Goal: Information Seeking & Learning: Learn about a topic

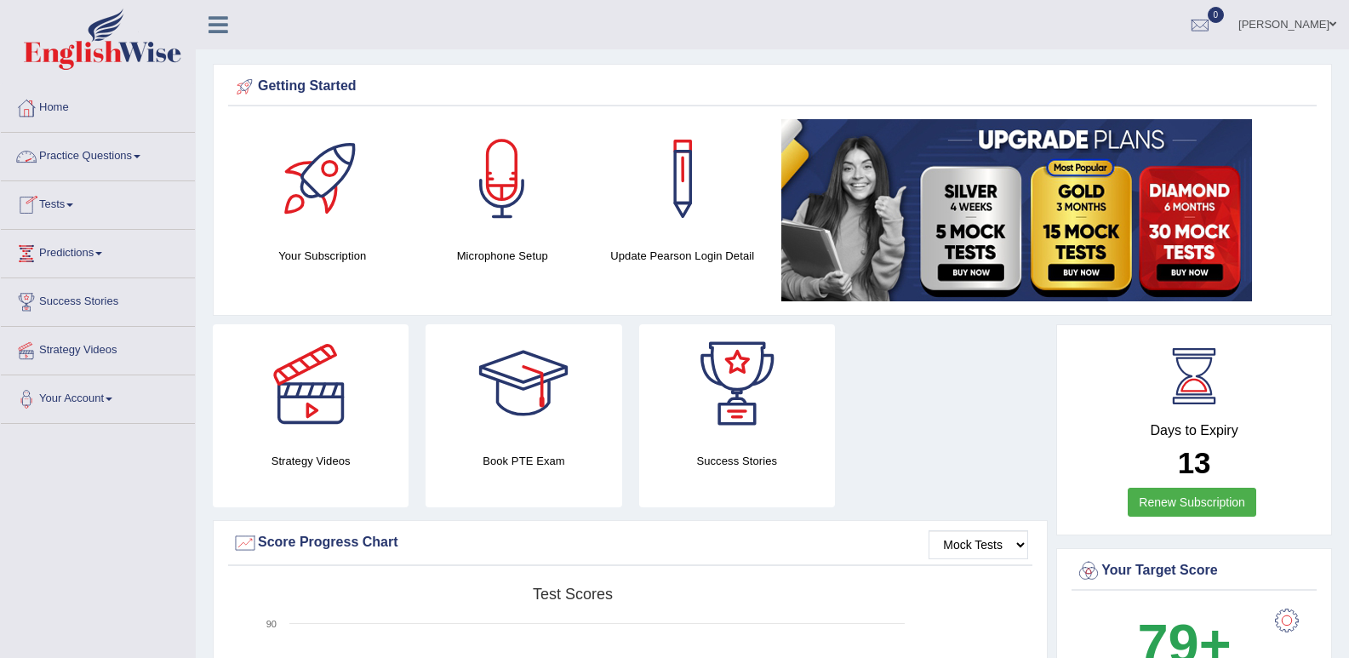
click at [134, 162] on link "Practice Questions" at bounding box center [98, 154] width 194 height 43
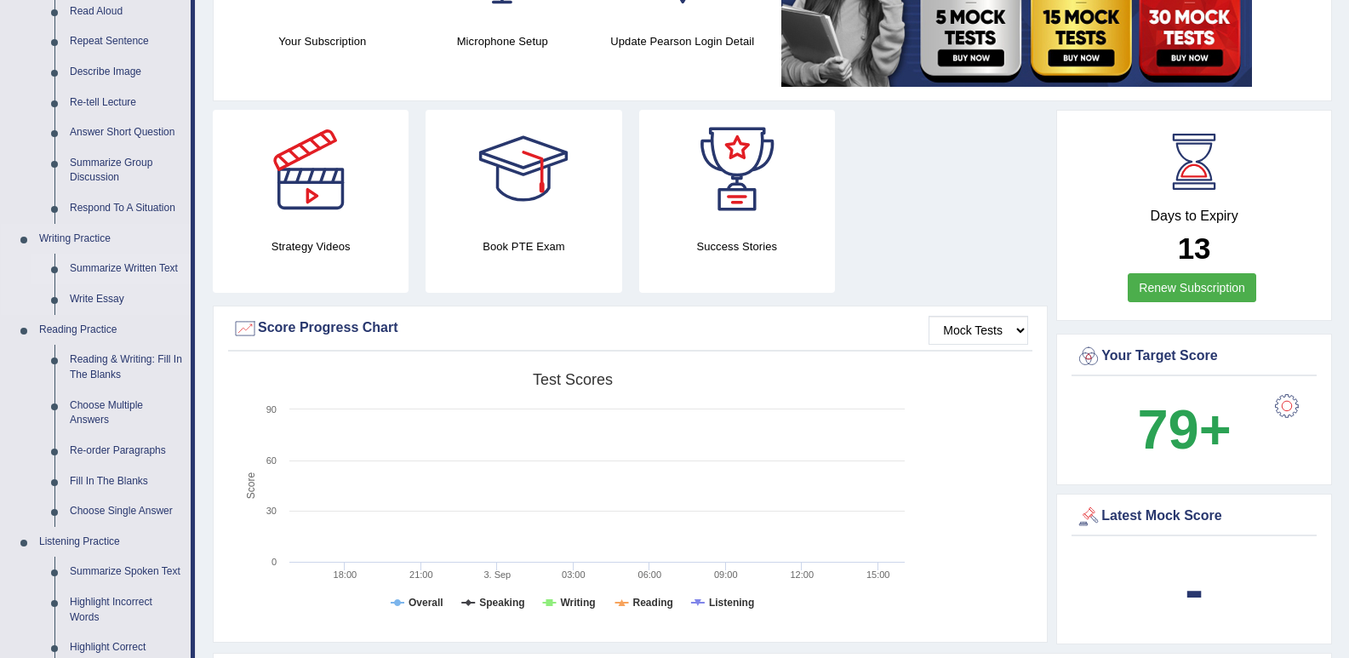
scroll to position [255, 0]
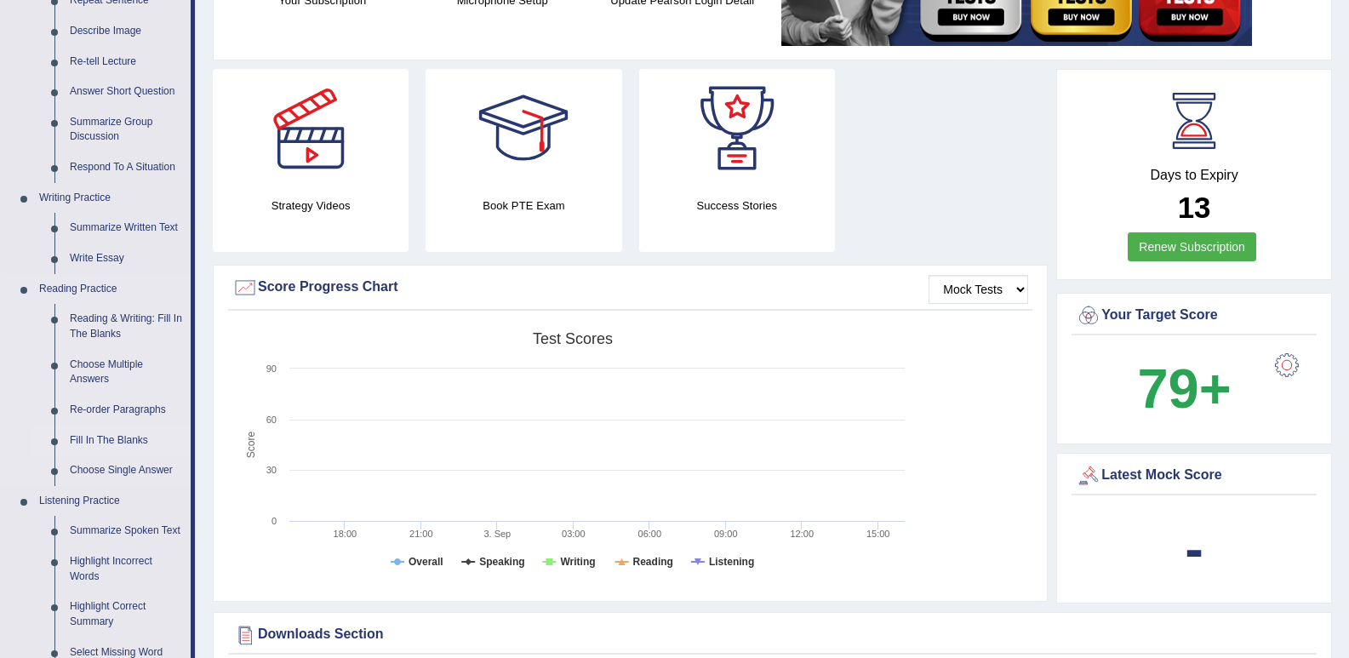
click at [91, 436] on link "Fill In The Blanks" at bounding box center [126, 440] width 128 height 31
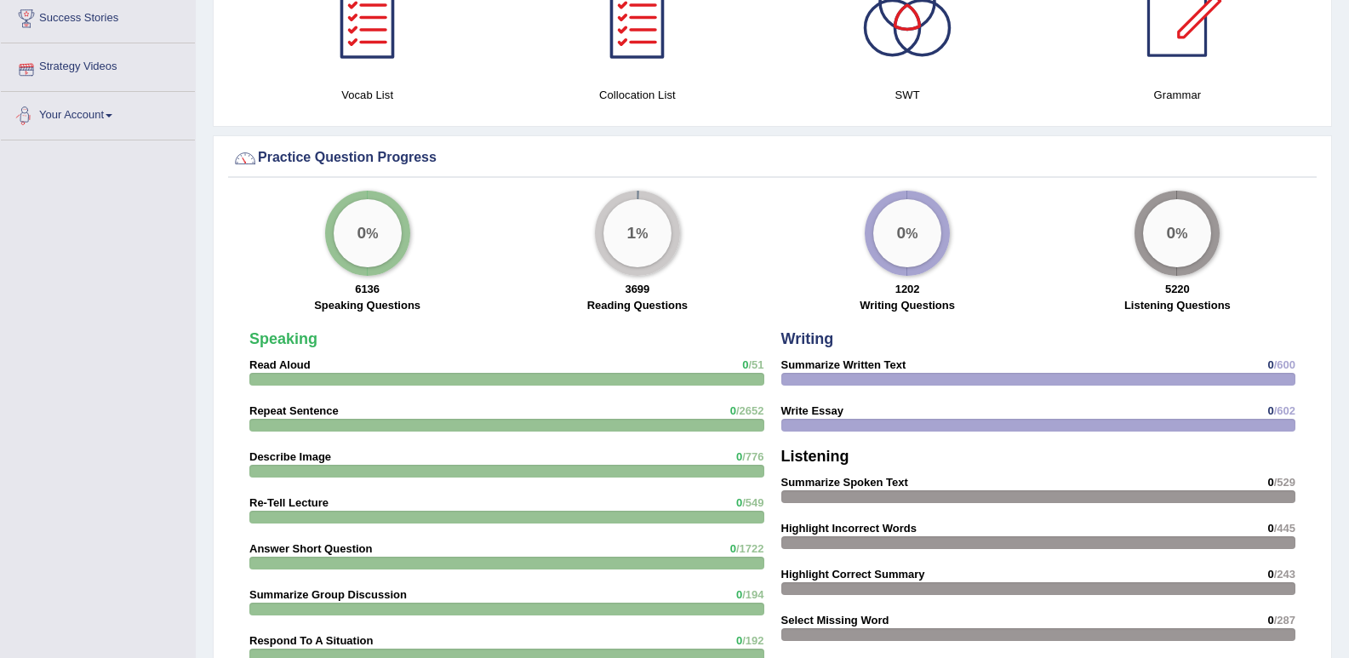
scroll to position [1015, 0]
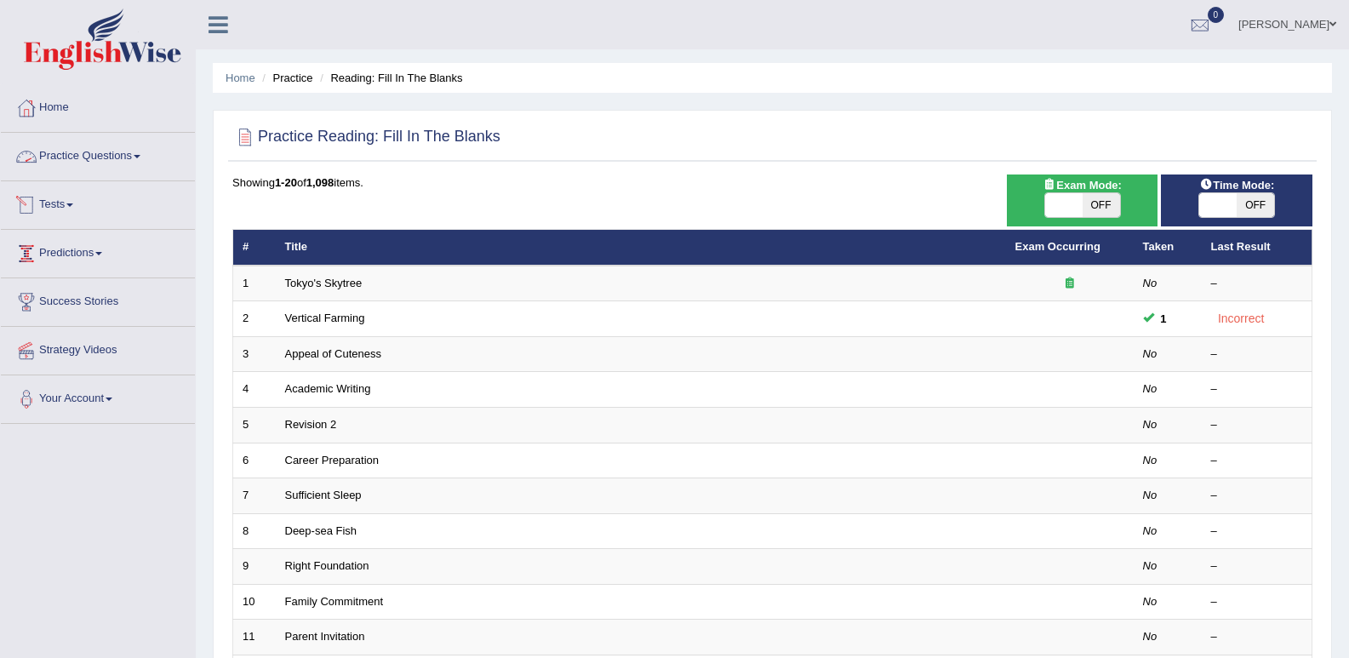
click at [136, 154] on link "Practice Questions" at bounding box center [98, 154] width 194 height 43
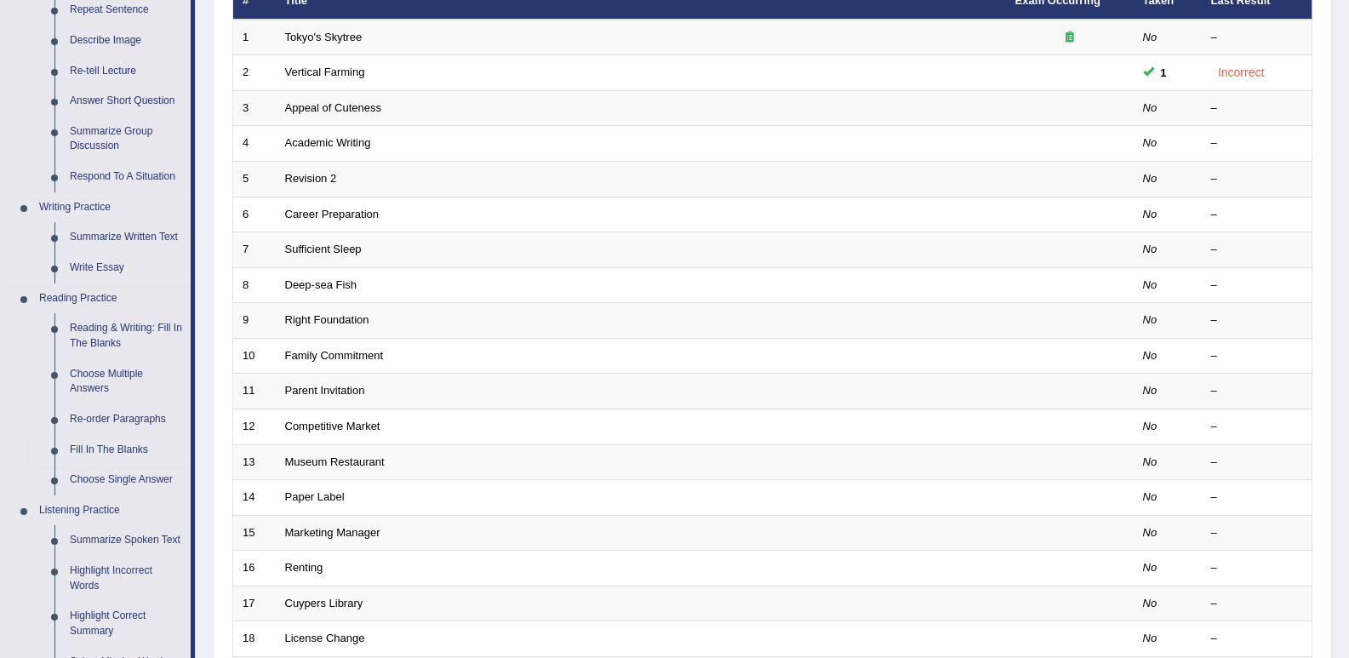
scroll to position [255, 0]
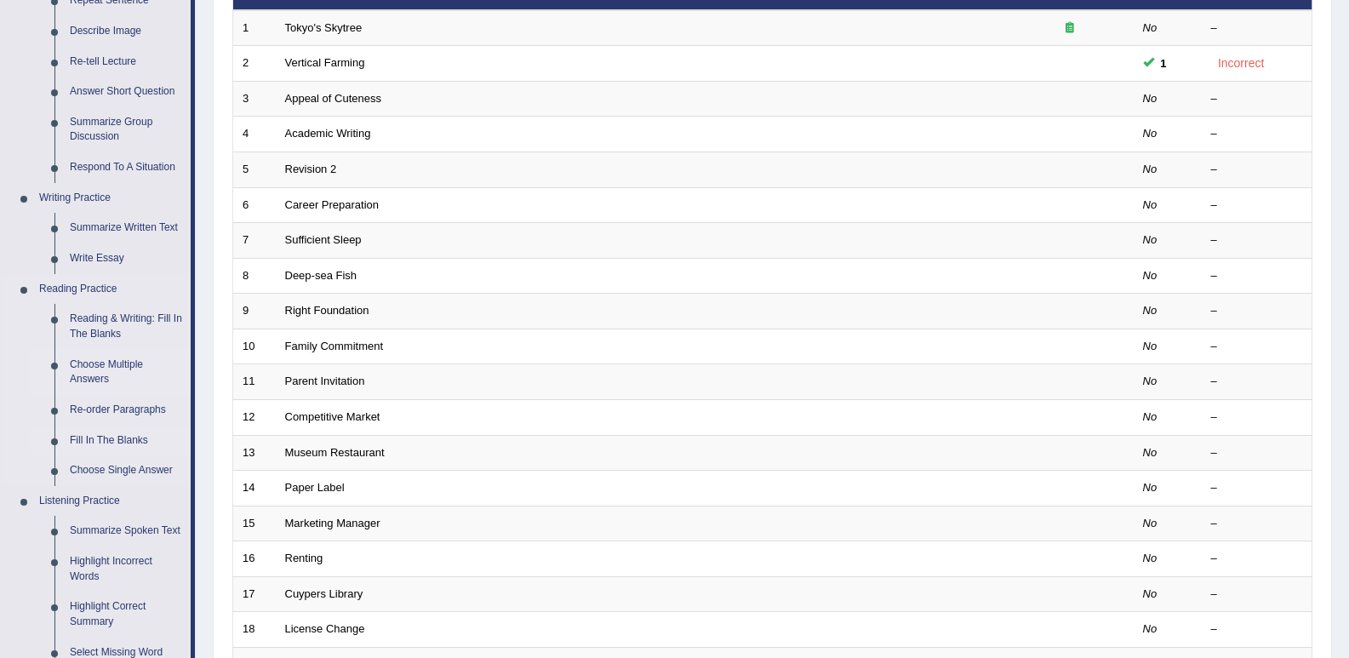
click at [94, 374] on link "Choose Multiple Answers" at bounding box center [126, 372] width 128 height 45
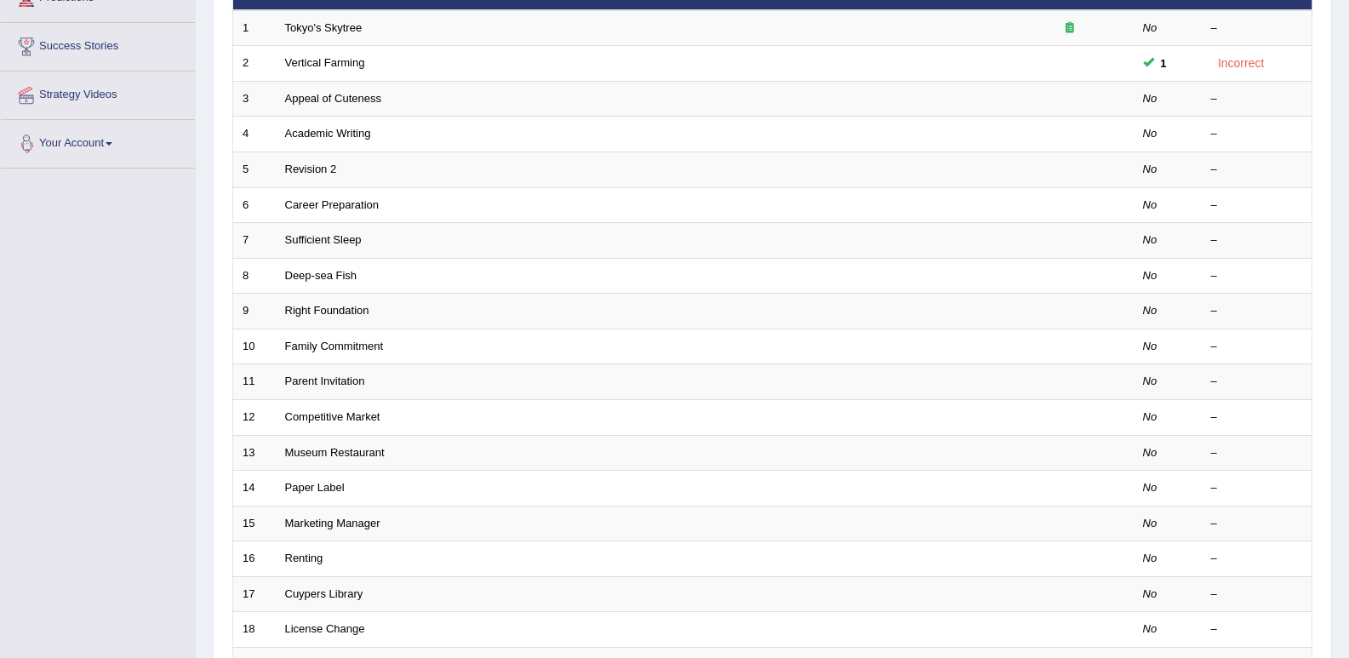
scroll to position [278, 0]
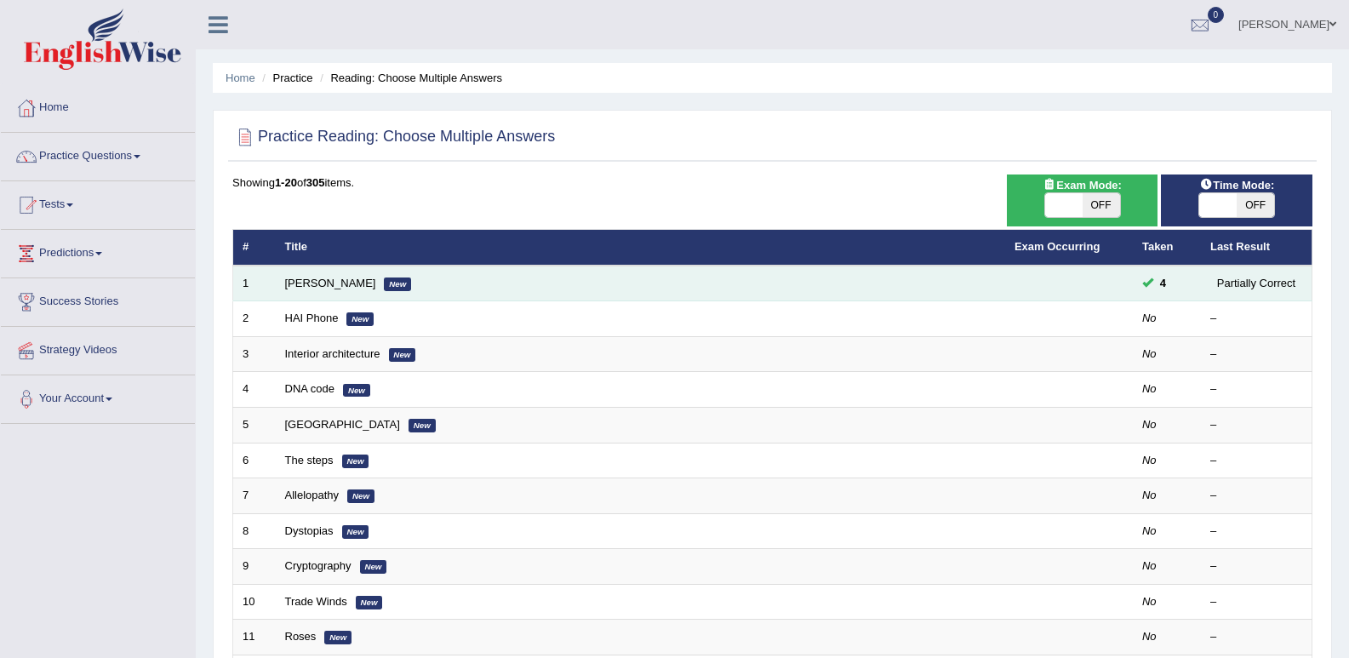
click at [605, 288] on td "Damian Scarf New" at bounding box center [640, 283] width 729 height 36
click at [327, 287] on link "Damian Scarf" at bounding box center [330, 283] width 91 height 13
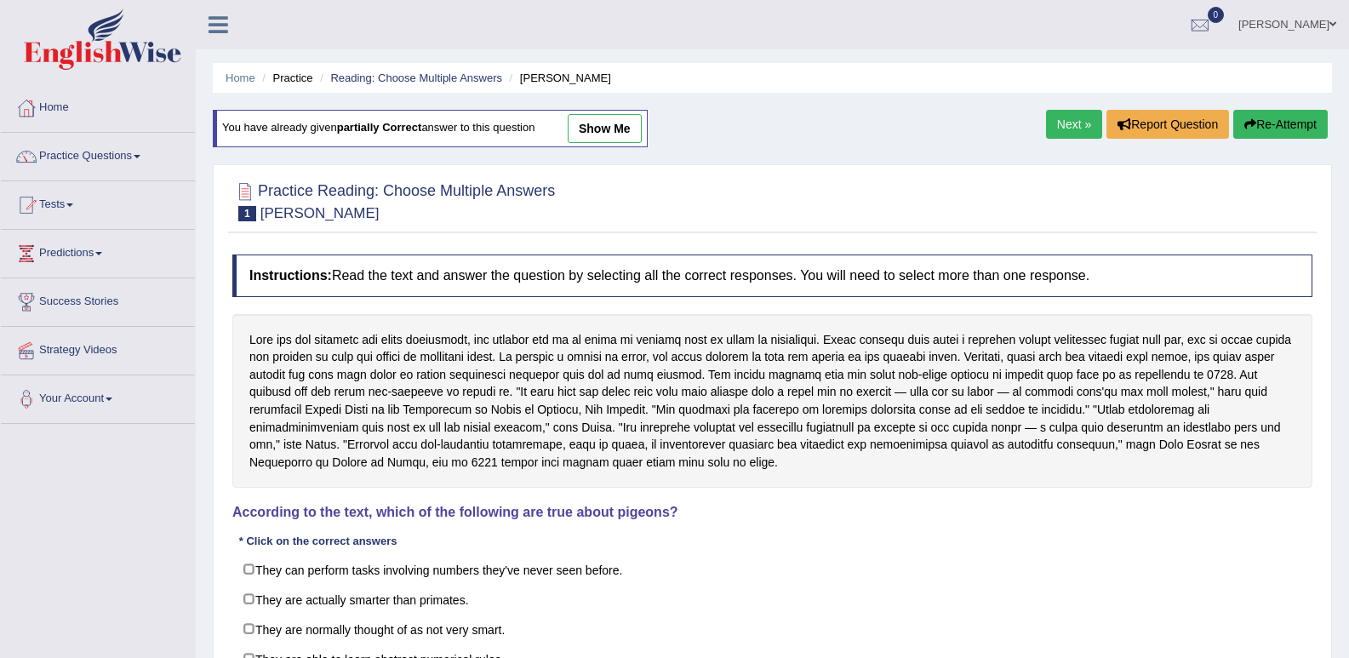
click at [1060, 119] on link "Next »" at bounding box center [1074, 124] width 56 height 29
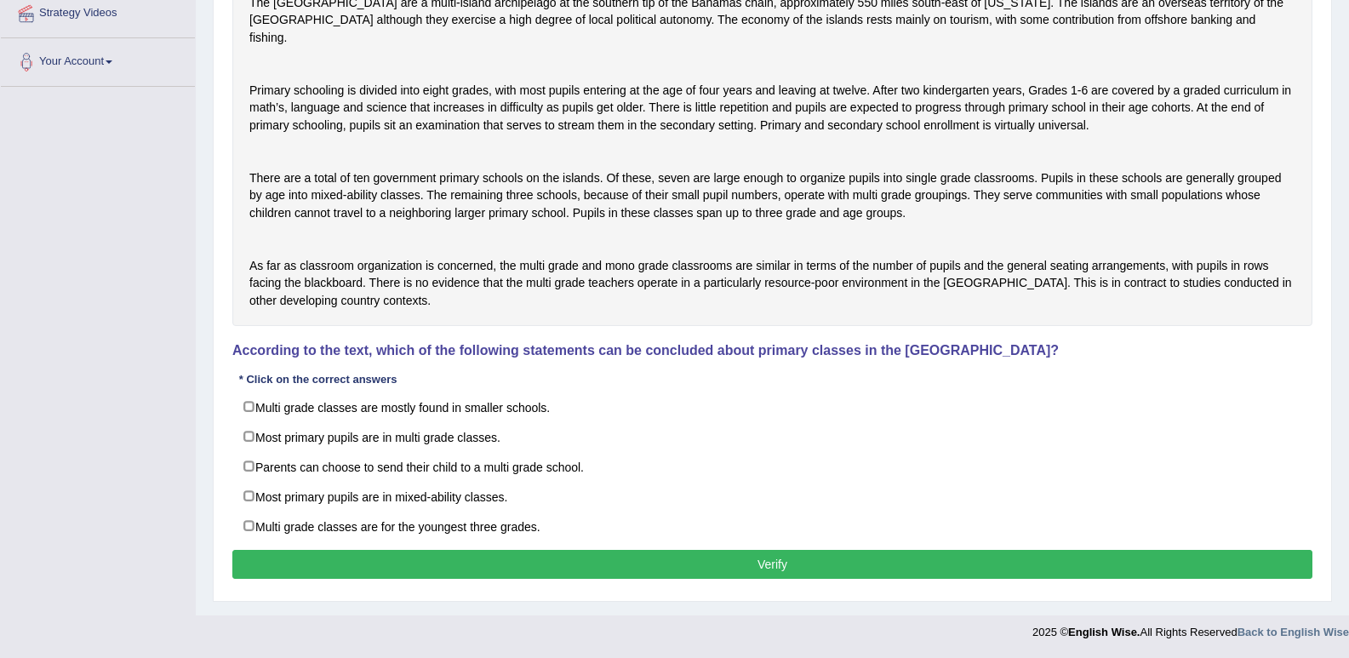
scroll to position [372, 0]
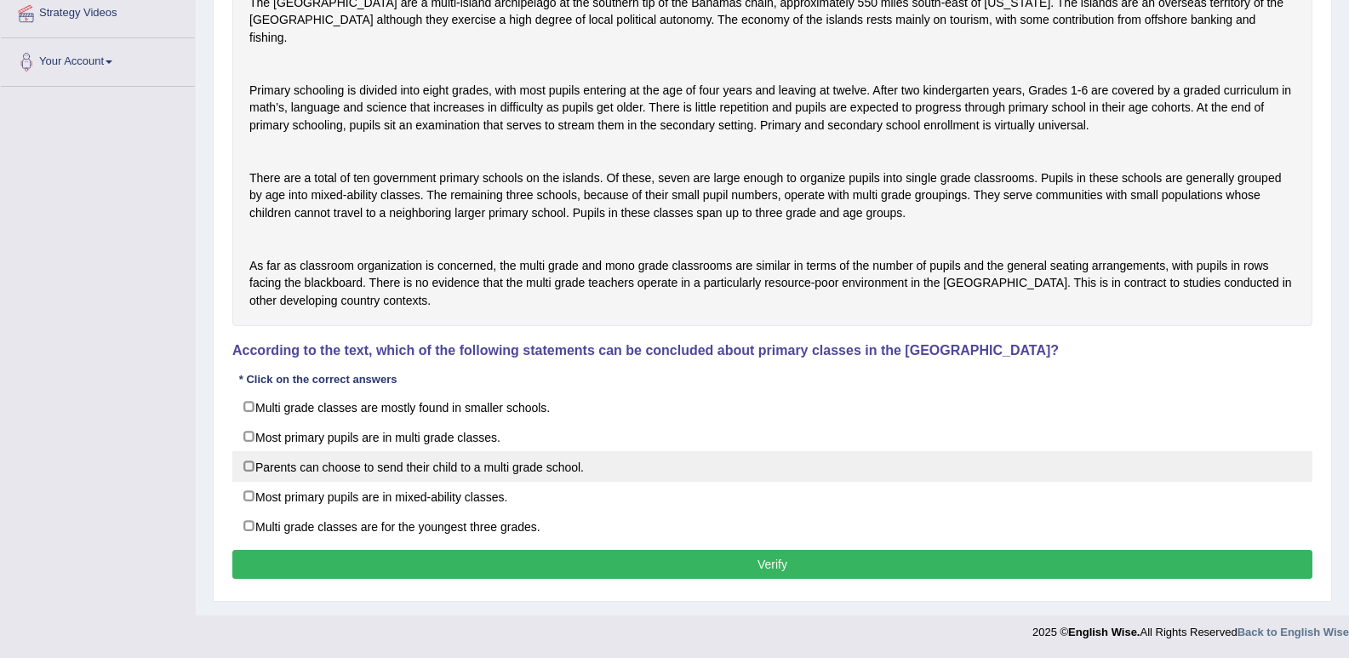
drag, startPoint x: 308, startPoint y: 497, endPoint x: 298, endPoint y: 478, distance: 21.3
click at [306, 497] on label "Most primary pupils are in mixed-ability classes." at bounding box center [772, 496] width 1080 height 31
checkbox input "true"
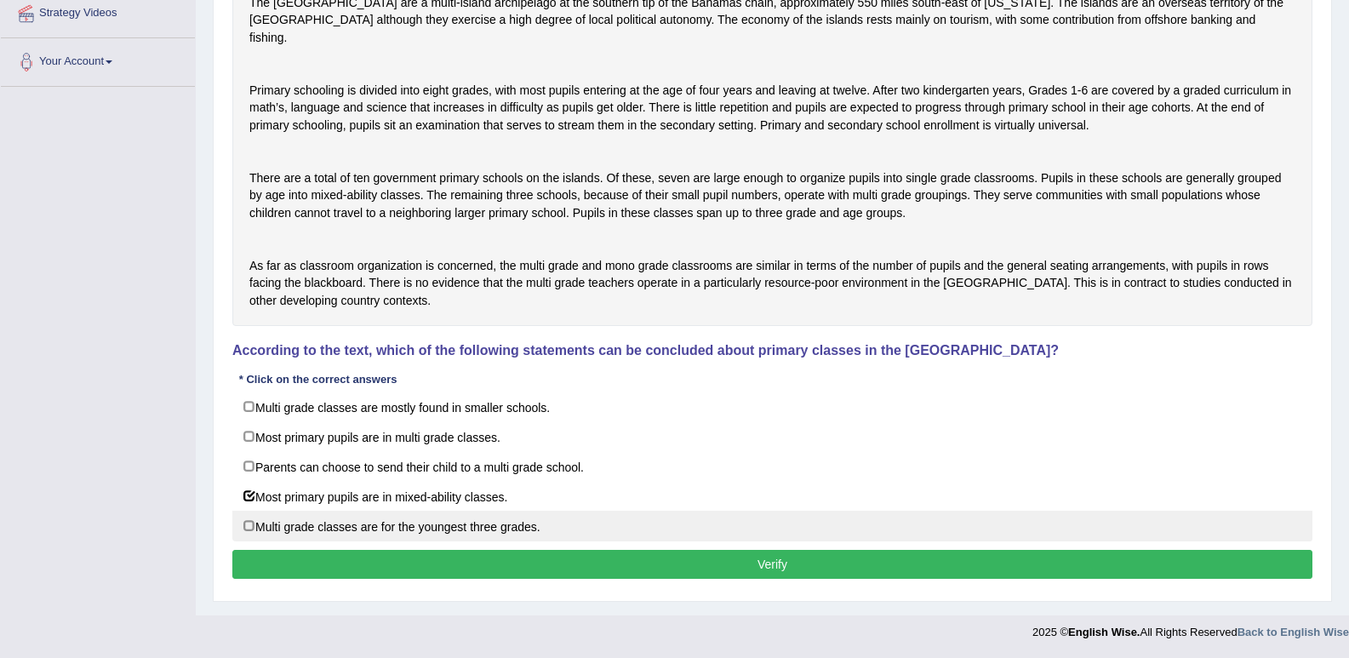
drag, startPoint x: 298, startPoint y: 439, endPoint x: 355, endPoint y: 539, distance: 114.7
click at [299, 443] on label "Most primary pupils are in multi grade classes." at bounding box center [772, 436] width 1080 height 31
checkbox input "true"
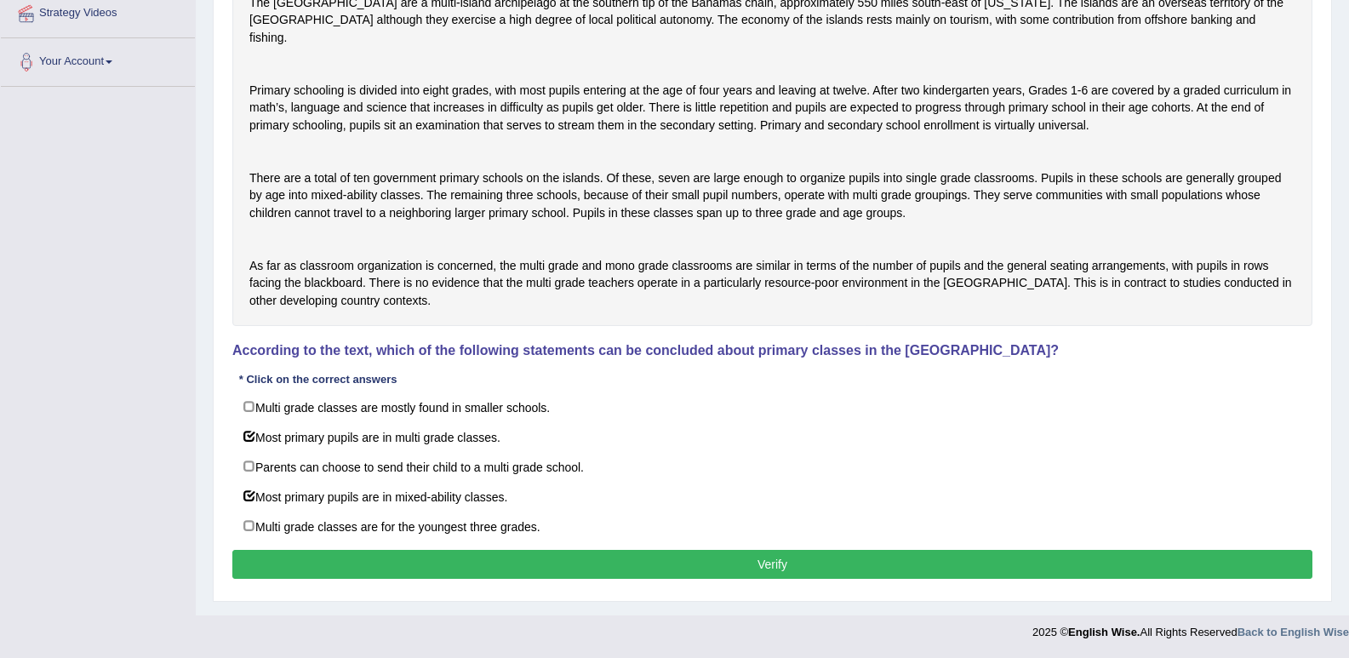
click at [375, 559] on button "Verify" at bounding box center [772, 564] width 1080 height 29
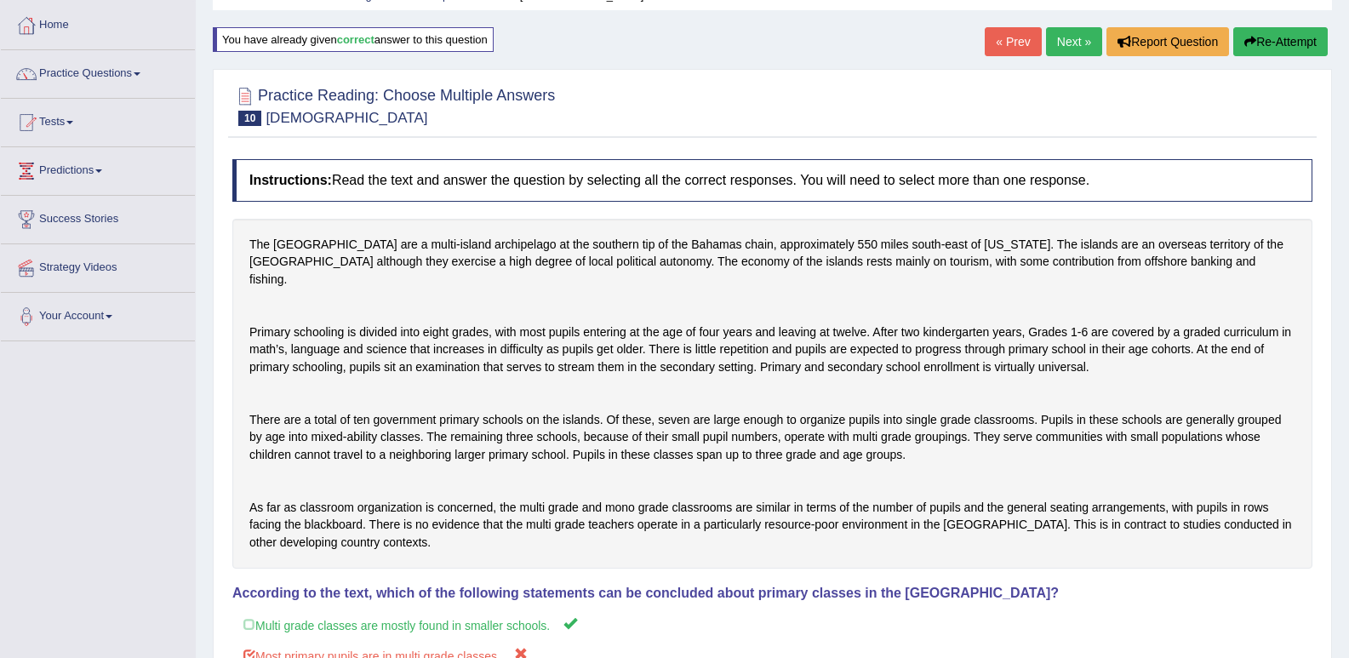
scroll to position [43, 0]
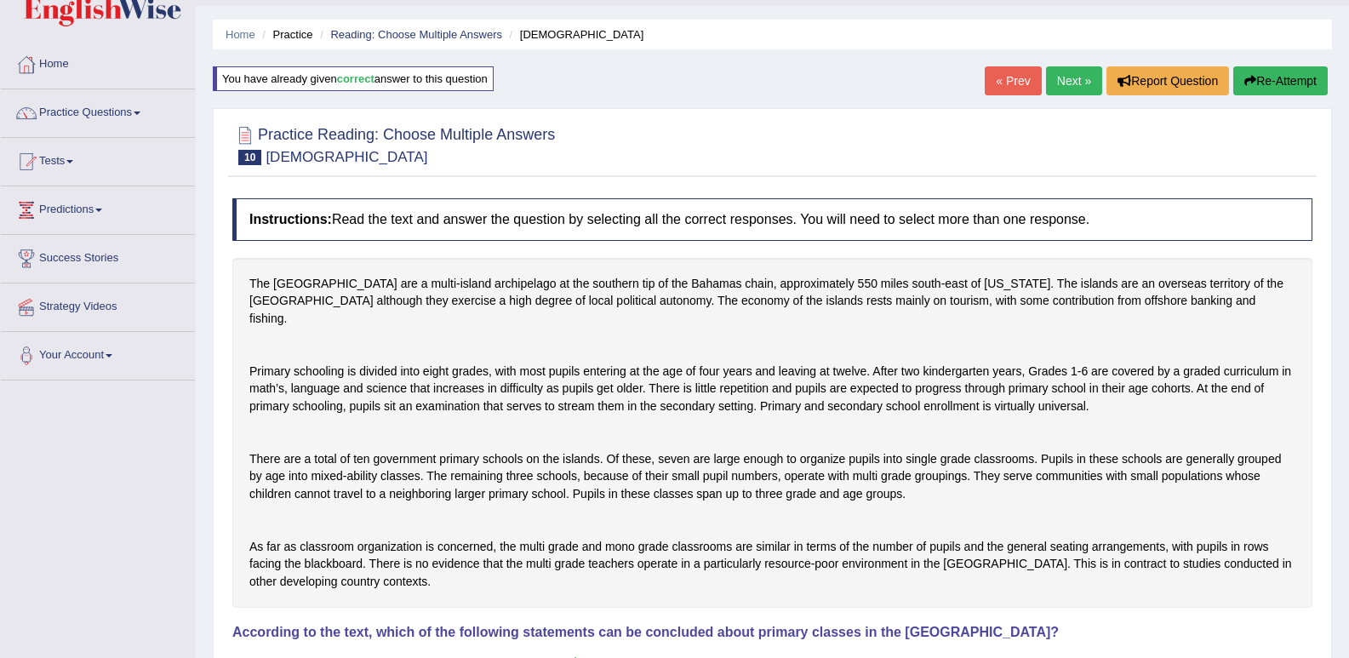
click at [1068, 79] on link "Next »" at bounding box center [1074, 80] width 56 height 29
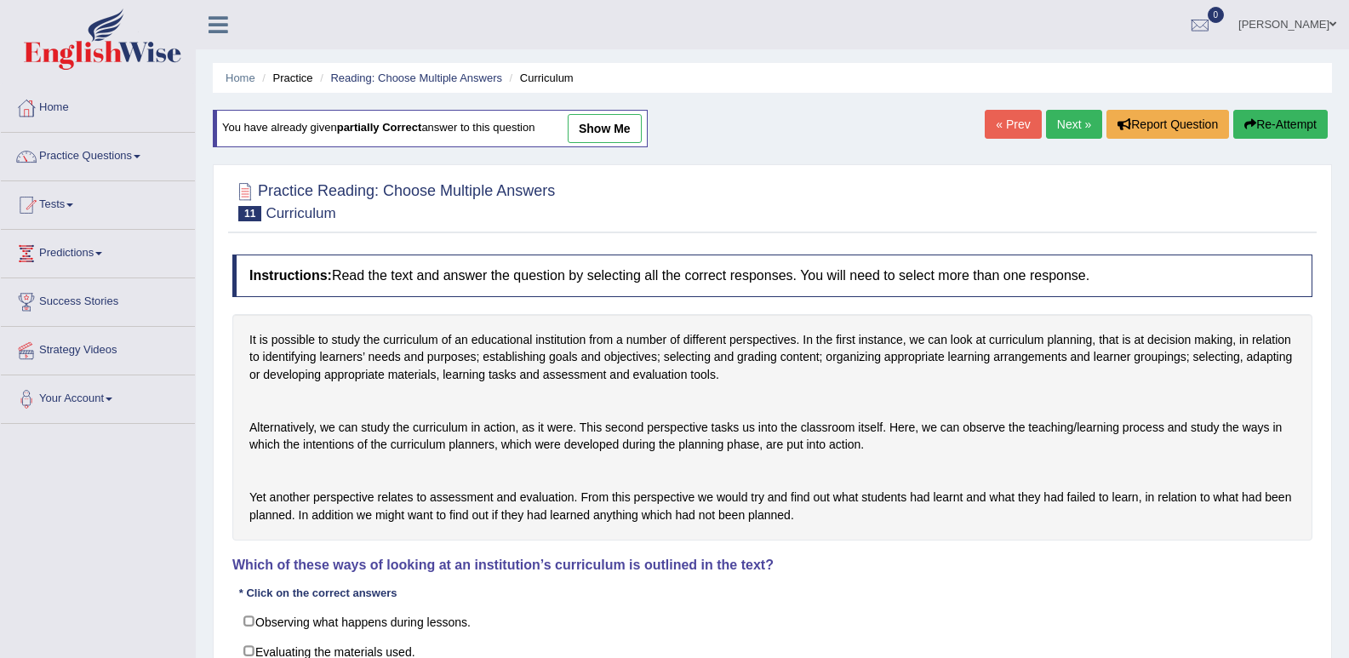
click at [632, 130] on link "show me" at bounding box center [605, 128] width 74 height 29
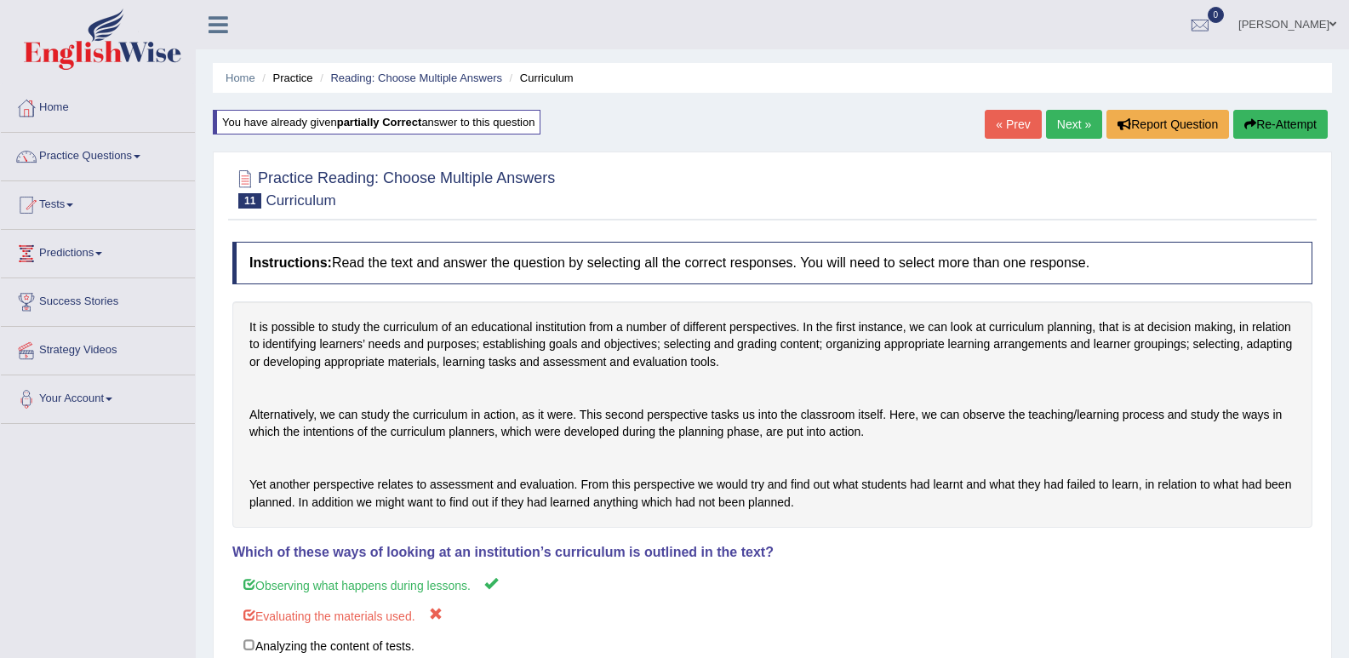
click at [1075, 117] on link "Next »" at bounding box center [1074, 124] width 56 height 29
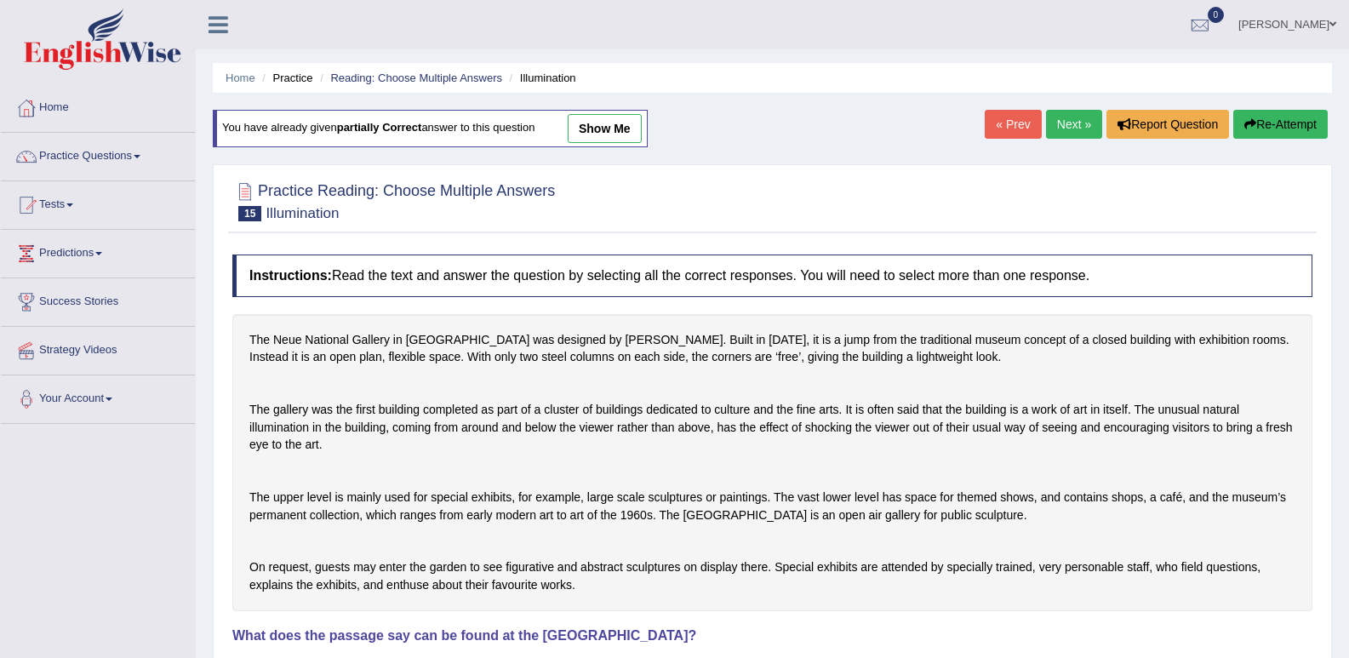
click at [1064, 128] on link "Next »" at bounding box center [1074, 124] width 56 height 29
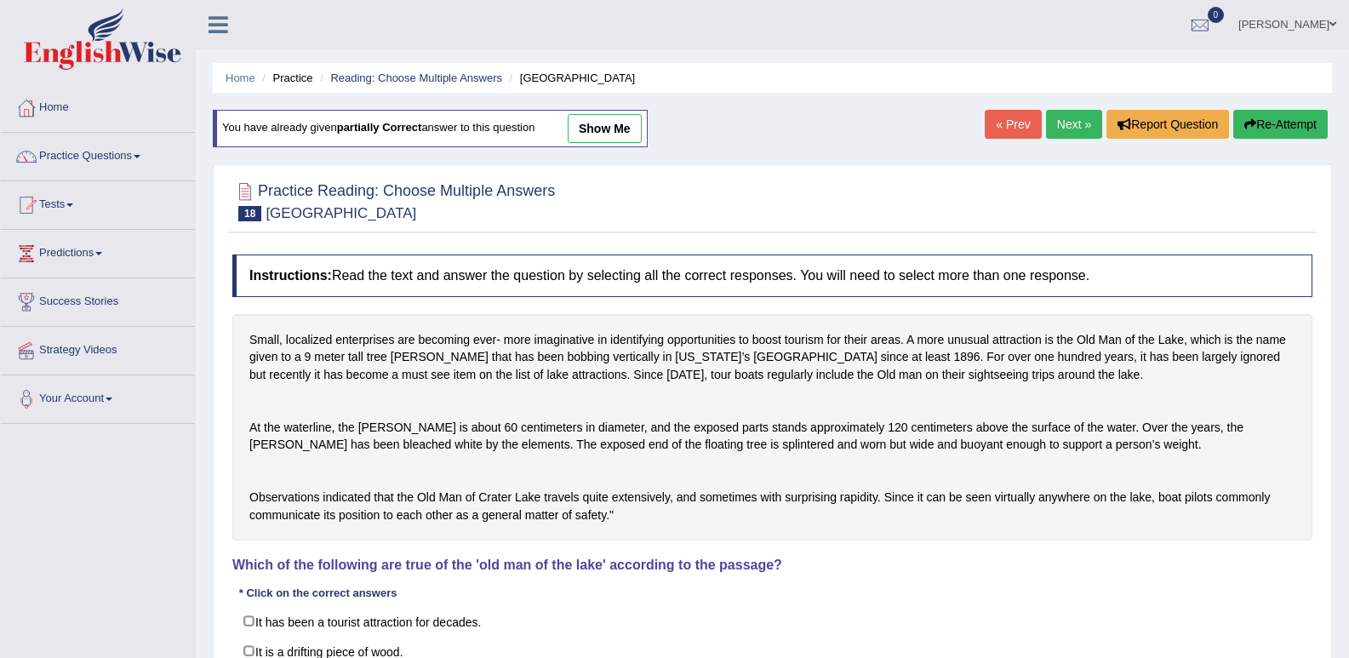
click at [608, 123] on link "show me" at bounding box center [605, 128] width 74 height 29
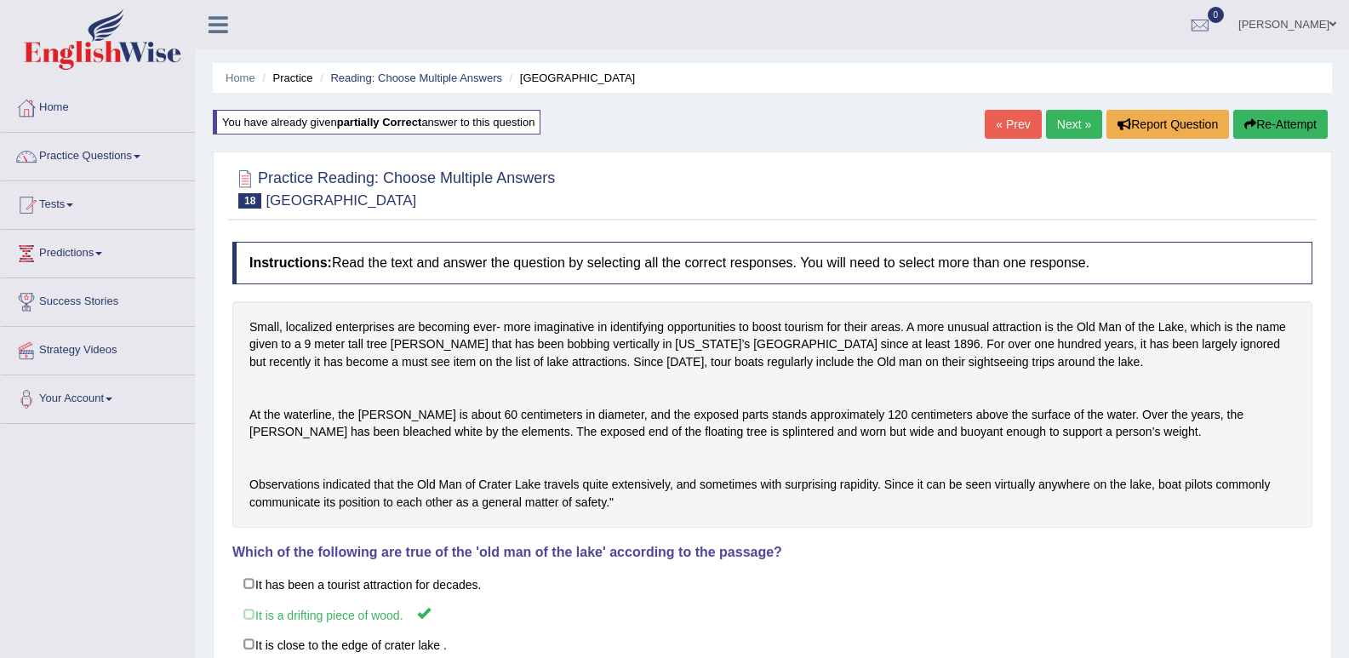
click at [1075, 111] on link "Next »" at bounding box center [1074, 124] width 56 height 29
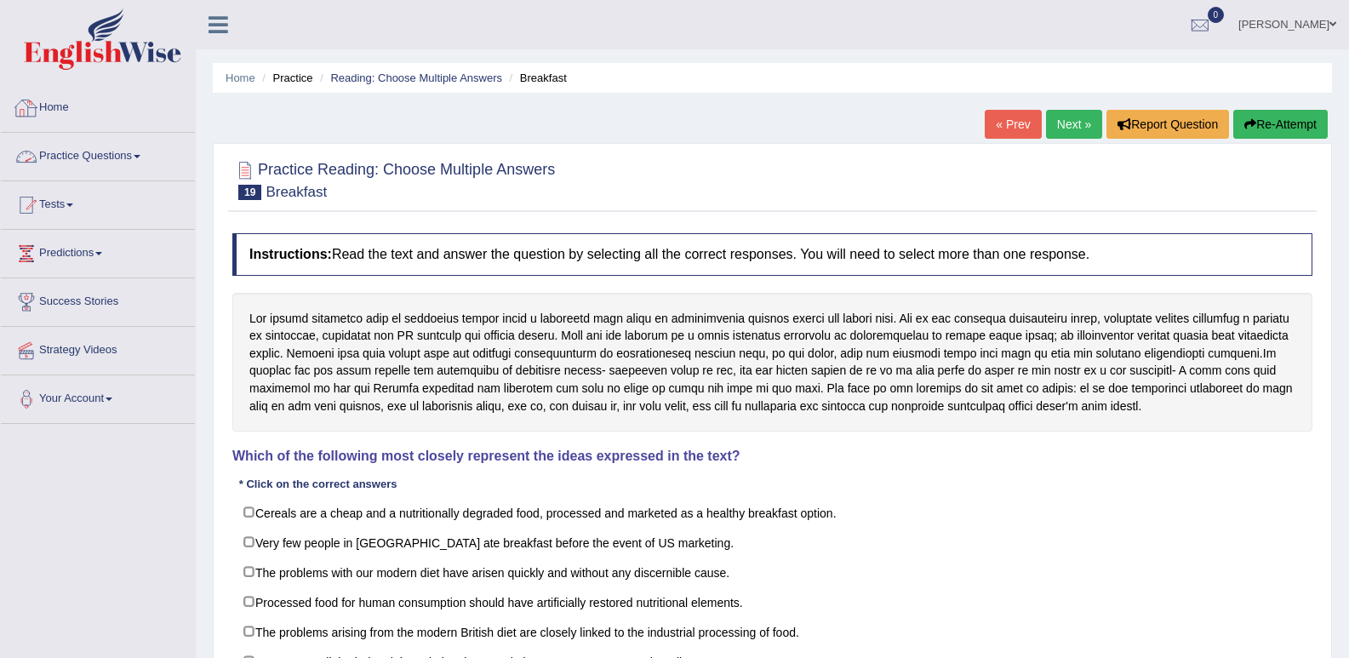
click at [140, 158] on link "Practice Questions" at bounding box center [98, 154] width 194 height 43
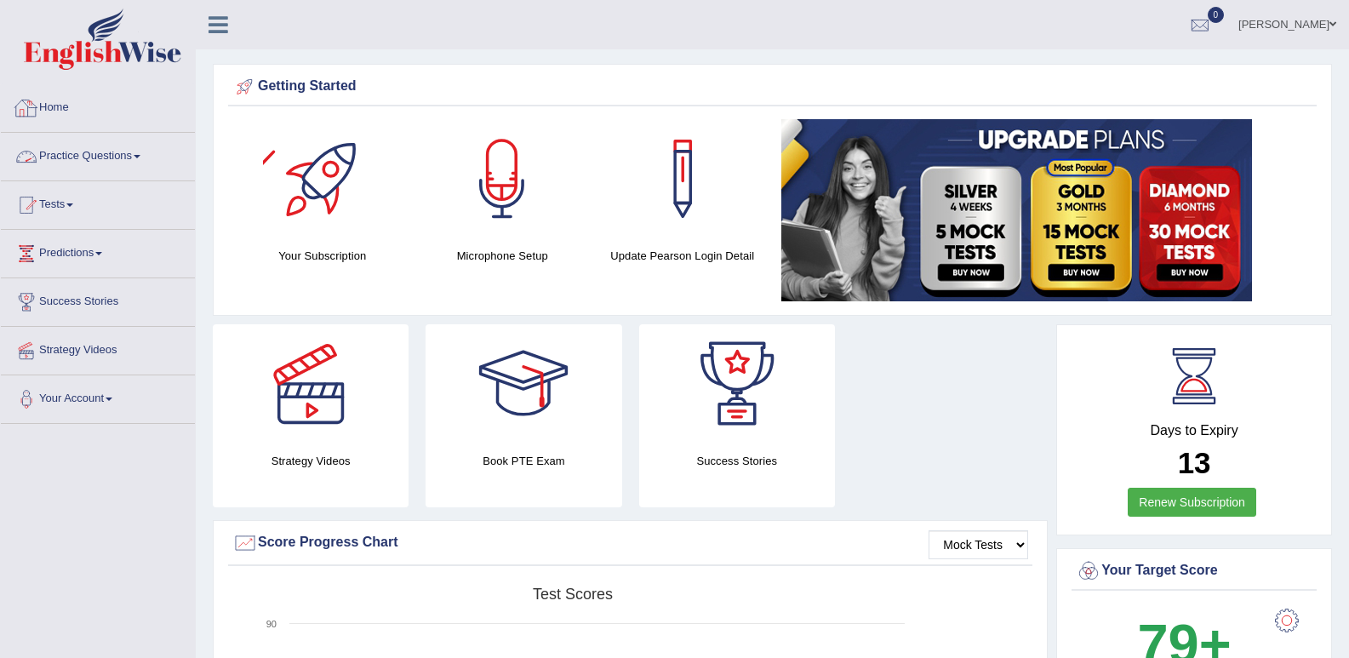
click at [142, 163] on link "Practice Questions" at bounding box center [98, 154] width 194 height 43
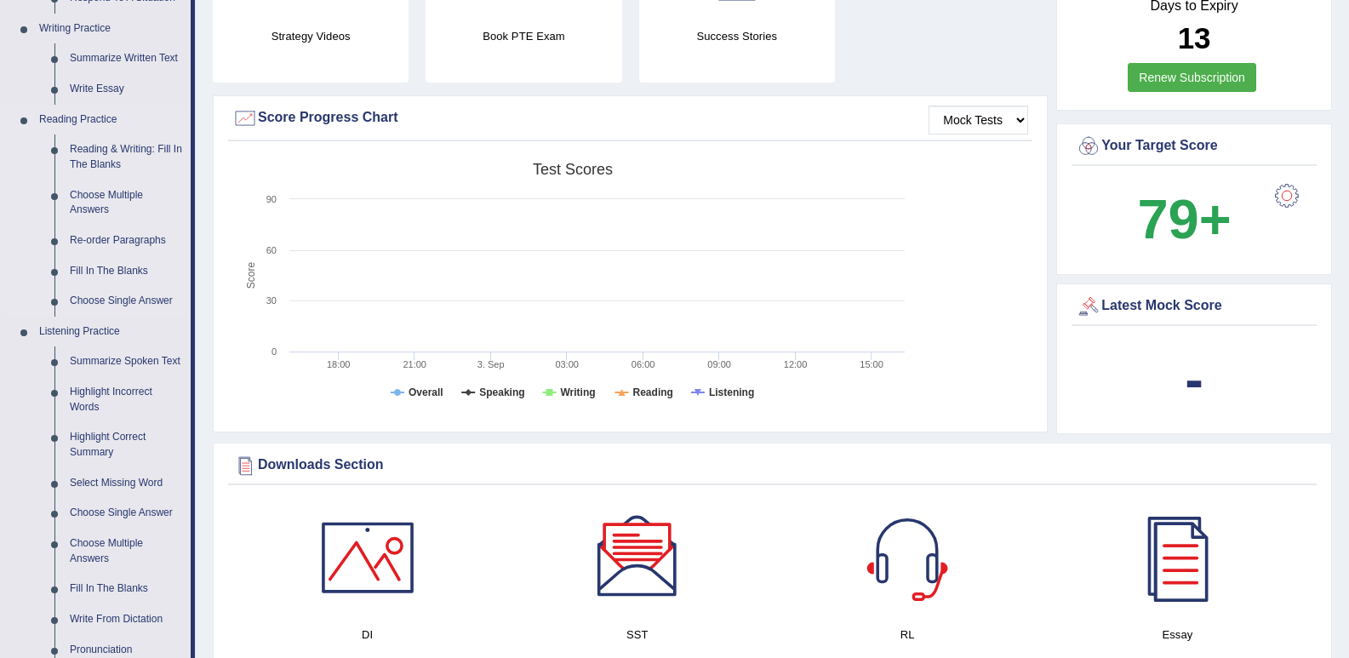
scroll to position [425, 0]
click at [114, 241] on link "Re-order Paragraphs" at bounding box center [126, 240] width 128 height 31
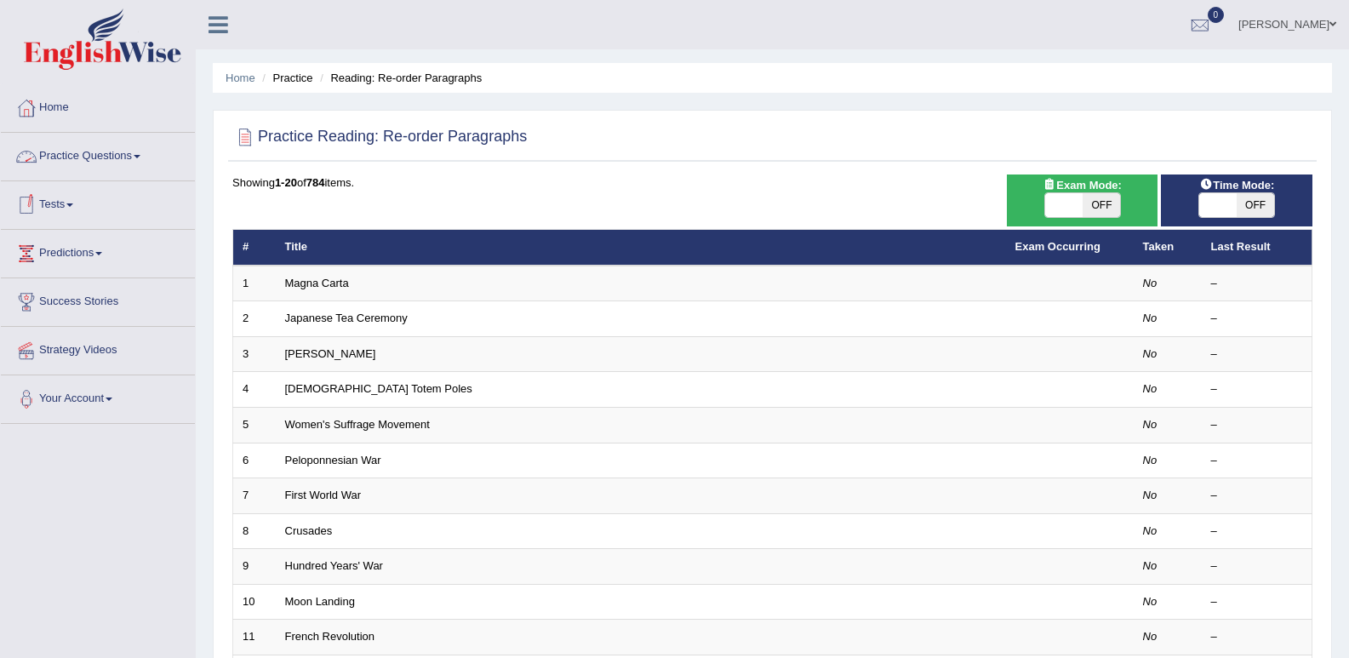
click at [139, 161] on link "Practice Questions" at bounding box center [98, 154] width 194 height 43
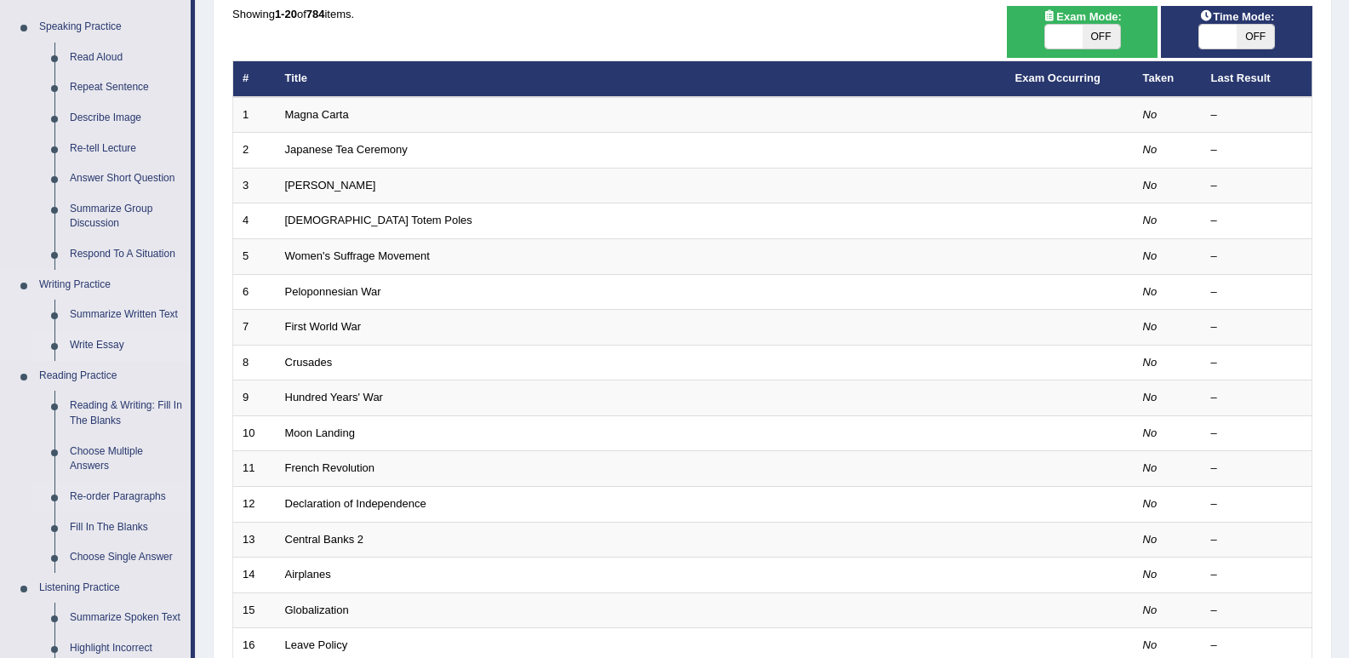
scroll to position [170, 0]
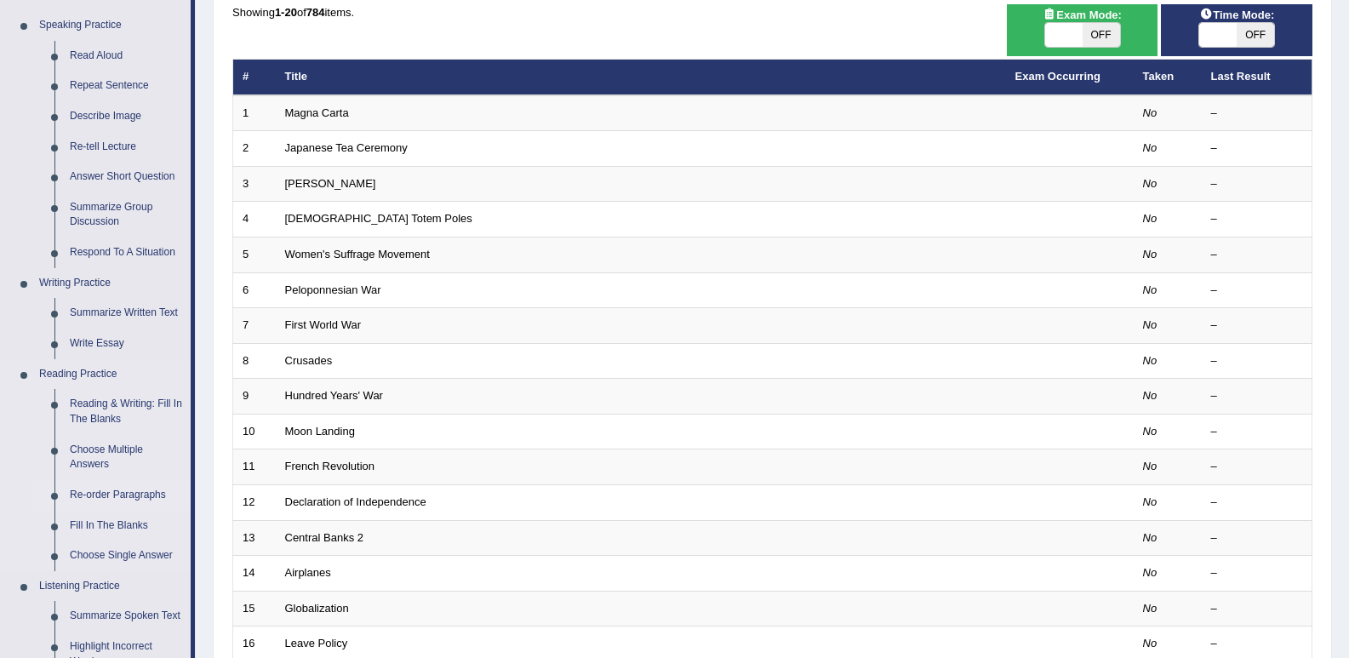
click at [99, 489] on link "Re-order Paragraphs" at bounding box center [126, 495] width 128 height 31
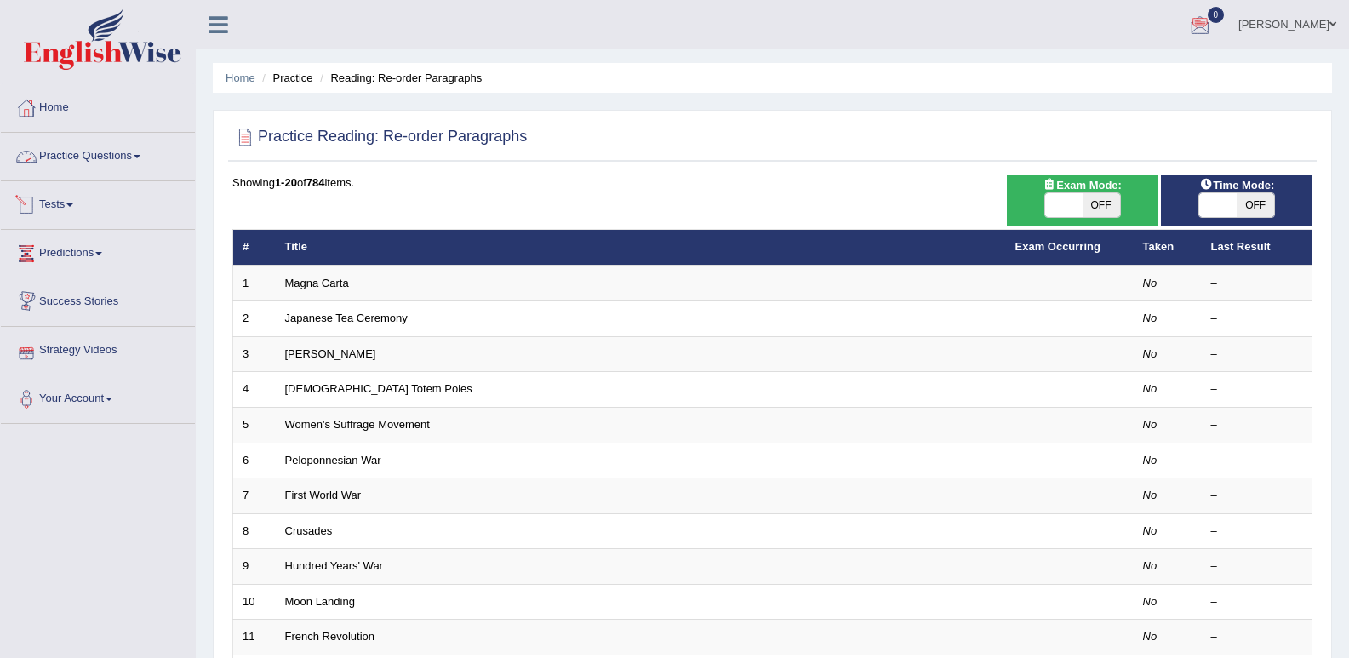
click at [133, 159] on link "Practice Questions" at bounding box center [98, 154] width 194 height 43
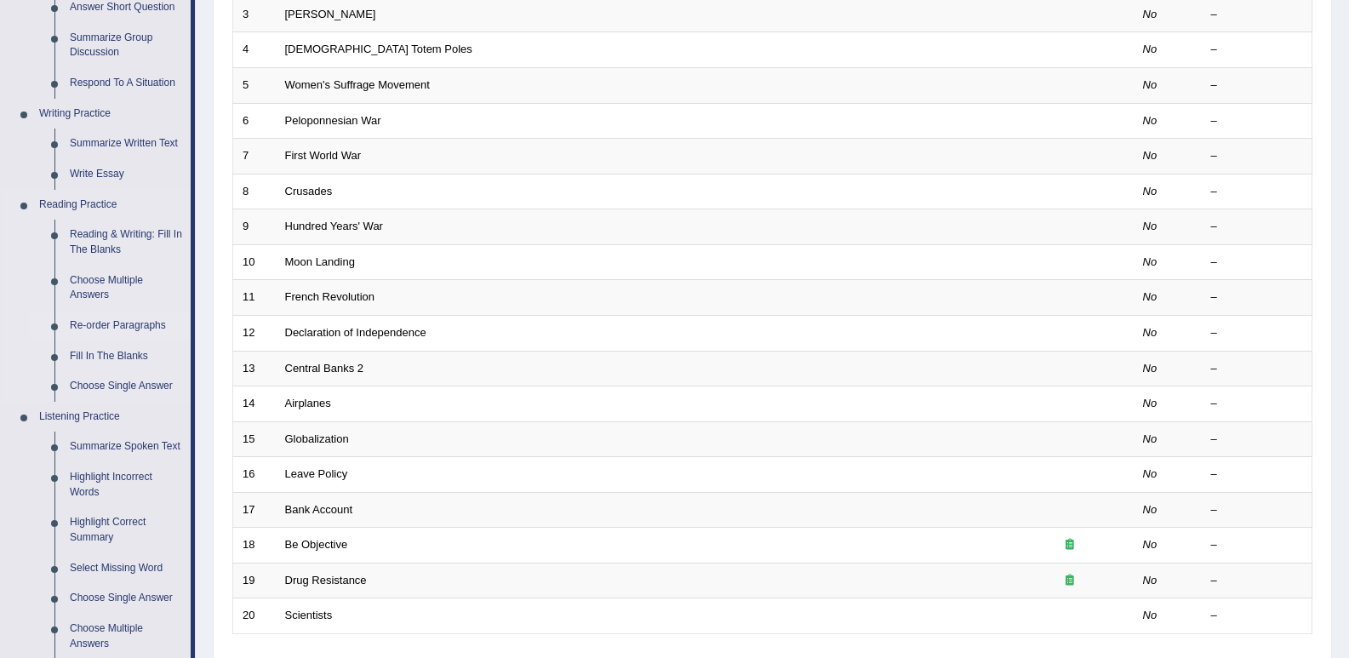
scroll to position [340, 0]
click at [104, 326] on link "Re-order Paragraphs" at bounding box center [126, 325] width 128 height 31
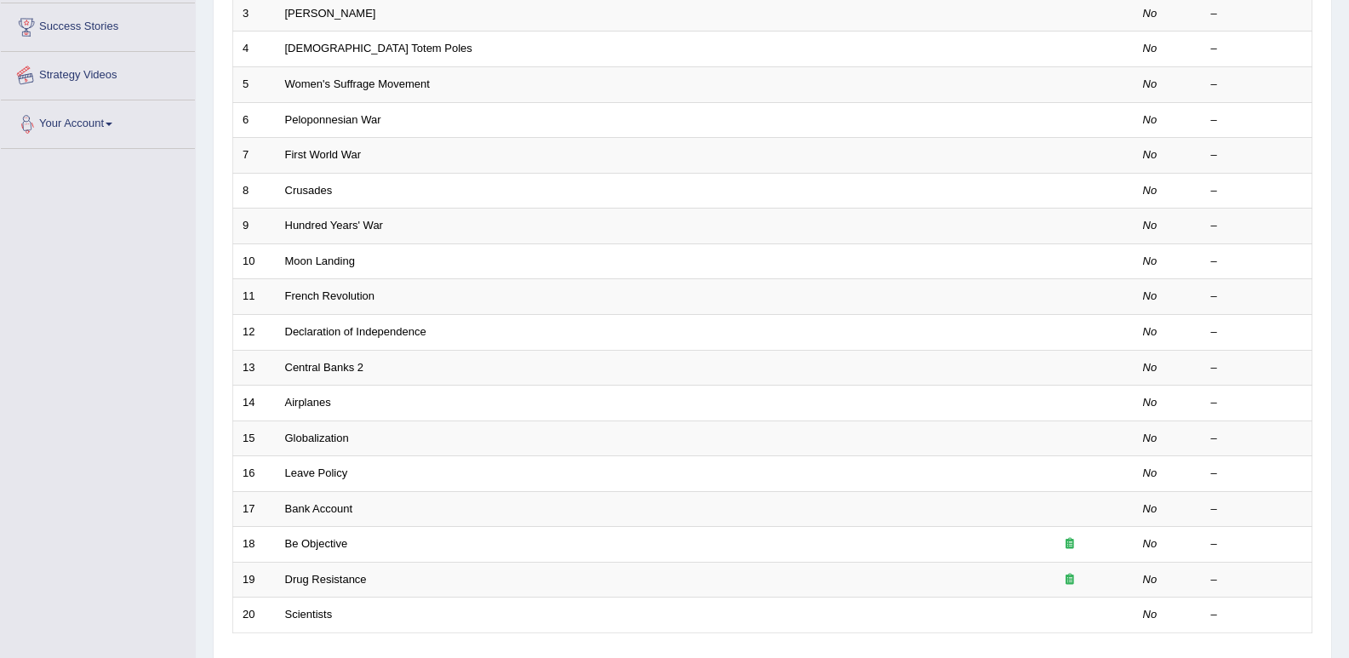
scroll to position [469, 0]
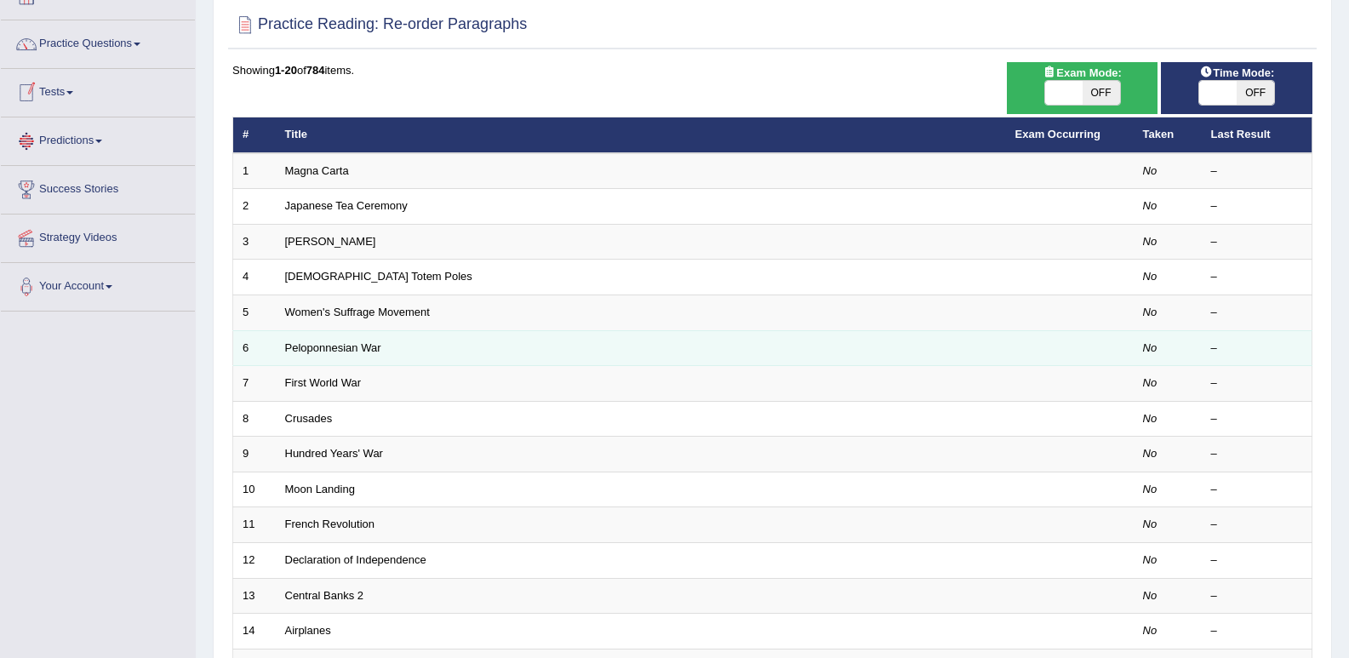
scroll to position [170, 0]
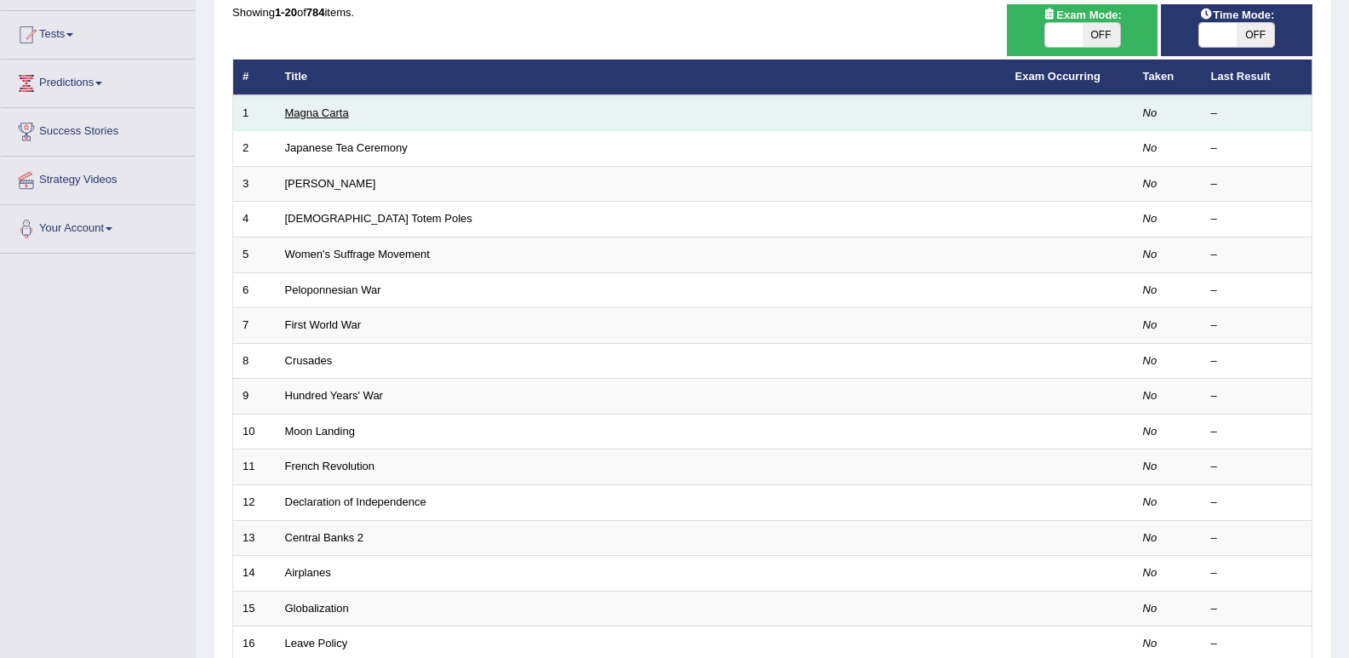
click at [328, 110] on link "Magna Carta" at bounding box center [317, 112] width 64 height 13
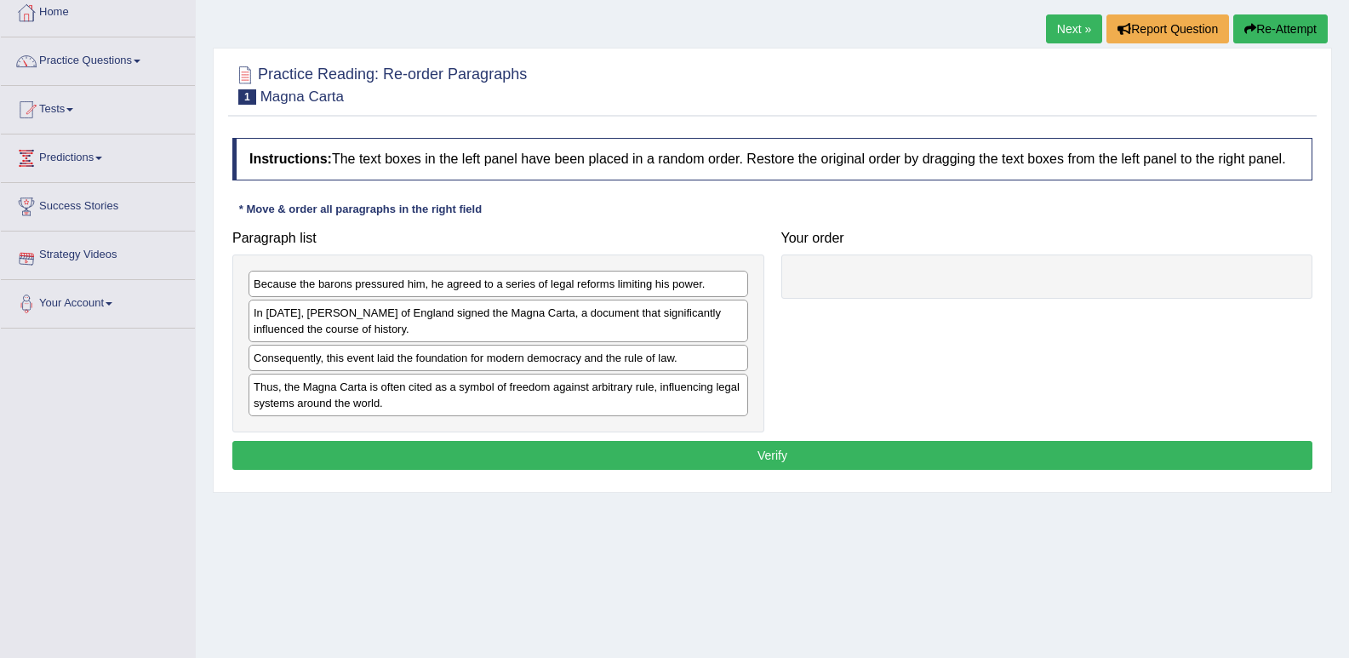
scroll to position [85, 0]
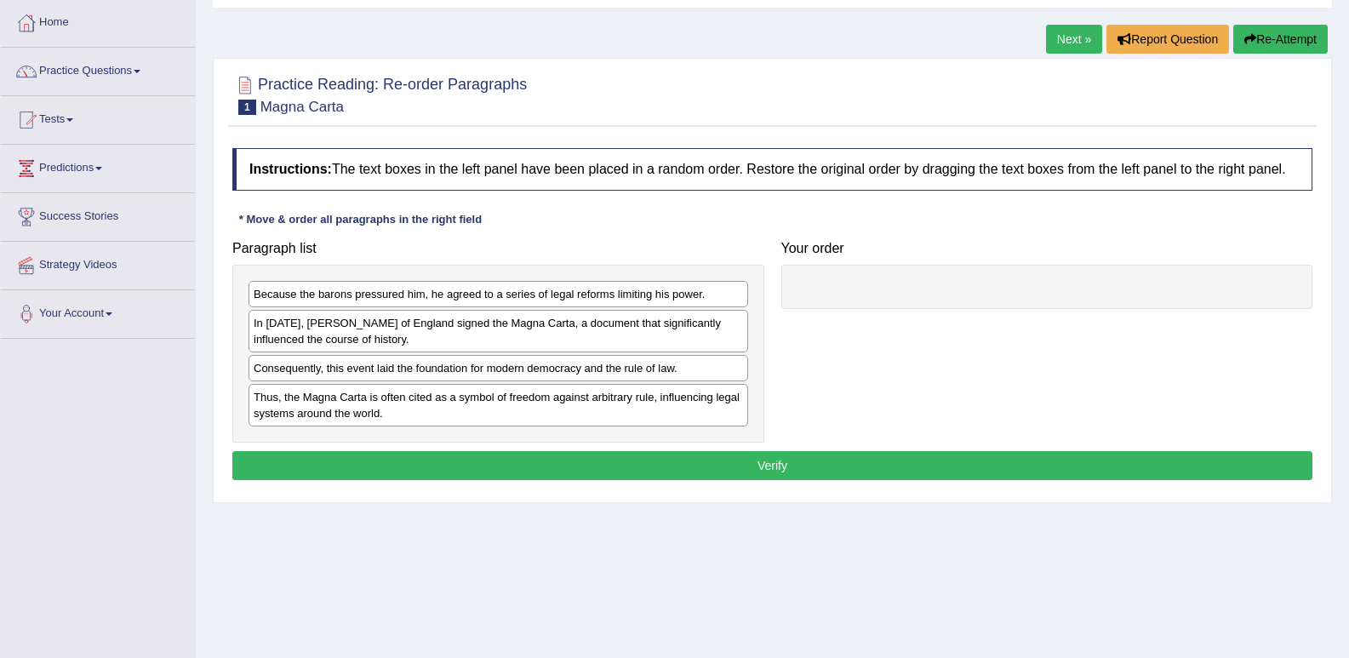
click at [317, 369] on div "Consequently, this event laid the foundation for modern democracy and the rule …" at bounding box center [497, 368] width 499 height 26
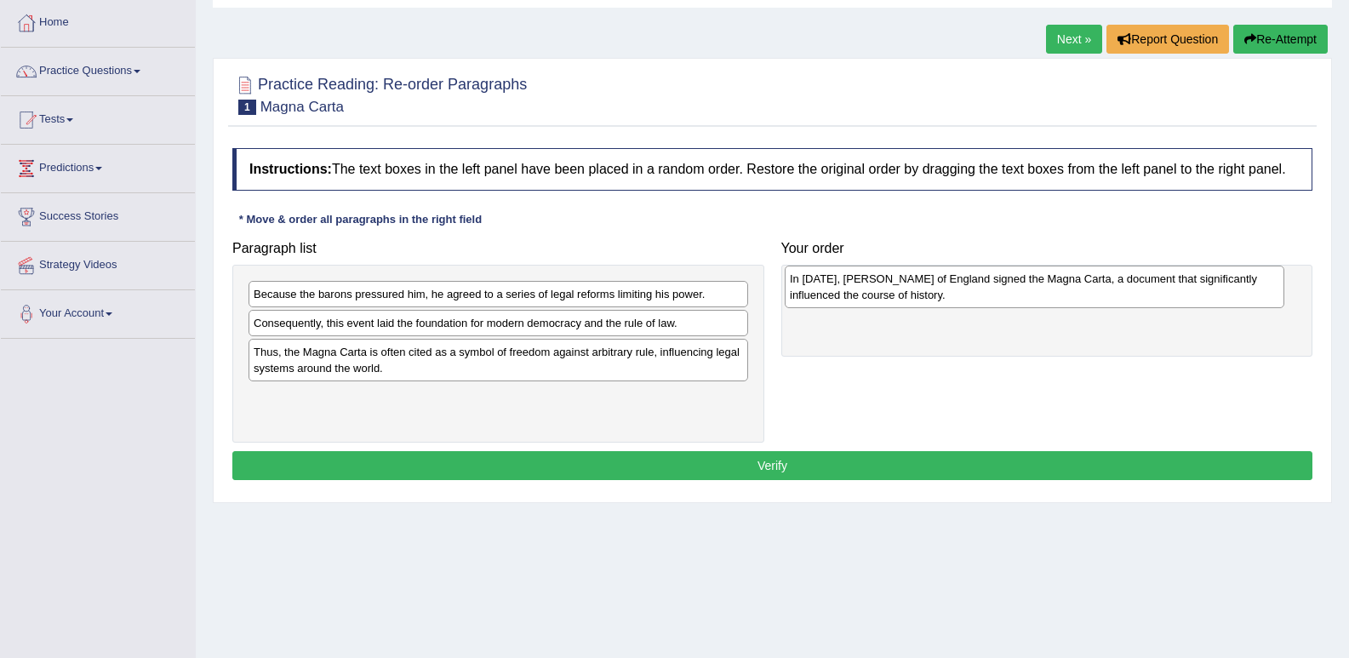
drag, startPoint x: 279, startPoint y: 331, endPoint x: 815, endPoint y: 287, distance: 537.8
click at [815, 287] on div "In 1215, King John of England signed the Magna Carta, a document that significa…" at bounding box center [1033, 286] width 499 height 43
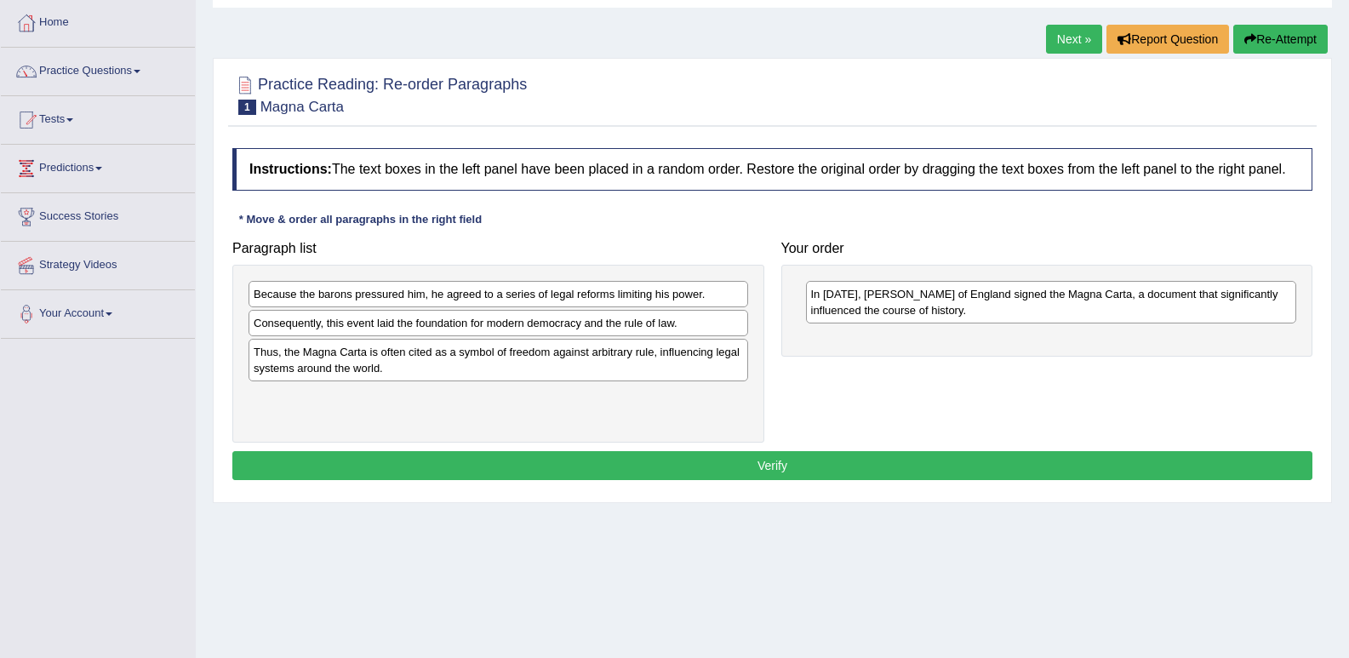
click at [324, 336] on div "Consequently, this event laid the foundation for modern democracy and the rule …" at bounding box center [497, 323] width 499 height 26
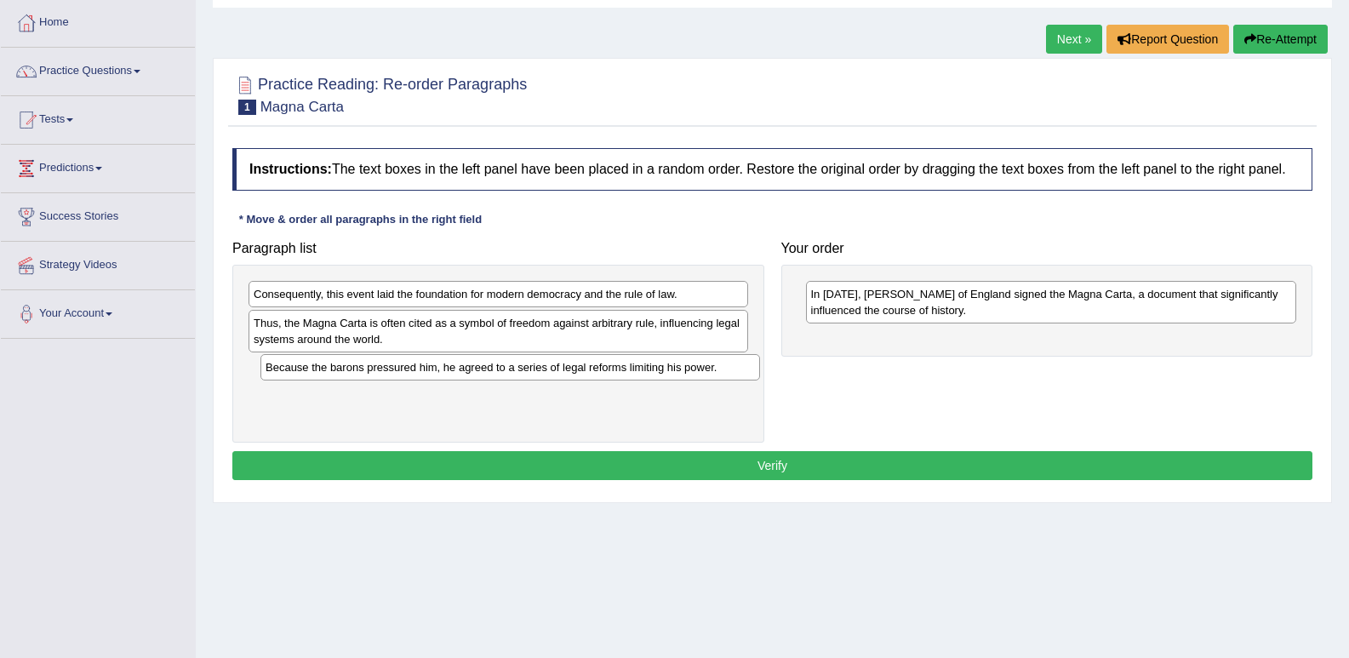
drag, startPoint x: 380, startPoint y: 297, endPoint x: 392, endPoint y: 370, distance: 74.1
click at [392, 370] on div "Because the barons pressured him, he agreed to a series of legal reforms limiti…" at bounding box center [509, 367] width 499 height 26
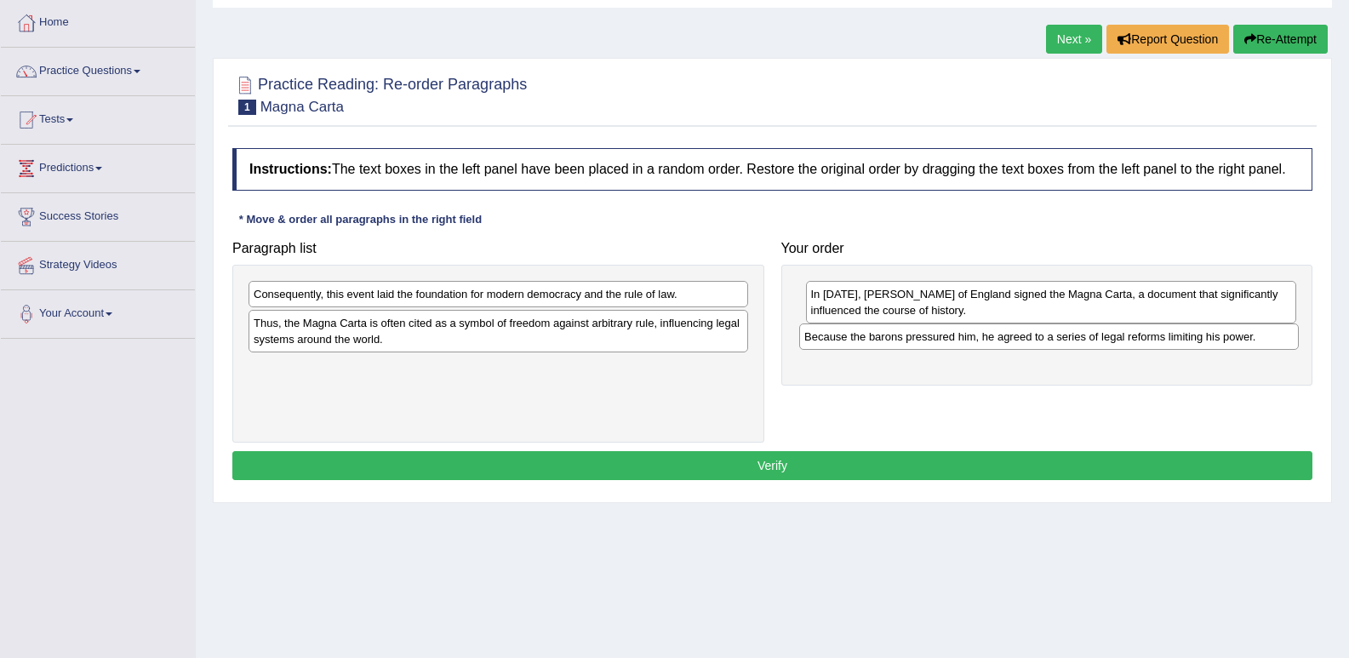
drag, startPoint x: 479, startPoint y: 368, endPoint x: 1030, endPoint y: 337, distance: 551.4
click at [1030, 337] on div "Because the barons pressured him, he agreed to a series of legal reforms limiti…" at bounding box center [1048, 336] width 499 height 26
click at [352, 334] on div "Thus, the Magna Carta is often cited as a symbol of freedom against arbitrary r…" at bounding box center [493, 338] width 499 height 43
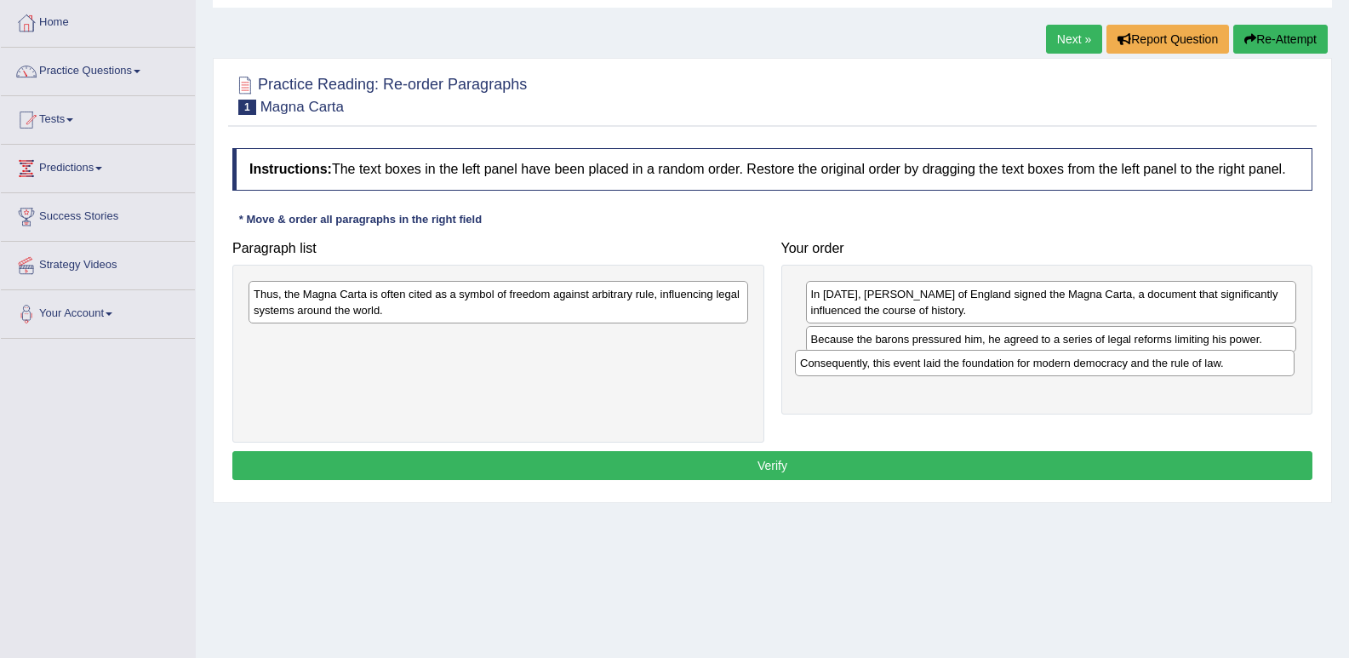
drag, startPoint x: 391, startPoint y: 300, endPoint x: 937, endPoint y: 369, distance: 550.6
click at [937, 369] on div "Consequently, this event laid the foundation for modern democracy and the rule …" at bounding box center [1044, 363] width 499 height 26
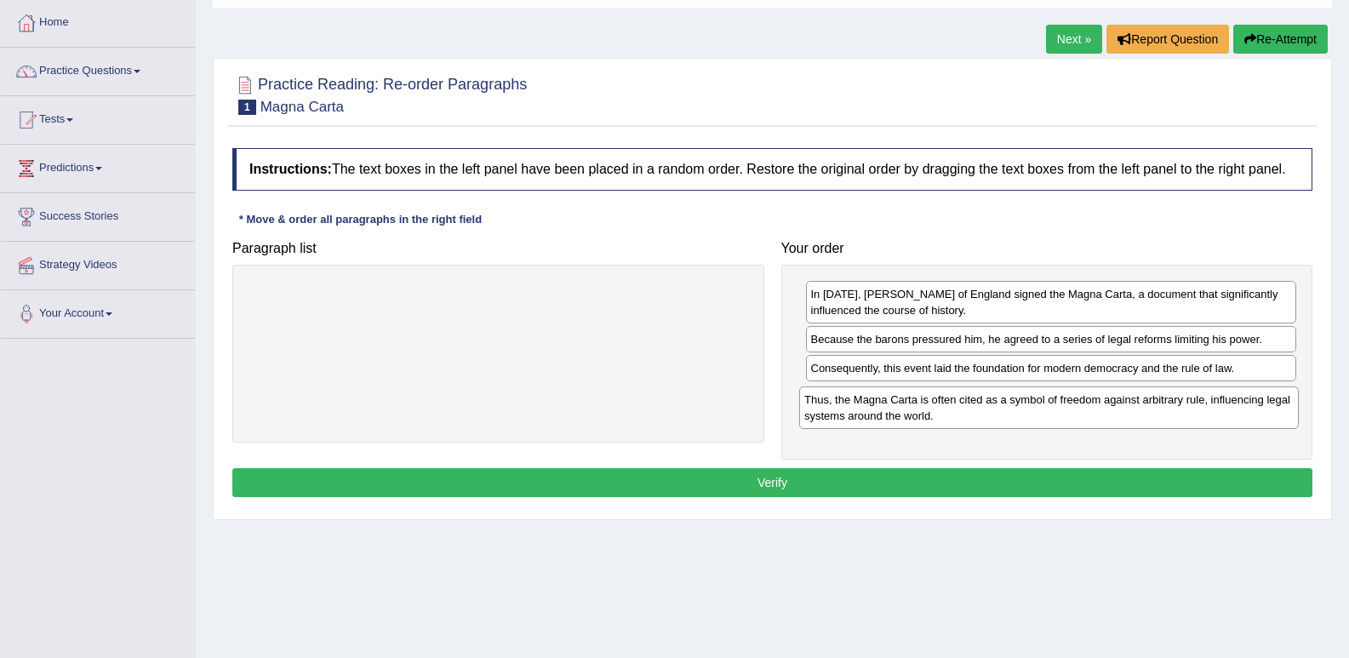
drag, startPoint x: 424, startPoint y: 313, endPoint x: 974, endPoint y: 419, distance: 560.5
click at [974, 419] on div "Thus, the Magna Carta is often cited as a symbol of freedom against arbitrary r…" at bounding box center [1048, 407] width 499 height 43
click at [744, 477] on button "Verify" at bounding box center [772, 482] width 1080 height 29
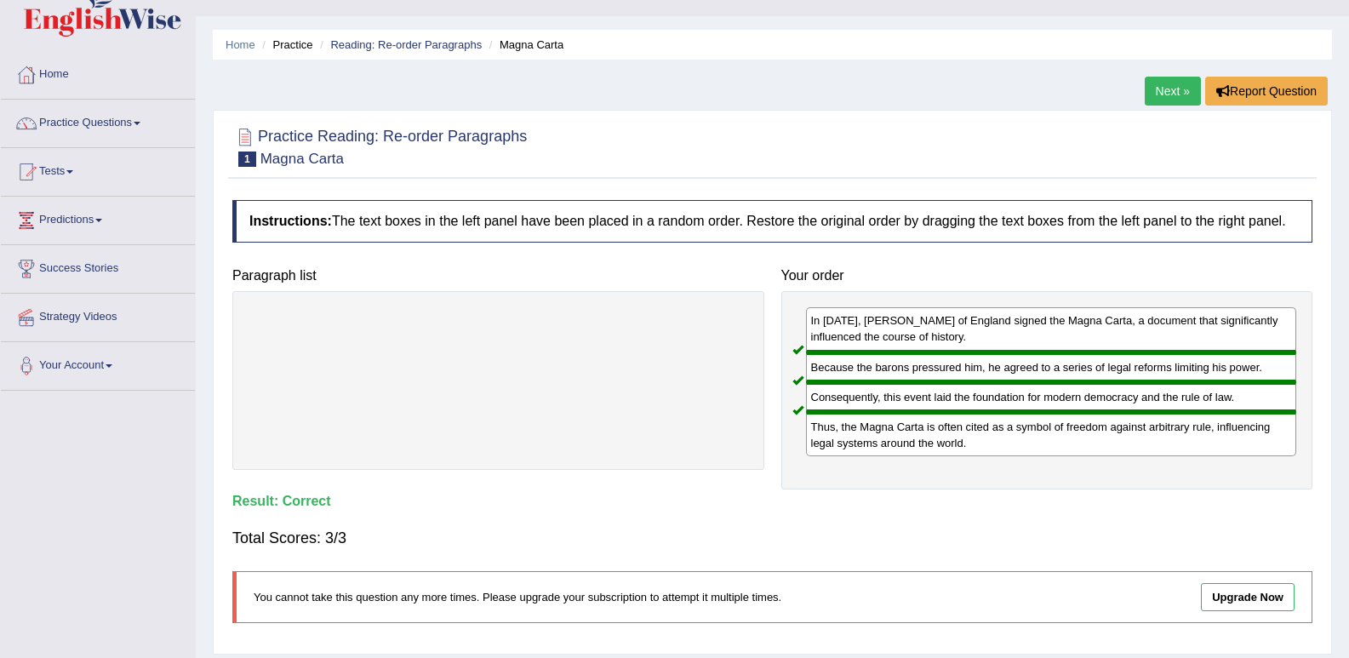
scroll to position [0, 0]
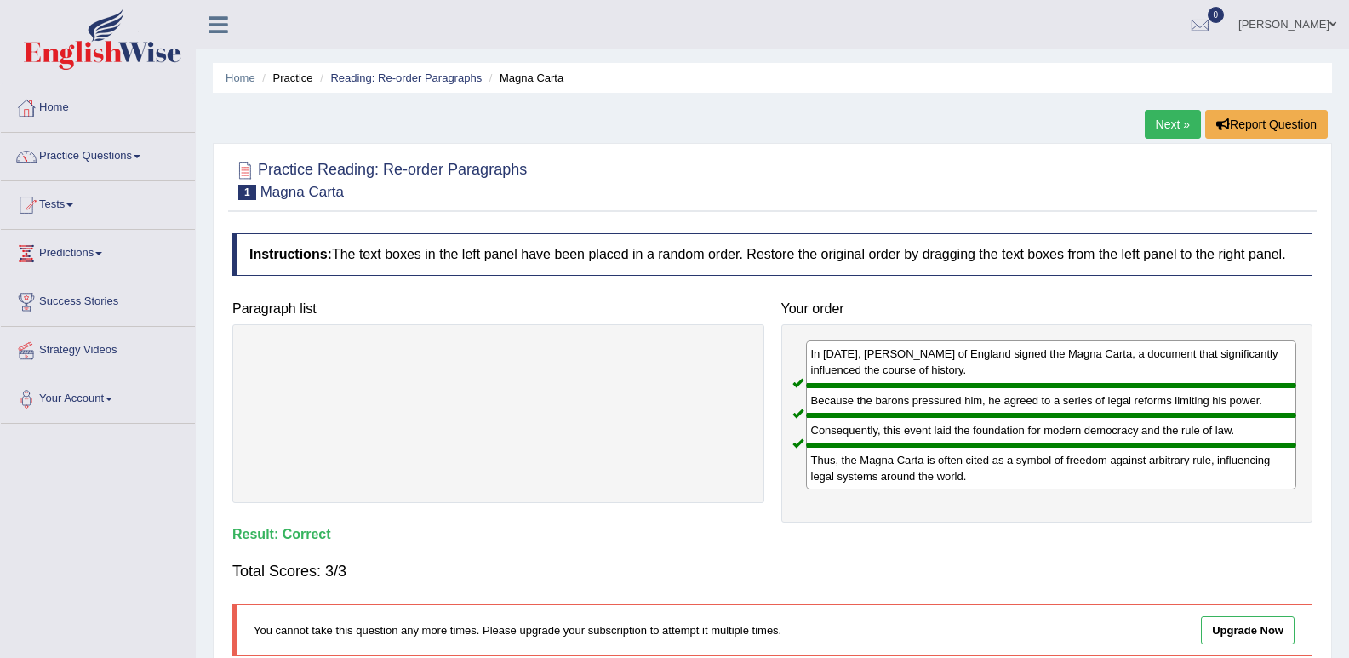
click at [1172, 124] on link "Next »" at bounding box center [1172, 124] width 56 height 29
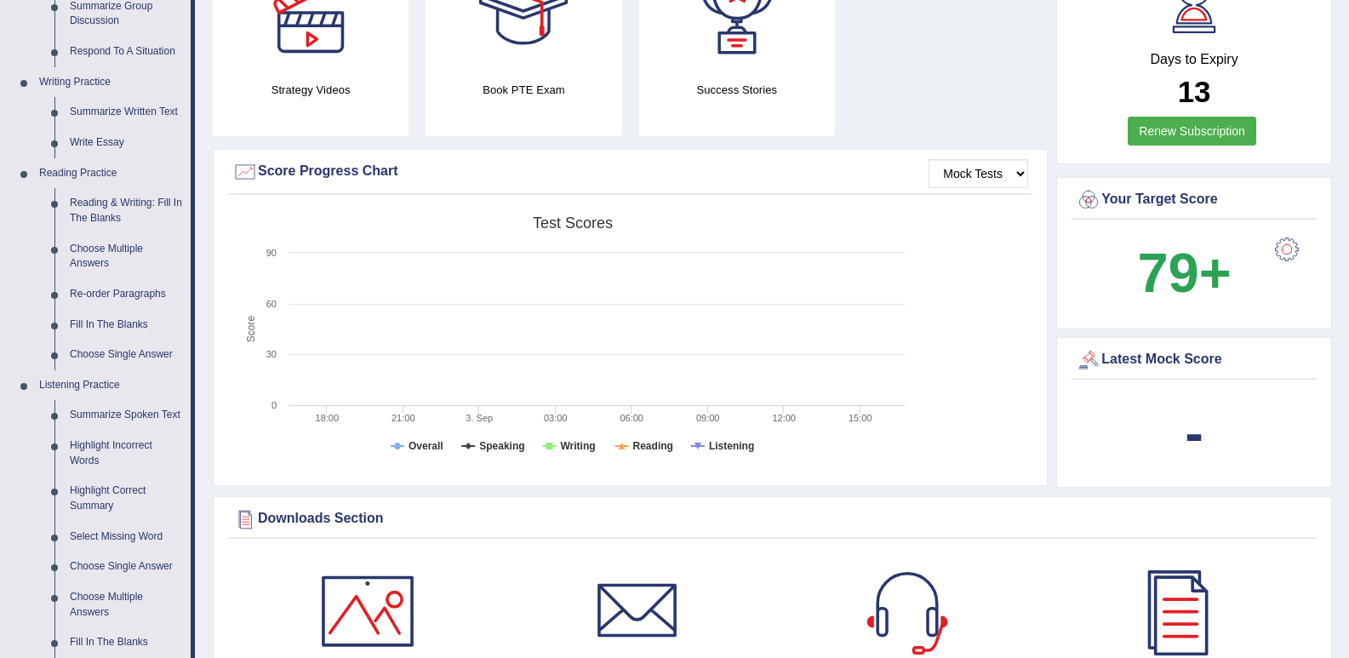
scroll to position [425, 0]
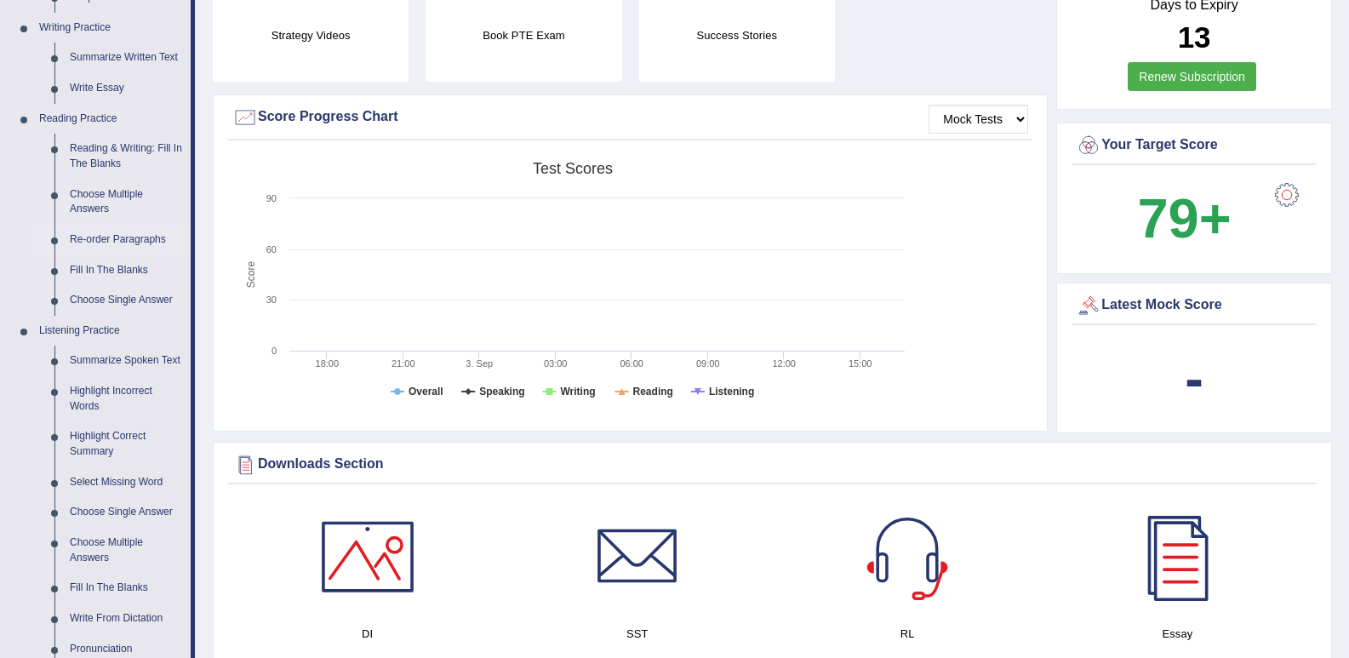
click at [127, 239] on link "Re-order Paragraphs" at bounding box center [126, 240] width 128 height 31
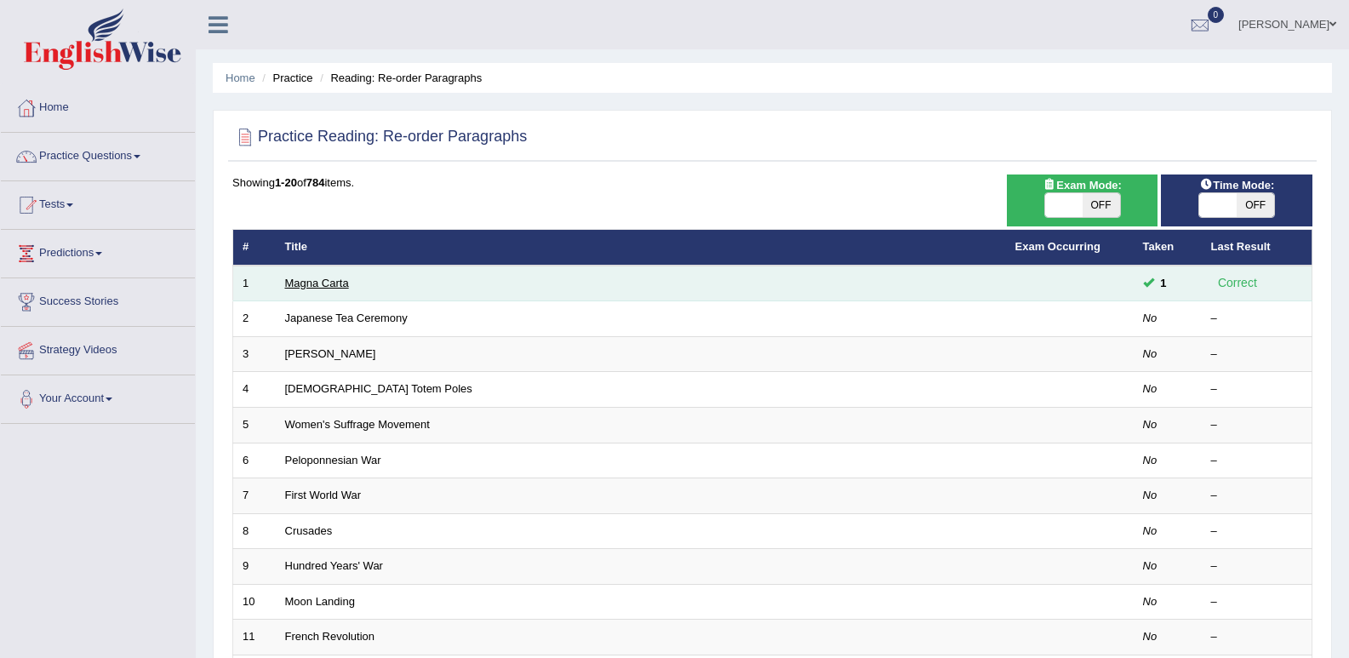
click at [318, 277] on link "Magna Carta" at bounding box center [317, 283] width 64 height 13
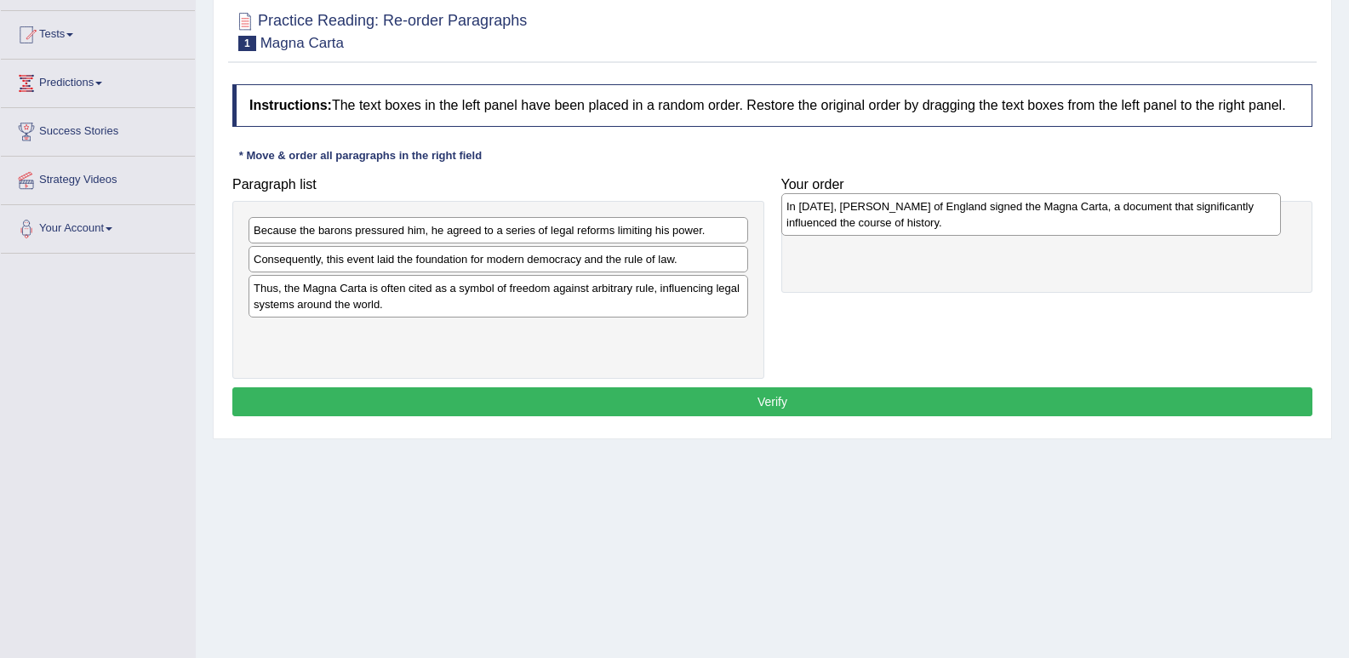
drag, startPoint x: 345, startPoint y: 277, endPoint x: 879, endPoint y: 226, distance: 535.8
click at [879, 226] on div "In 1215, King John of England signed the Magna Carta, a document that significa…" at bounding box center [1030, 214] width 499 height 43
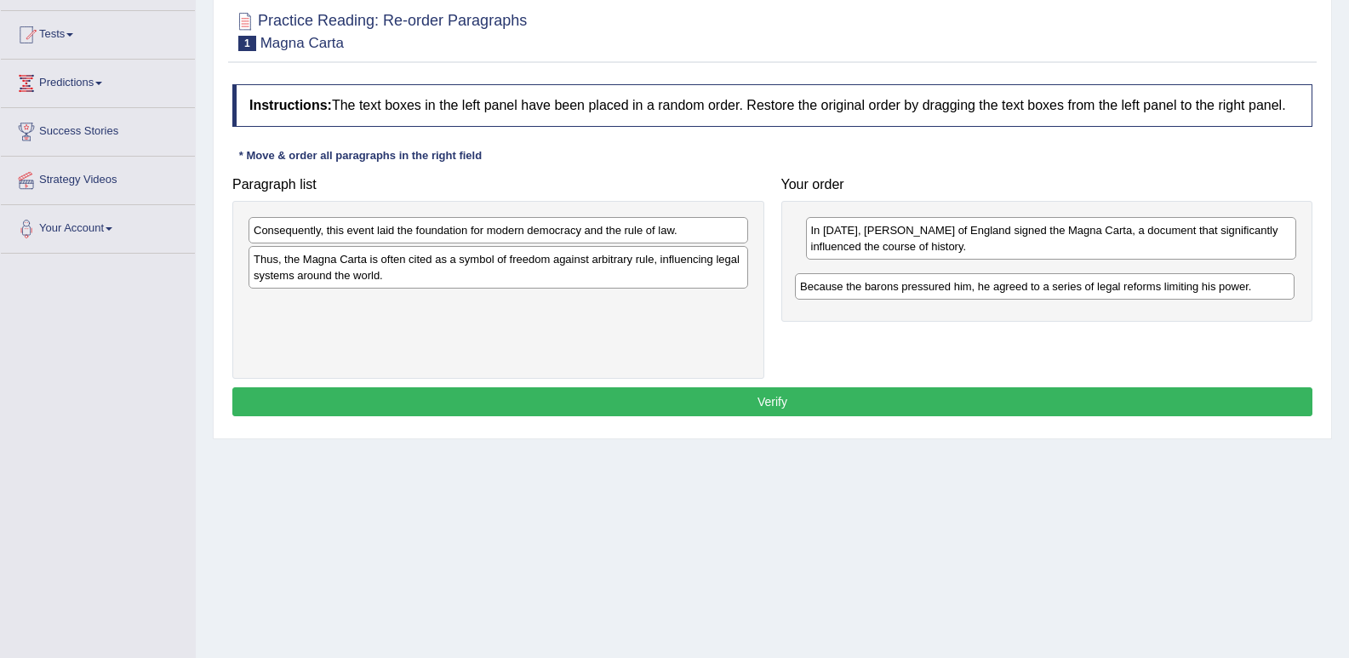
drag, startPoint x: 472, startPoint y: 236, endPoint x: 1018, endPoint y: 292, distance: 549.1
click at [1018, 292] on div "Because the barons pressured him, he agreed to a series of legal reforms limiti…" at bounding box center [1044, 286] width 499 height 26
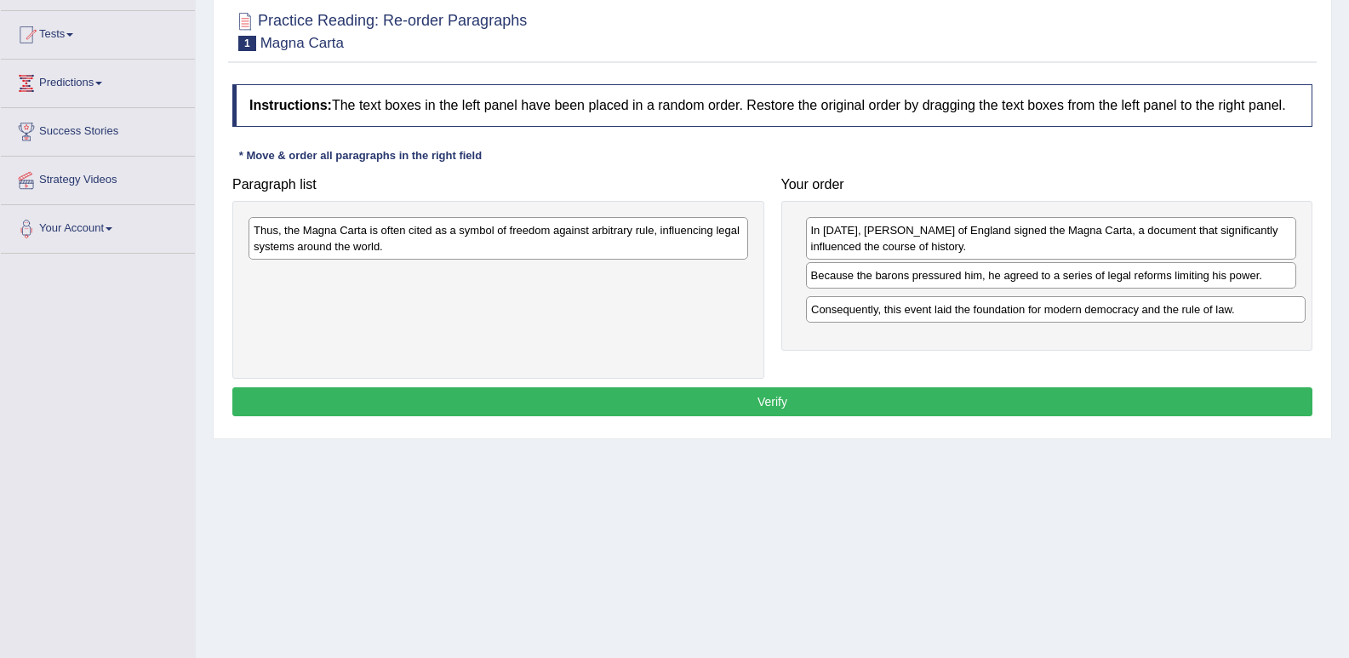
drag, startPoint x: 446, startPoint y: 228, endPoint x: 1003, endPoint y: 307, distance: 562.9
click at [1003, 307] on div "Consequently, this event laid the foundation for modern democracy and the rule …" at bounding box center [1055, 309] width 499 height 26
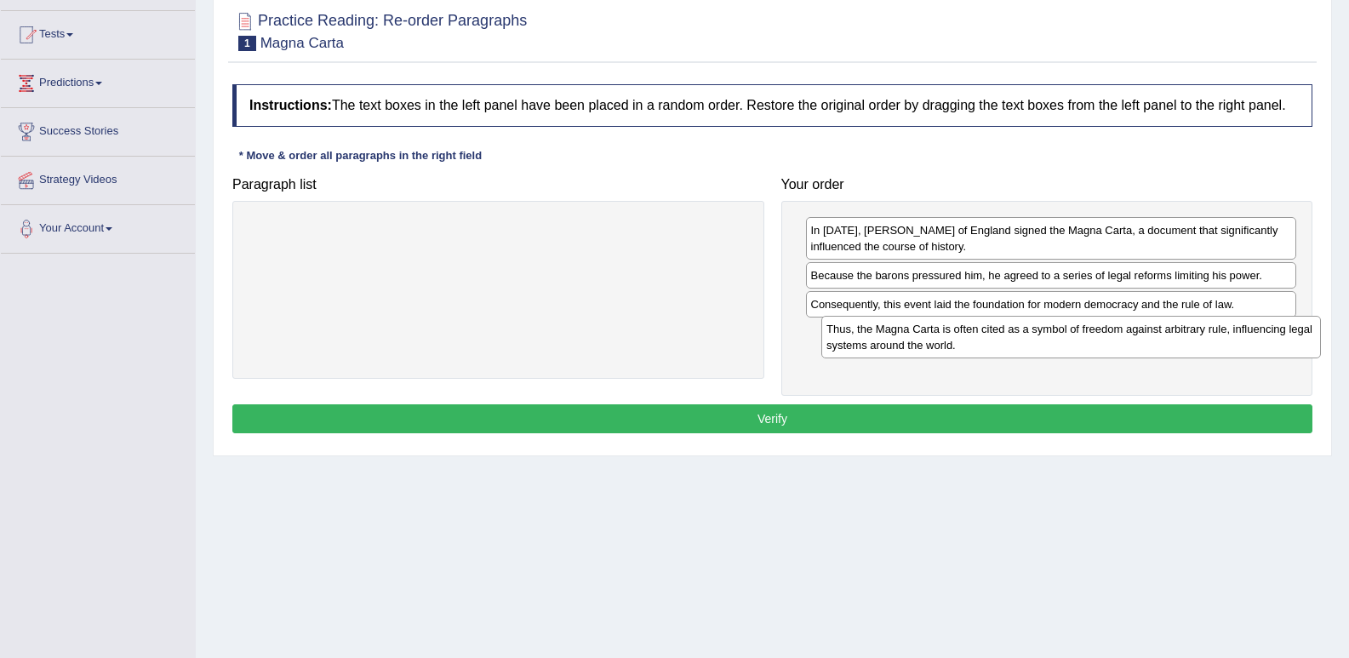
drag, startPoint x: 624, startPoint y: 224, endPoint x: 1196, endPoint y: 322, distance: 581.1
click at [1196, 322] on div "Thus, the Magna Carta is often cited as a symbol of freedom against arbitrary r…" at bounding box center [1070, 337] width 499 height 43
drag, startPoint x: 968, startPoint y: 410, endPoint x: 948, endPoint y: 402, distance: 21.8
click at [965, 408] on button "Verify" at bounding box center [772, 418] width 1080 height 29
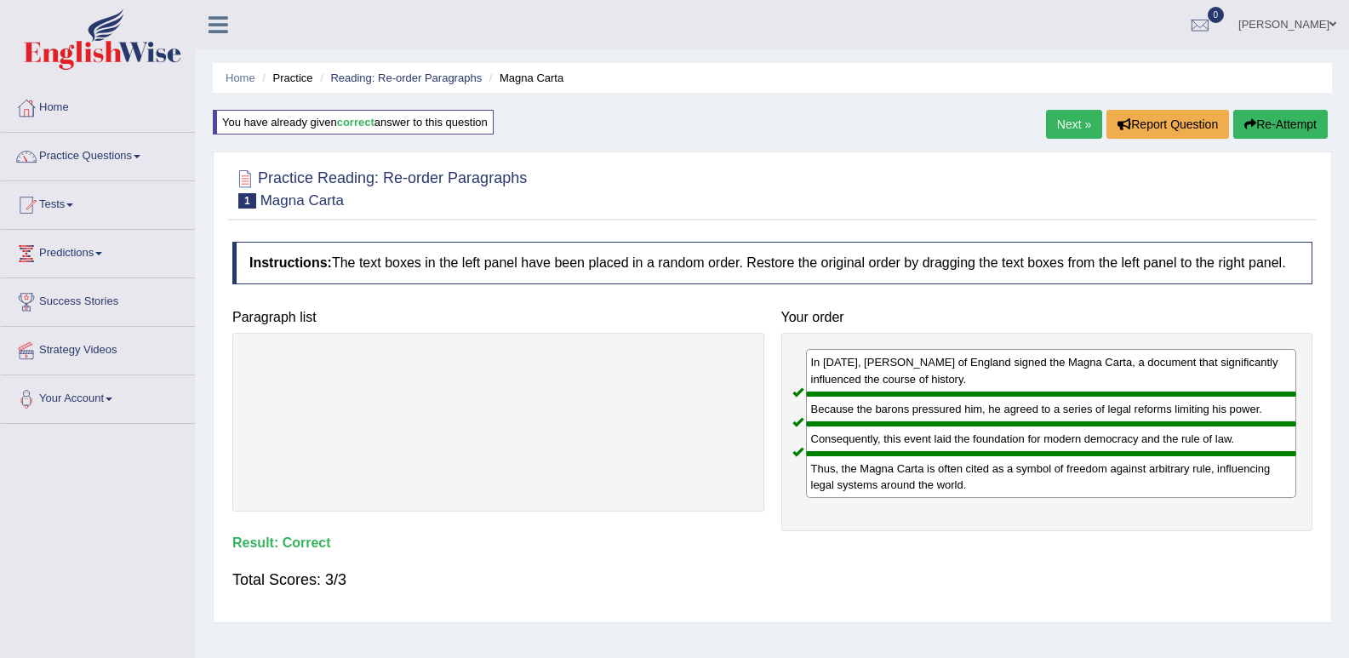
click at [1070, 99] on div "Home Practice Reading: Re-order Paragraphs Magna Carta You have already given c…" at bounding box center [772, 425] width 1153 height 851
click at [1063, 117] on link "Next »" at bounding box center [1074, 124] width 56 height 29
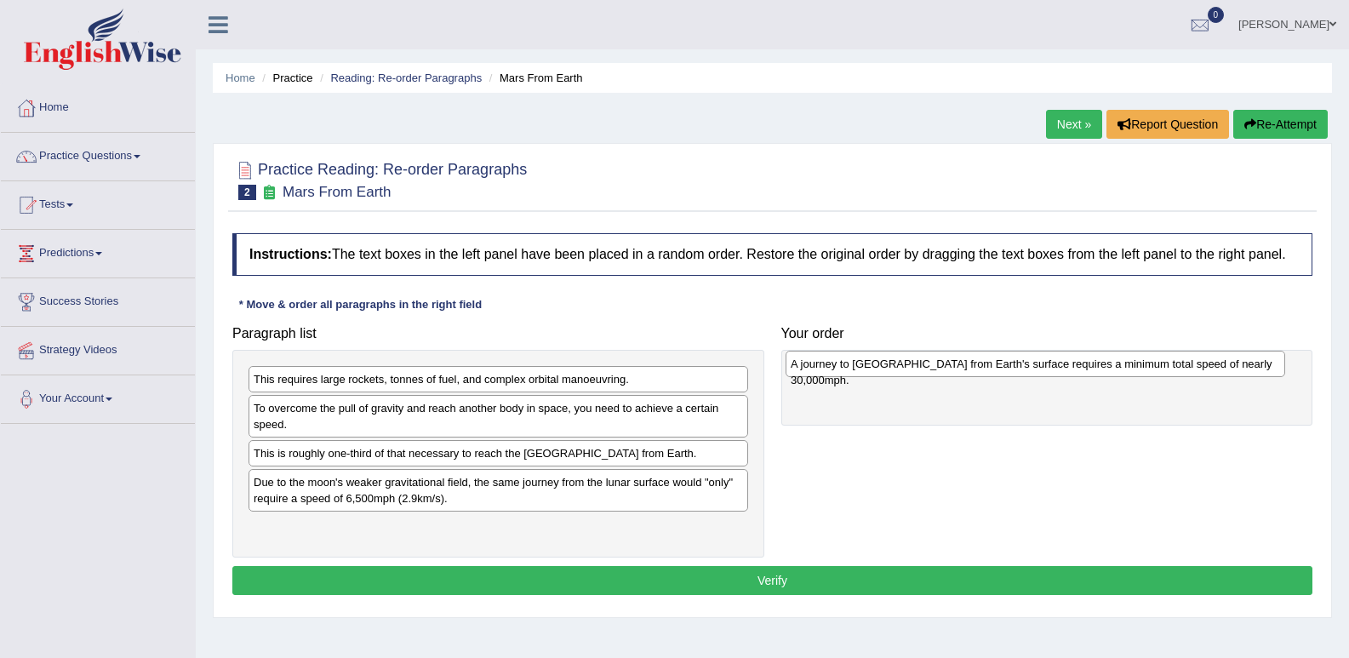
drag, startPoint x: 577, startPoint y: 487, endPoint x: 1119, endPoint y: 367, distance: 555.1
click at [1119, 367] on div "A journey to [GEOGRAPHIC_DATA] from Earth's surface requires a minimum total sp…" at bounding box center [1034, 364] width 499 height 26
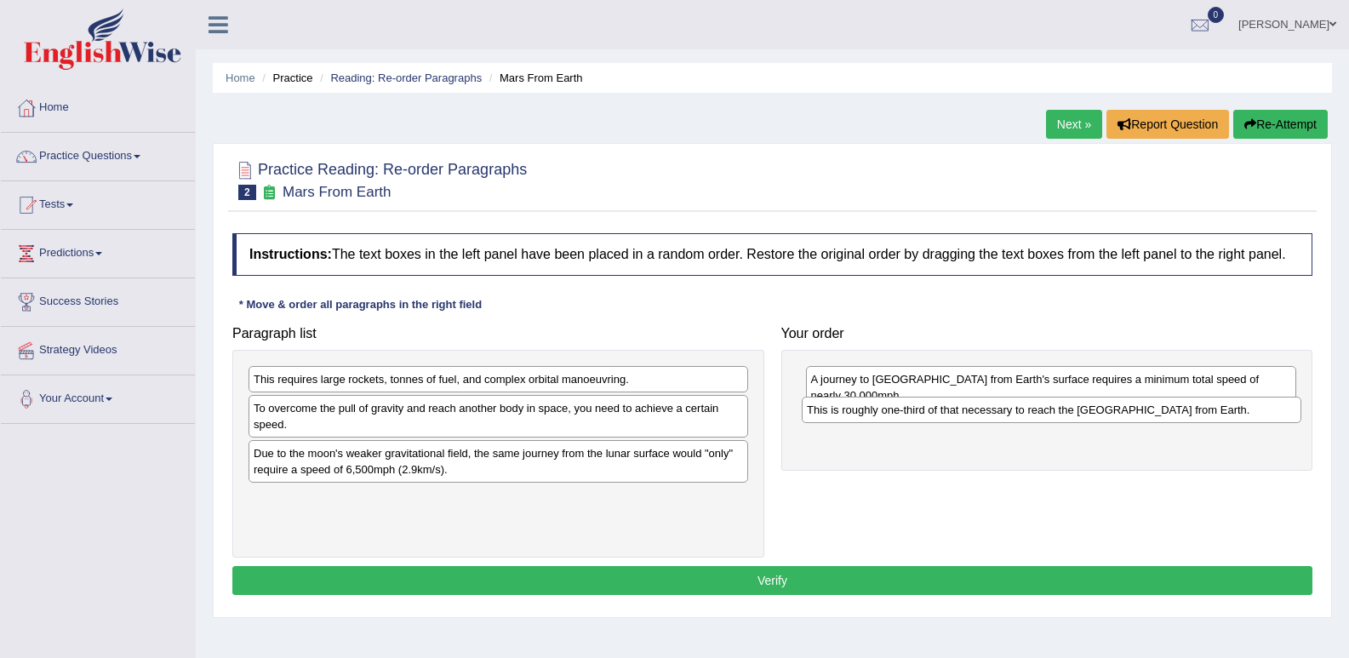
drag, startPoint x: 402, startPoint y: 449, endPoint x: 955, endPoint y: 406, distance: 554.7
click at [955, 406] on div "This is roughly one-third of that necessary to reach the [GEOGRAPHIC_DATA] from…" at bounding box center [1050, 409] width 499 height 26
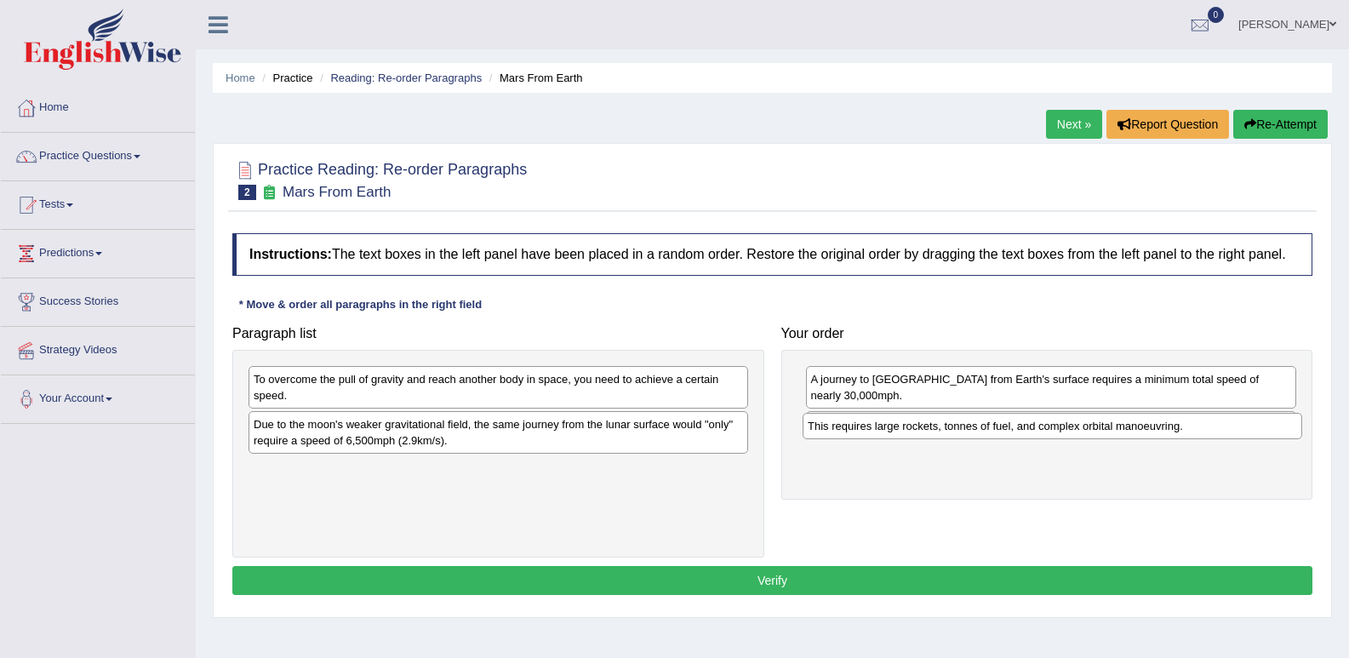
drag, startPoint x: 587, startPoint y: 383, endPoint x: 1141, endPoint y: 430, distance: 555.9
click at [1141, 430] on div "This requires large rockets, tonnes of fuel, and complex orbital manoeuvring." at bounding box center [1051, 426] width 499 height 26
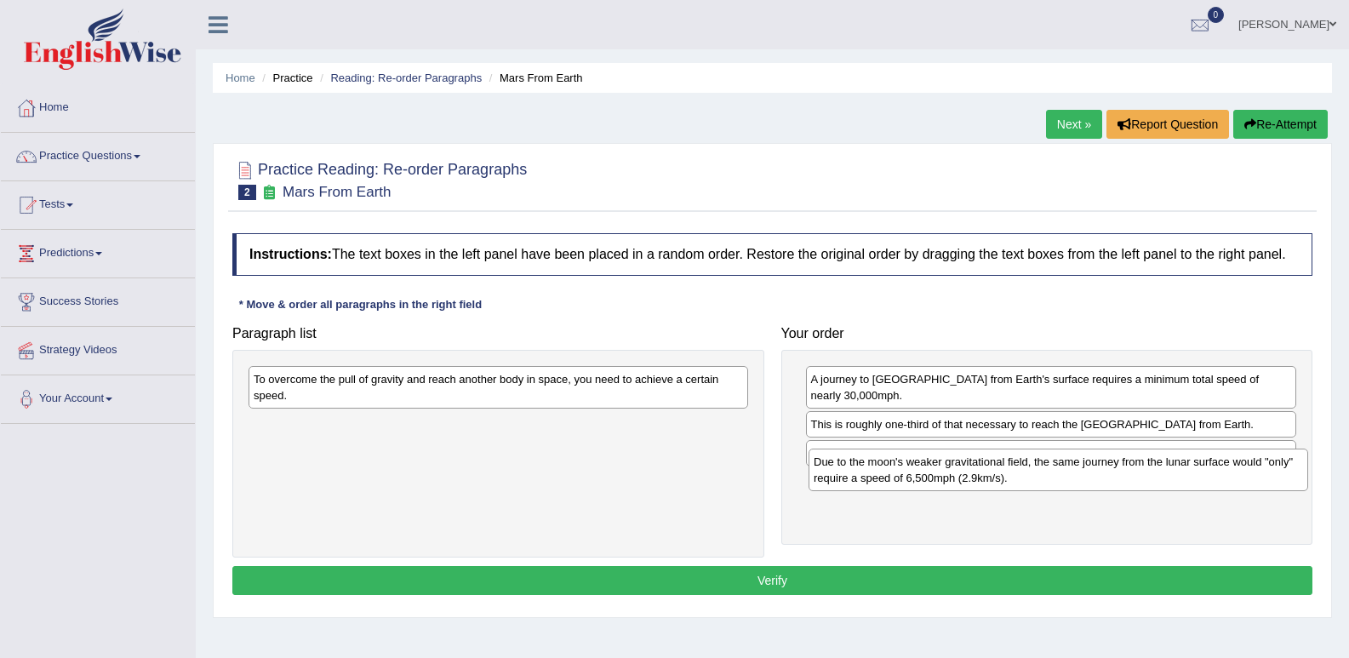
drag, startPoint x: 539, startPoint y: 436, endPoint x: 1099, endPoint y: 473, distance: 561.1
click at [1099, 473] on div "Due to the moon's weaker gravitational field, the same journey from the lunar s…" at bounding box center [1057, 469] width 499 height 43
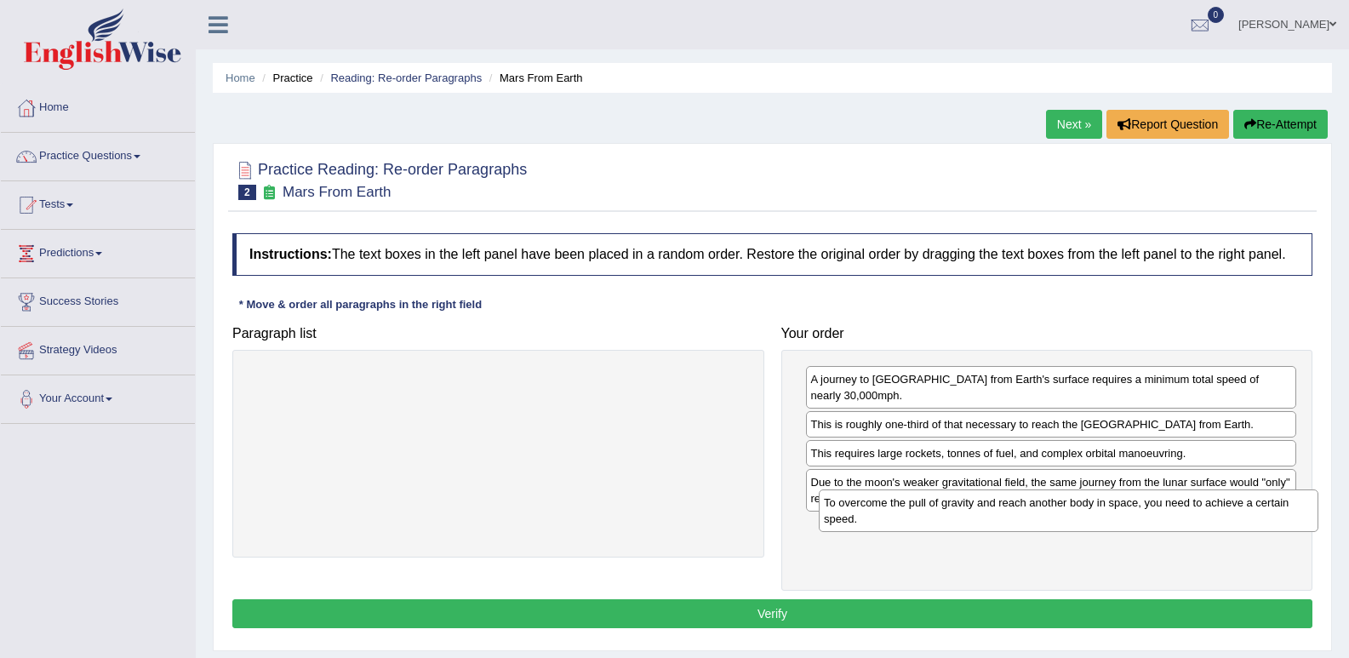
drag, startPoint x: 700, startPoint y: 402, endPoint x: 1232, endPoint y: 561, distance: 555.1
click at [1267, 526] on div "To overcome the pull of gravity and reach another body in space, you need to ac…" at bounding box center [1068, 510] width 499 height 43
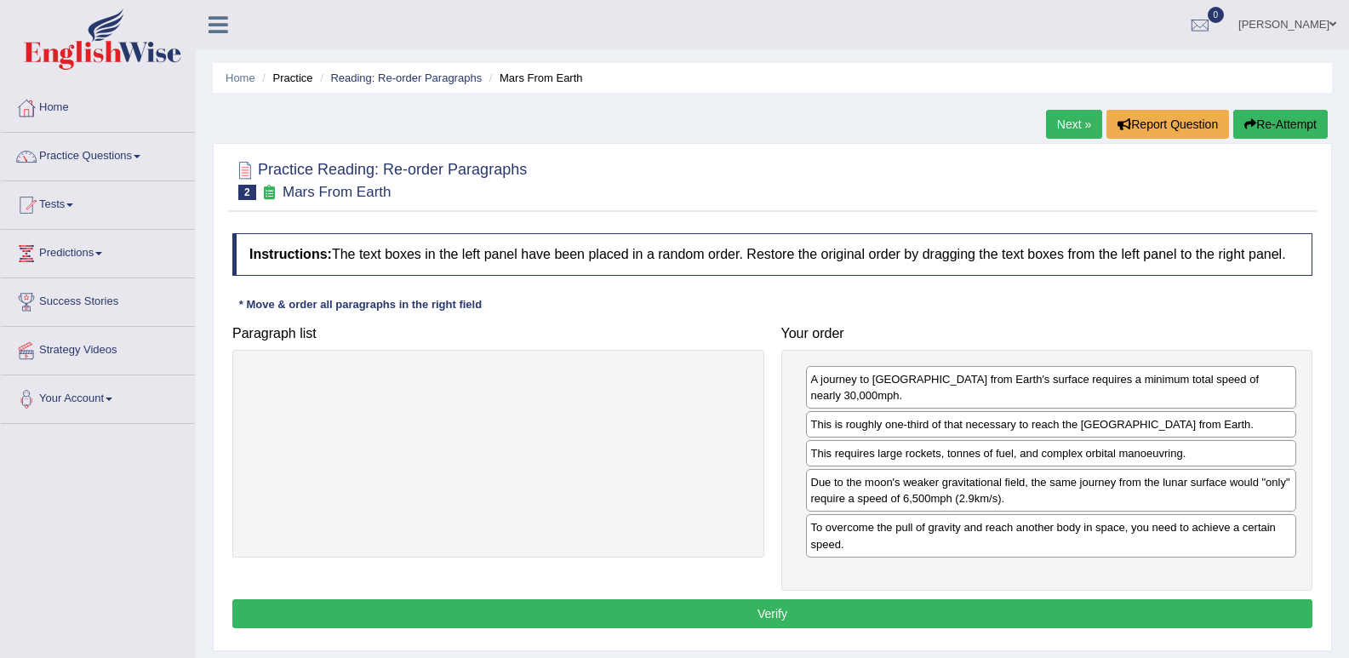
drag, startPoint x: 1127, startPoint y: 602, endPoint x: 1114, endPoint y: 587, distance: 20.5
click at [1126, 602] on button "Verify" at bounding box center [772, 613] width 1080 height 29
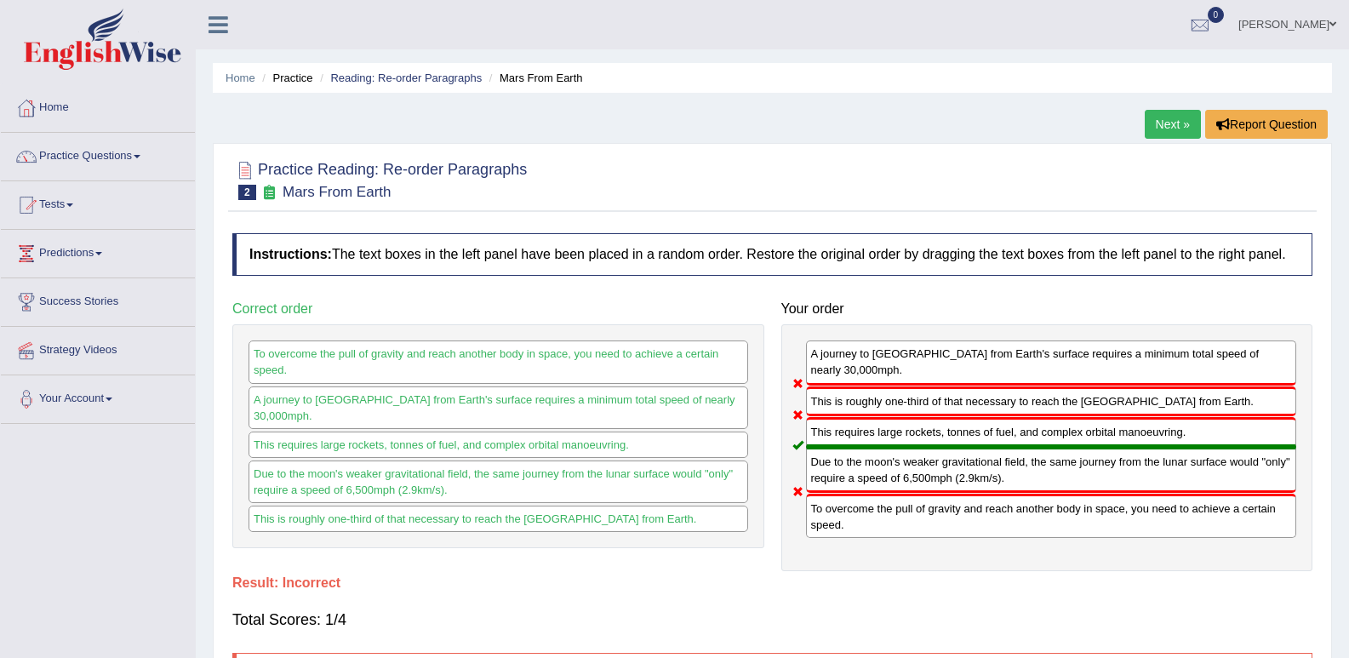
drag, startPoint x: 881, startPoint y: 434, endPoint x: 912, endPoint y: 374, distance: 67.7
click at [912, 374] on div "A journey to Mars from Earth's surface requires a minimum total speed of nearly…" at bounding box center [1047, 447] width 532 height 247
click at [1156, 123] on link "Next »" at bounding box center [1172, 124] width 56 height 29
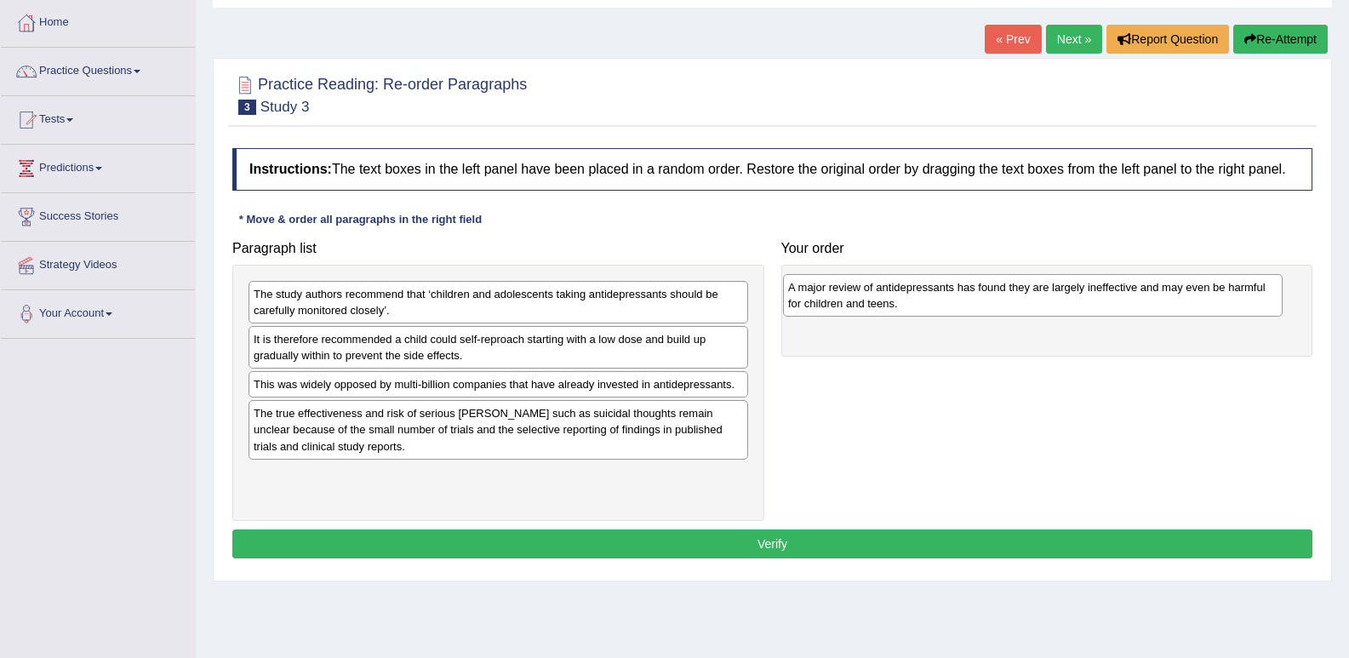
drag, startPoint x: 363, startPoint y: 395, endPoint x: 898, endPoint y: 298, distance: 543.9
click at [898, 298] on div "A major review of antidepressants has found they are largely ineffective and ma…" at bounding box center [1032, 295] width 499 height 43
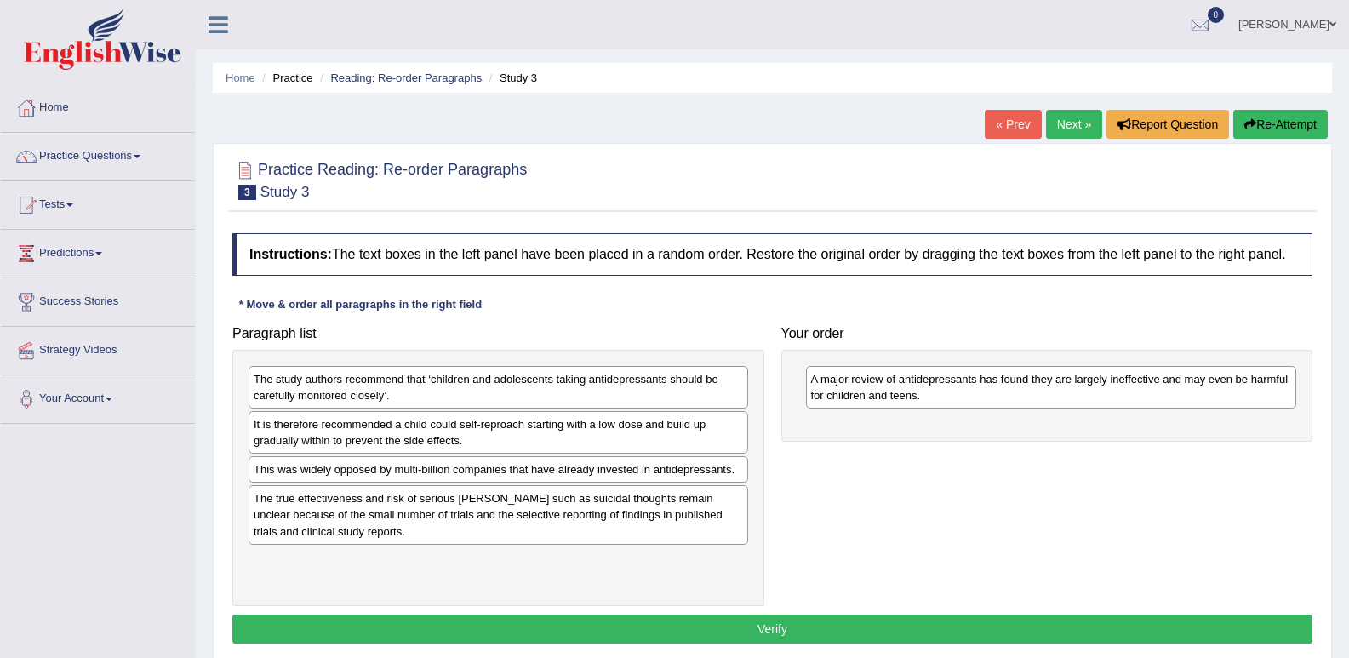
scroll to position [85, 0]
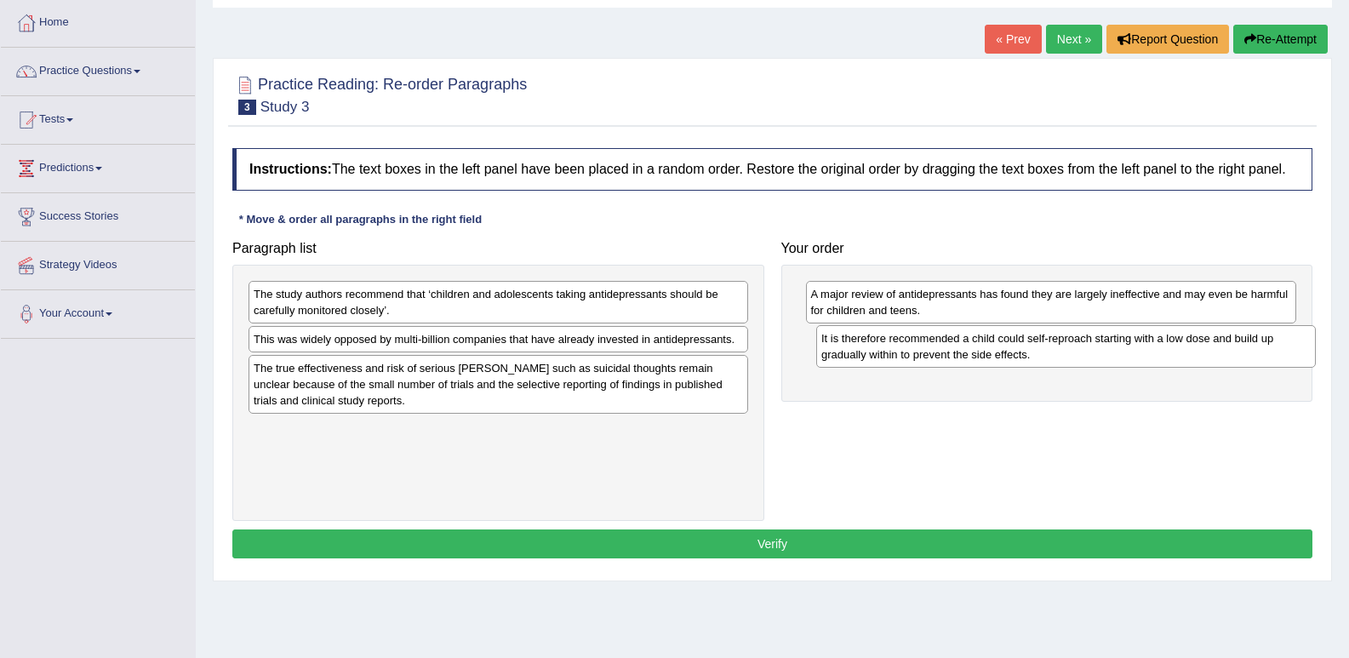
drag, startPoint x: 395, startPoint y: 352, endPoint x: 962, endPoint y: 351, distance: 567.5
click at [962, 351] on div "It is therefore recommended a child could self-reproach starting with a low dos…" at bounding box center [1065, 346] width 499 height 43
click at [487, 324] on div "The study authors recommend that ‘children and adolescents taking antidepressan…" at bounding box center [497, 303] width 499 height 43
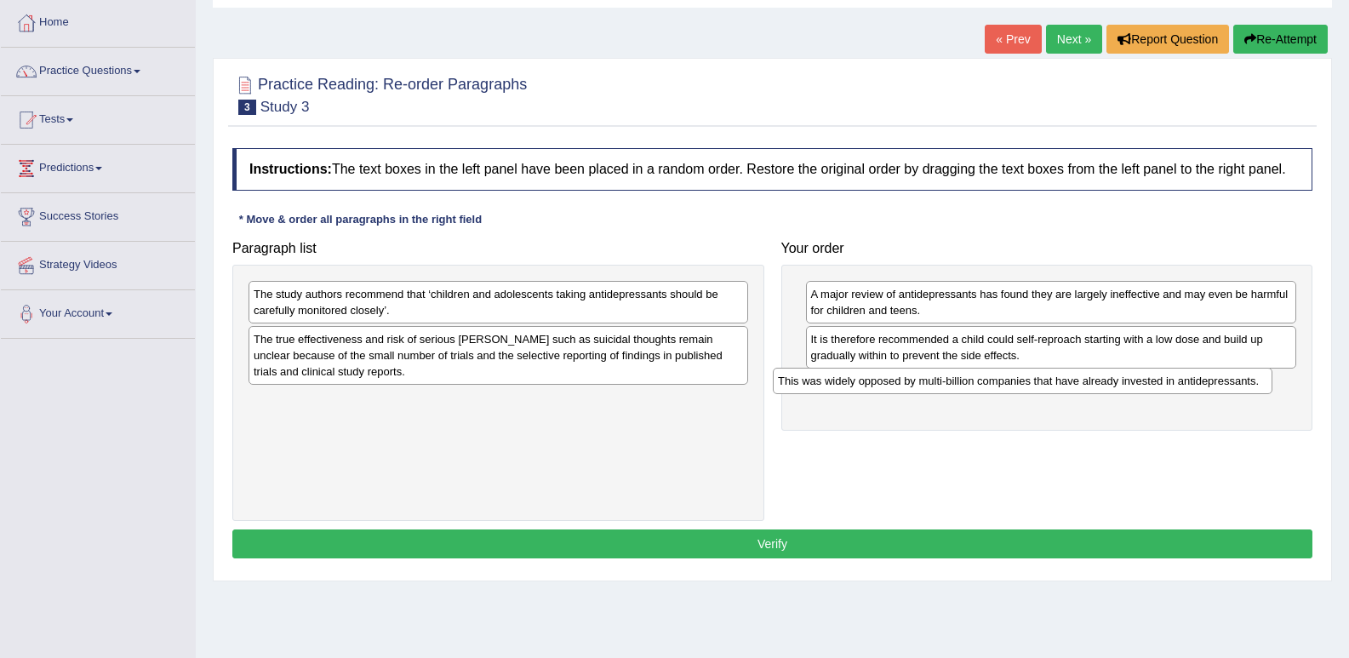
drag, startPoint x: 476, startPoint y: 347, endPoint x: 1001, endPoint y: 389, distance: 526.6
click at [1001, 389] on div "This was widely opposed by multi-billion companies that have already invested i…" at bounding box center [1022, 381] width 499 height 26
click at [539, 303] on div "The study authors recommend that ‘children and adolescents taking antidepressan…" at bounding box center [499, 301] width 499 height 43
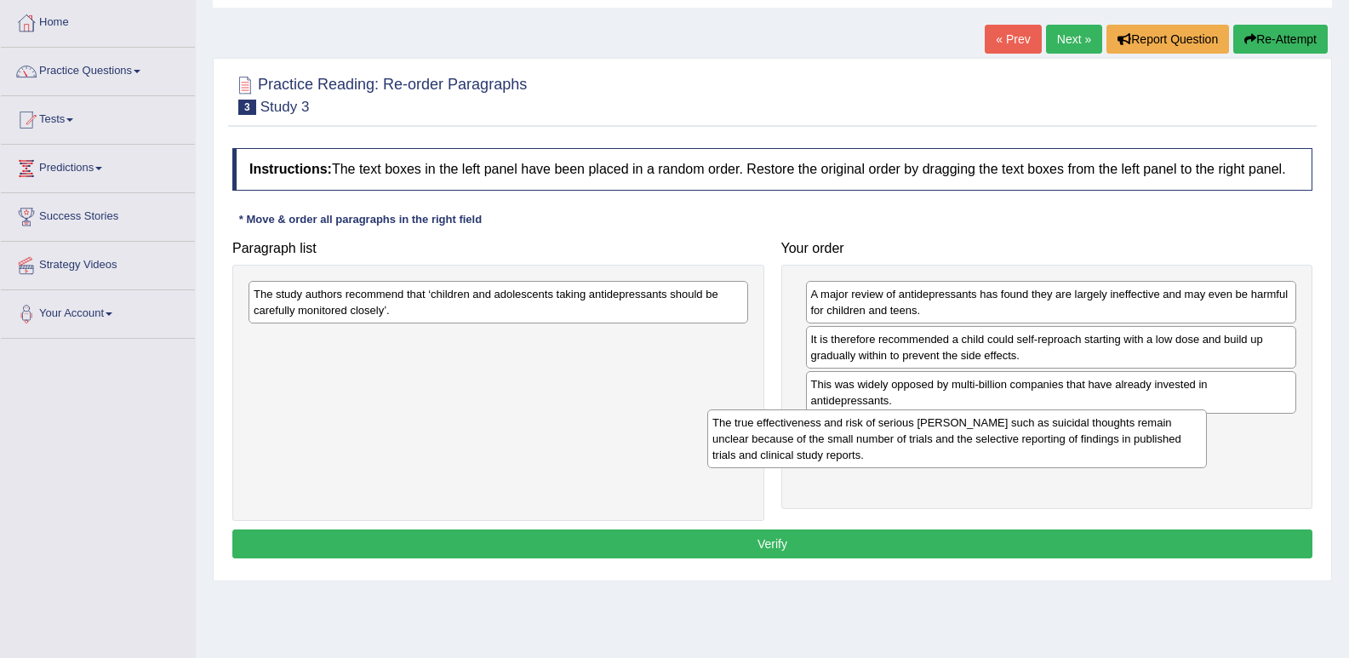
drag, startPoint x: 348, startPoint y: 355, endPoint x: 831, endPoint y: 437, distance: 490.3
click at [816, 437] on div "The true effectiveness and risk of serious harms such as suicidal thoughts rema…" at bounding box center [956, 438] width 499 height 59
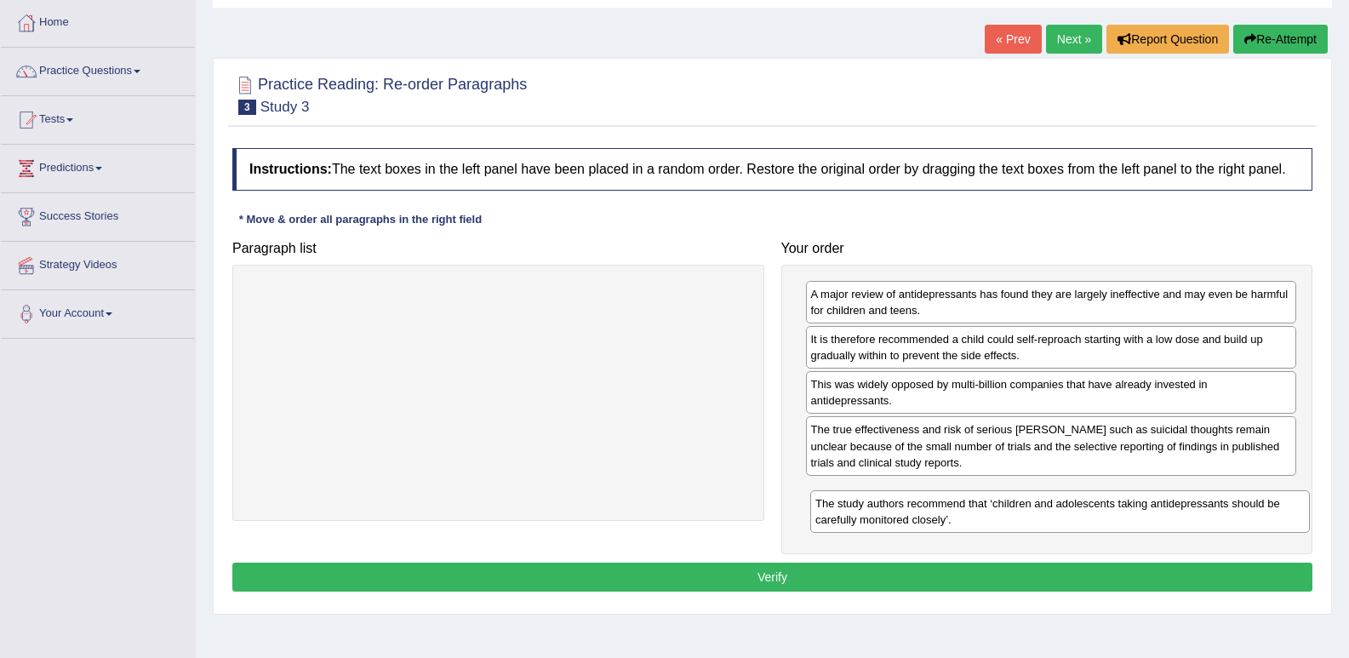
drag, startPoint x: 357, startPoint y: 314, endPoint x: 935, endPoint y: 529, distance: 616.5
click at [935, 529] on div "The study authors recommend that ‘children and adolescents taking antidepressan…" at bounding box center [1059, 511] width 499 height 43
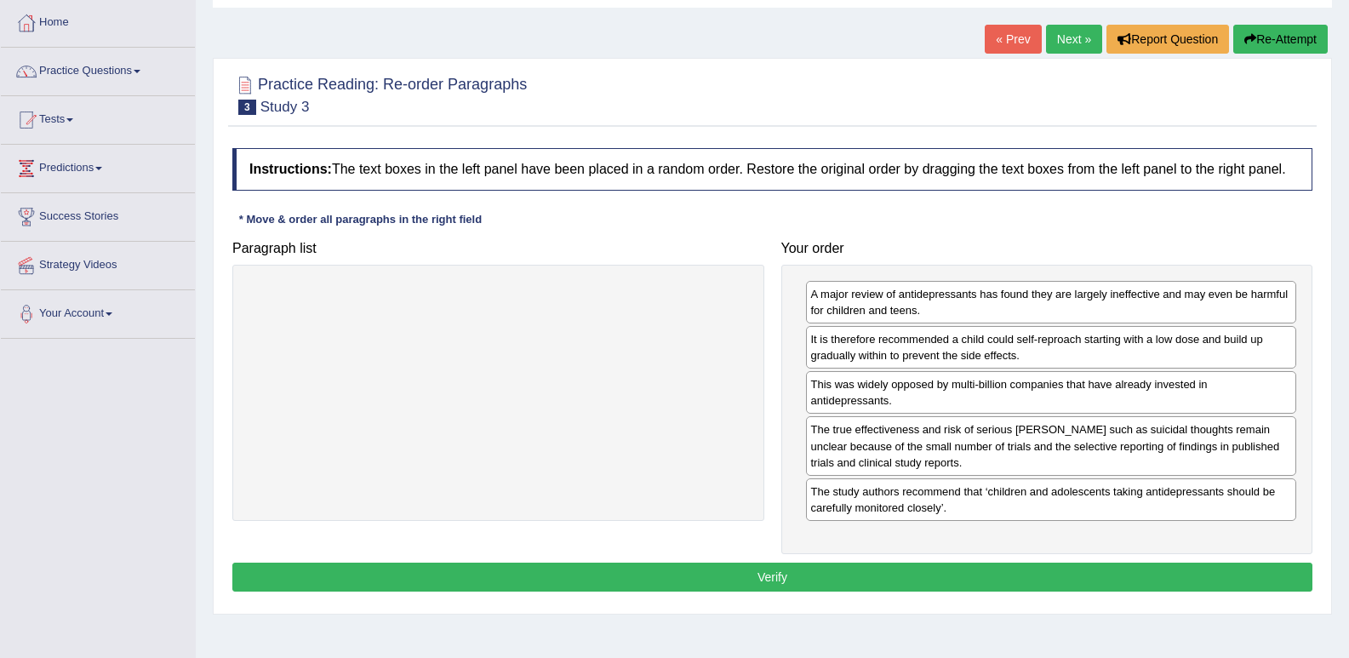
click at [812, 584] on button "Verify" at bounding box center [772, 576] width 1080 height 29
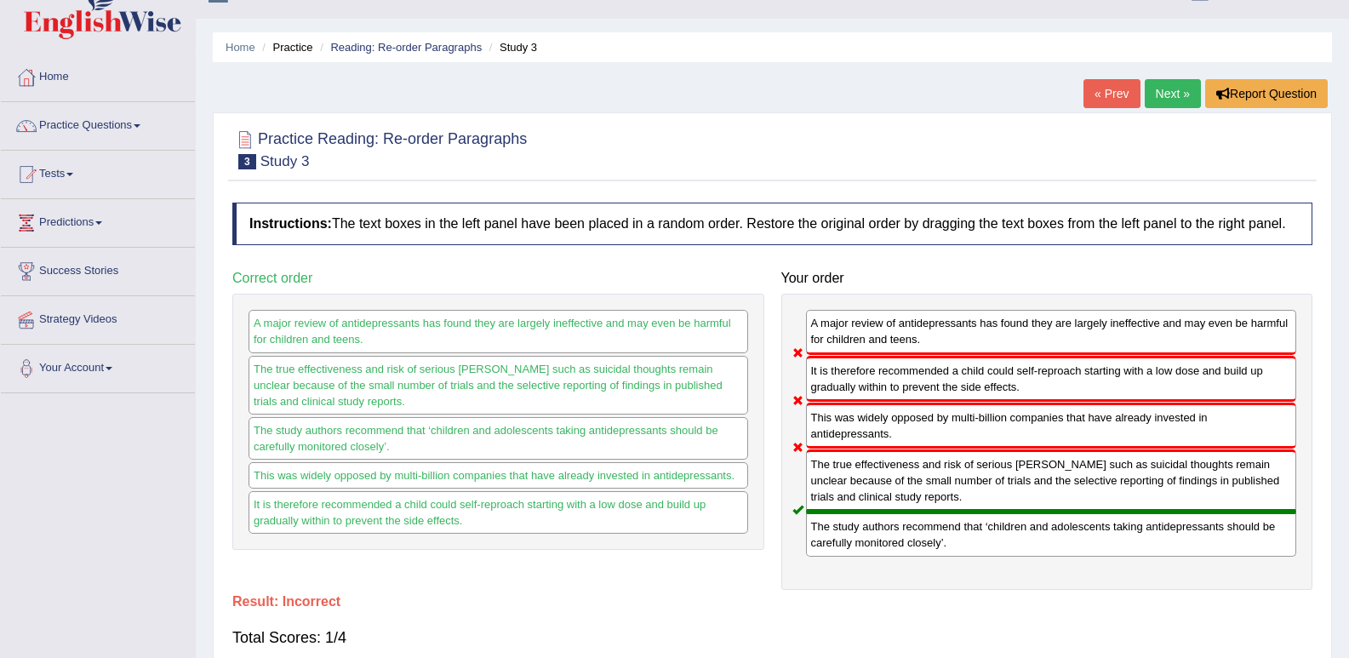
scroll to position [0, 0]
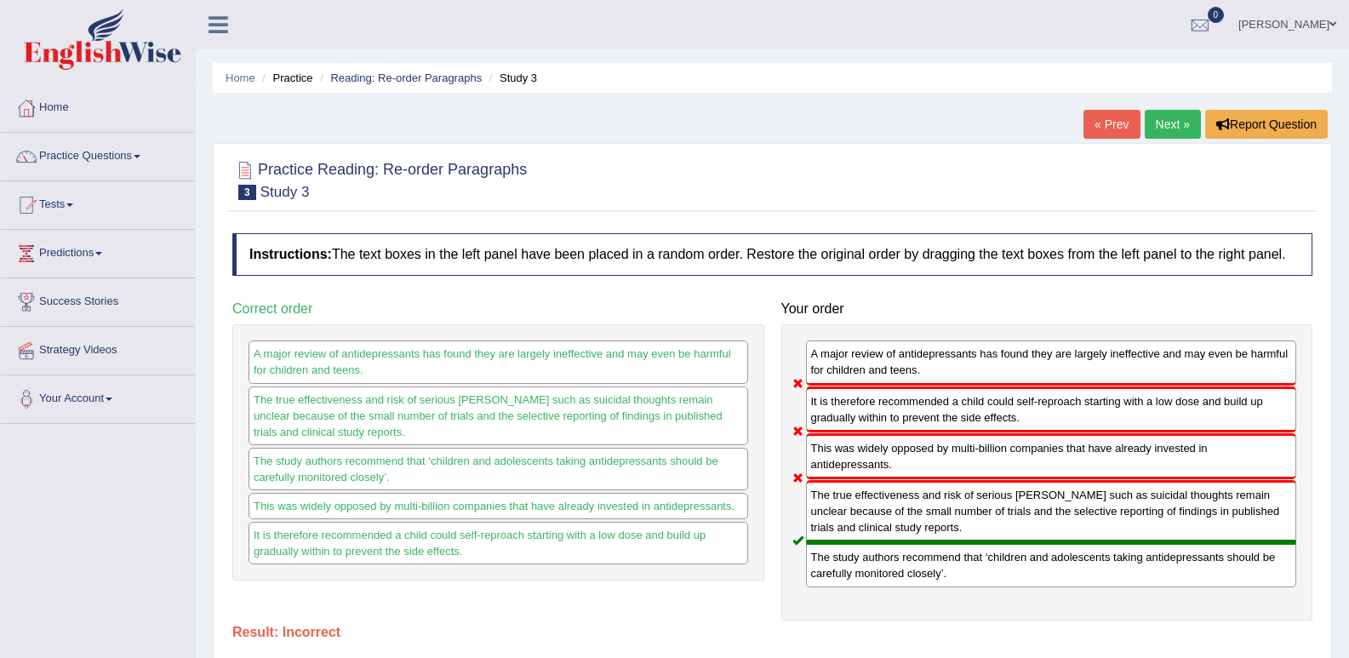
click at [1110, 109] on div "Home Practice Reading: Re-order Paragraphs Study 3 « Prev Next » Report Questio…" at bounding box center [772, 425] width 1153 height 851
click at [1106, 123] on link "« Prev" at bounding box center [1111, 124] width 56 height 29
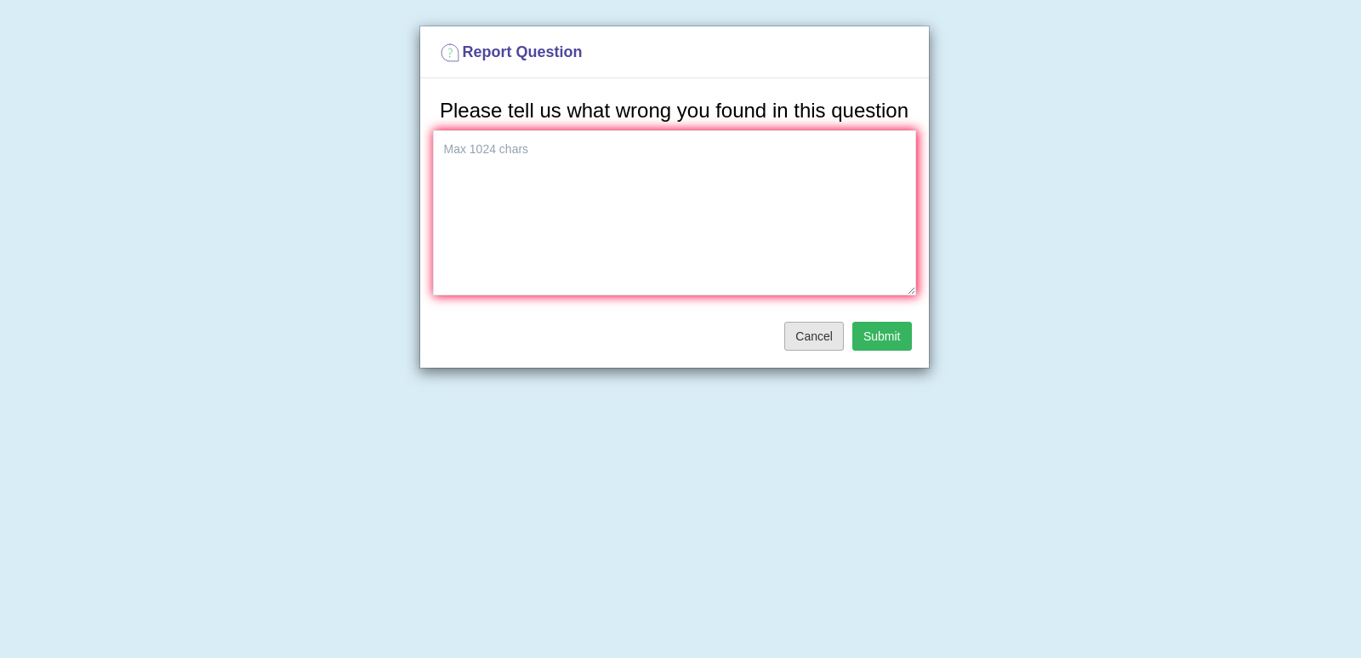
click at [819, 336] on button "Cancel" at bounding box center [814, 336] width 60 height 29
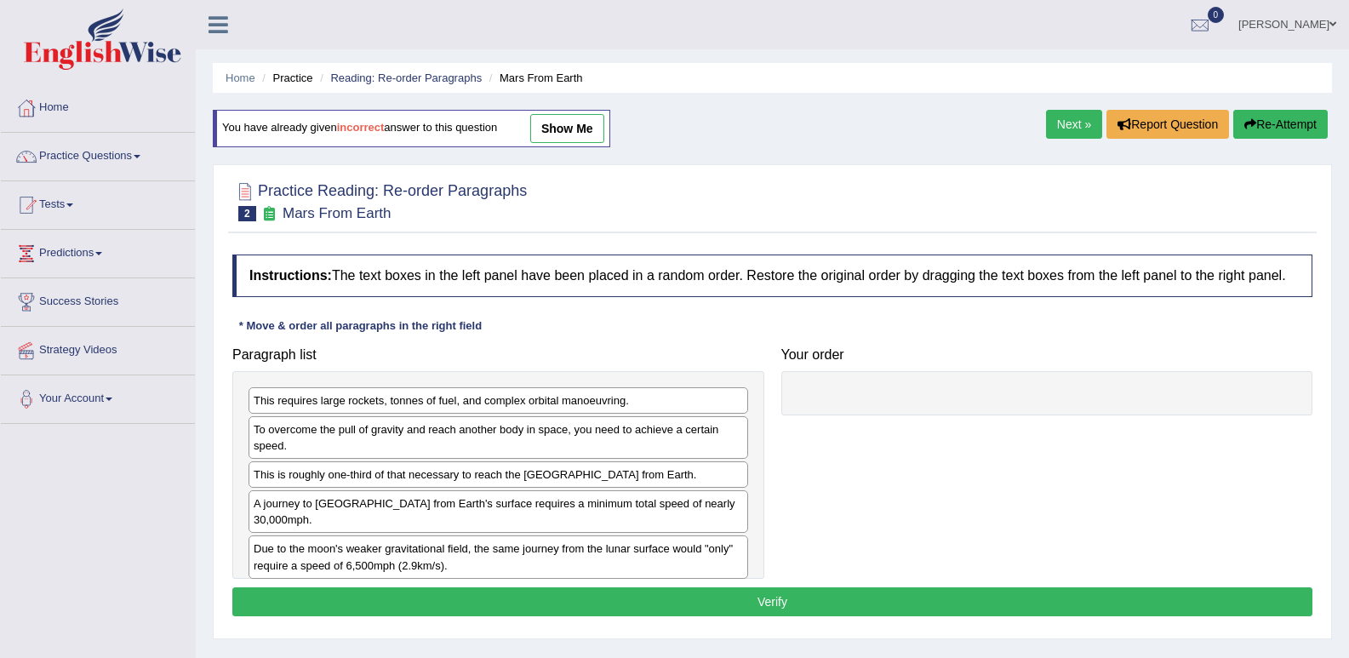
click at [1069, 112] on link "Next »" at bounding box center [1074, 124] width 56 height 29
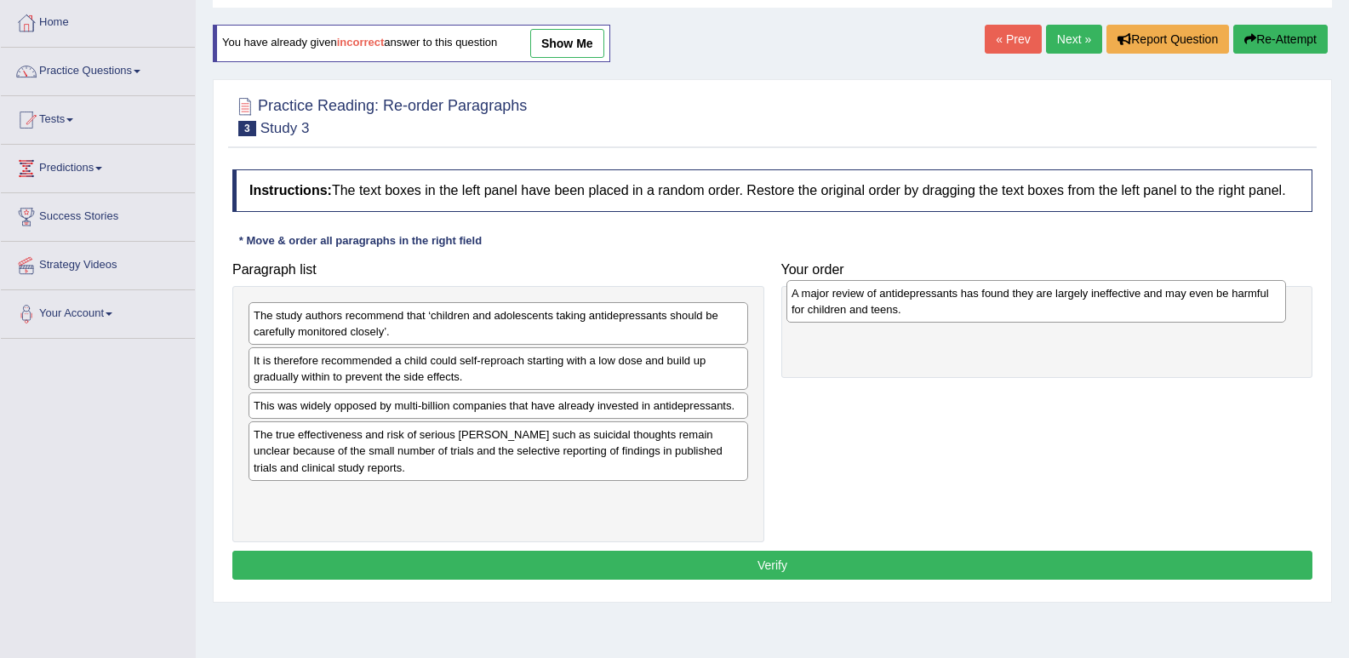
drag, startPoint x: 373, startPoint y: 413, endPoint x: 910, endPoint y: 300, distance: 549.3
click at [910, 300] on div "A major review of antidepressants has found they are largely ineffective and ma…" at bounding box center [1035, 301] width 499 height 43
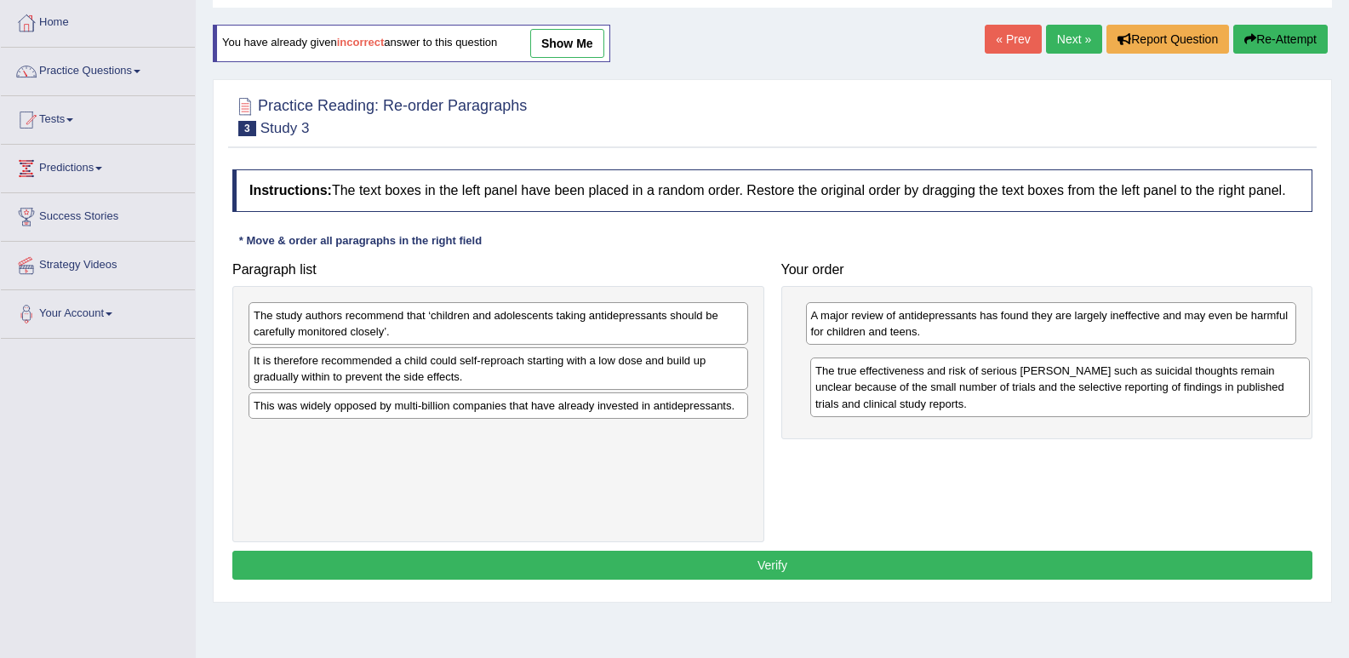
drag, startPoint x: 364, startPoint y: 444, endPoint x: 927, endPoint y: 382, distance: 566.7
click at [927, 382] on div "The true effectiveness and risk of serious harms such as suicidal thoughts rema…" at bounding box center [1059, 386] width 499 height 59
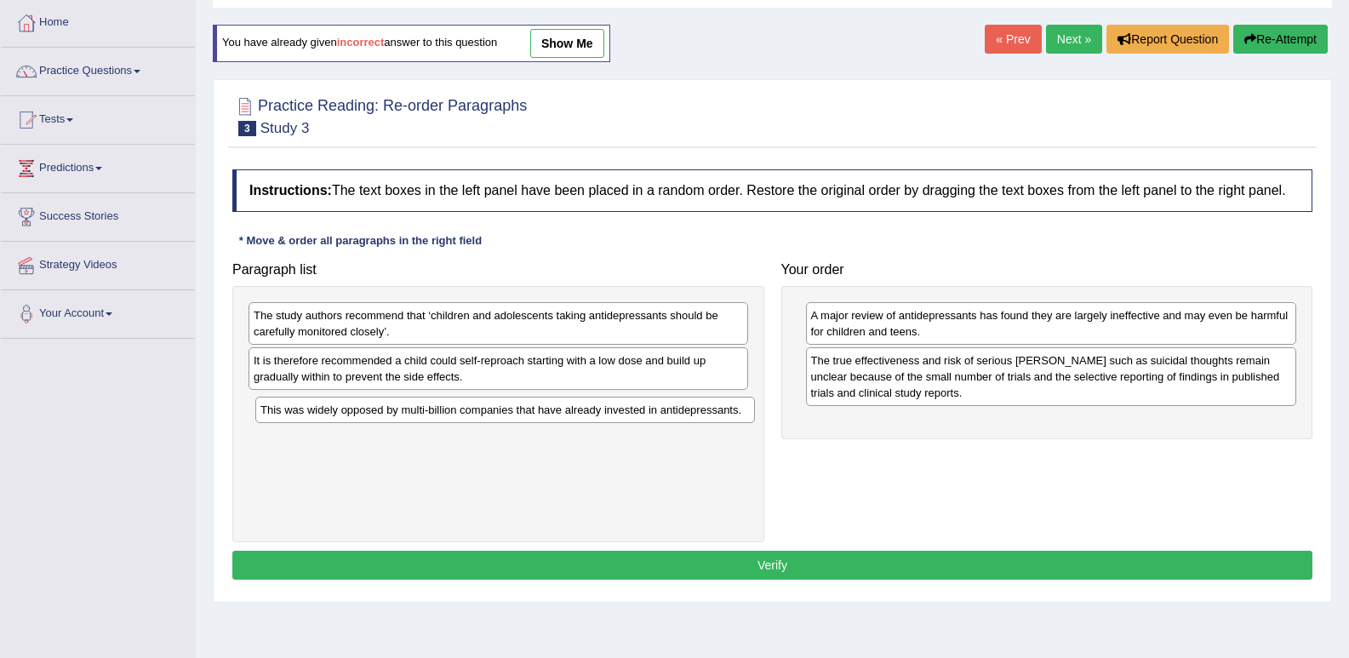
click at [388, 411] on div "This was widely opposed by multi-billion companies that have already invested i…" at bounding box center [504, 409] width 499 height 26
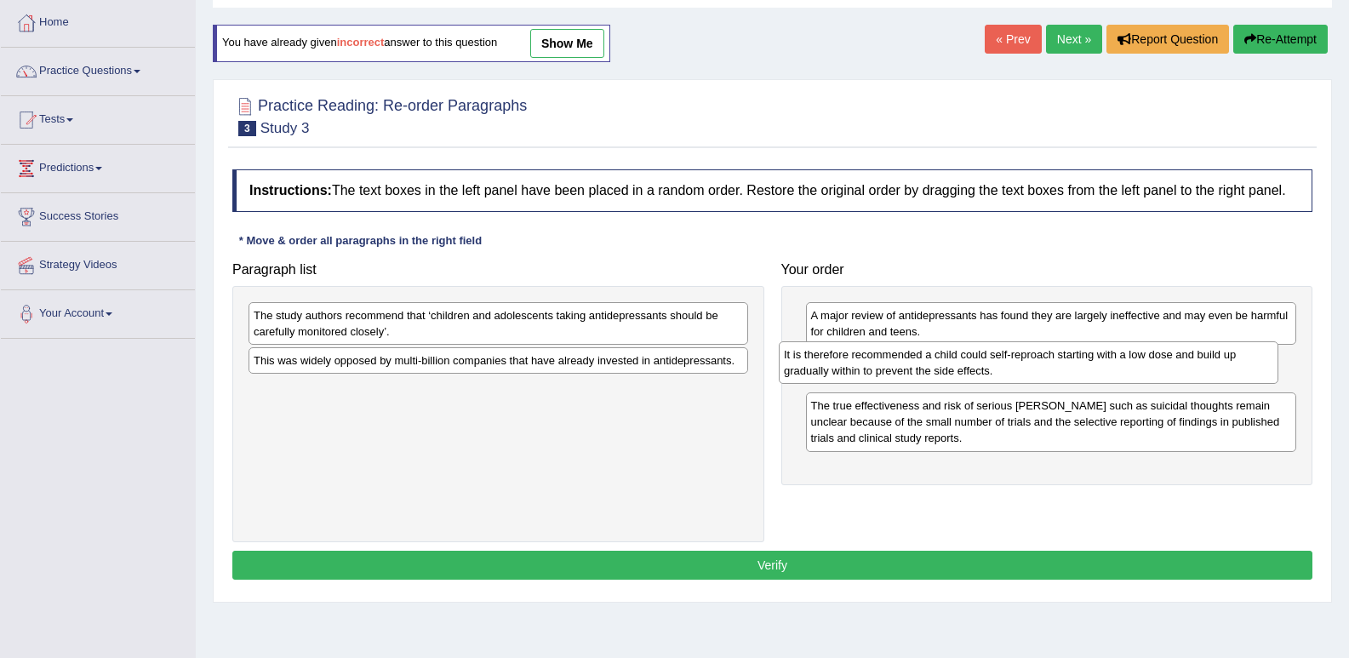
drag, startPoint x: 386, startPoint y: 371, endPoint x: 907, endPoint y: 364, distance: 520.8
click at [907, 364] on div "It is therefore recommended a child could self-reproach starting with a low dos…" at bounding box center [1028, 362] width 499 height 43
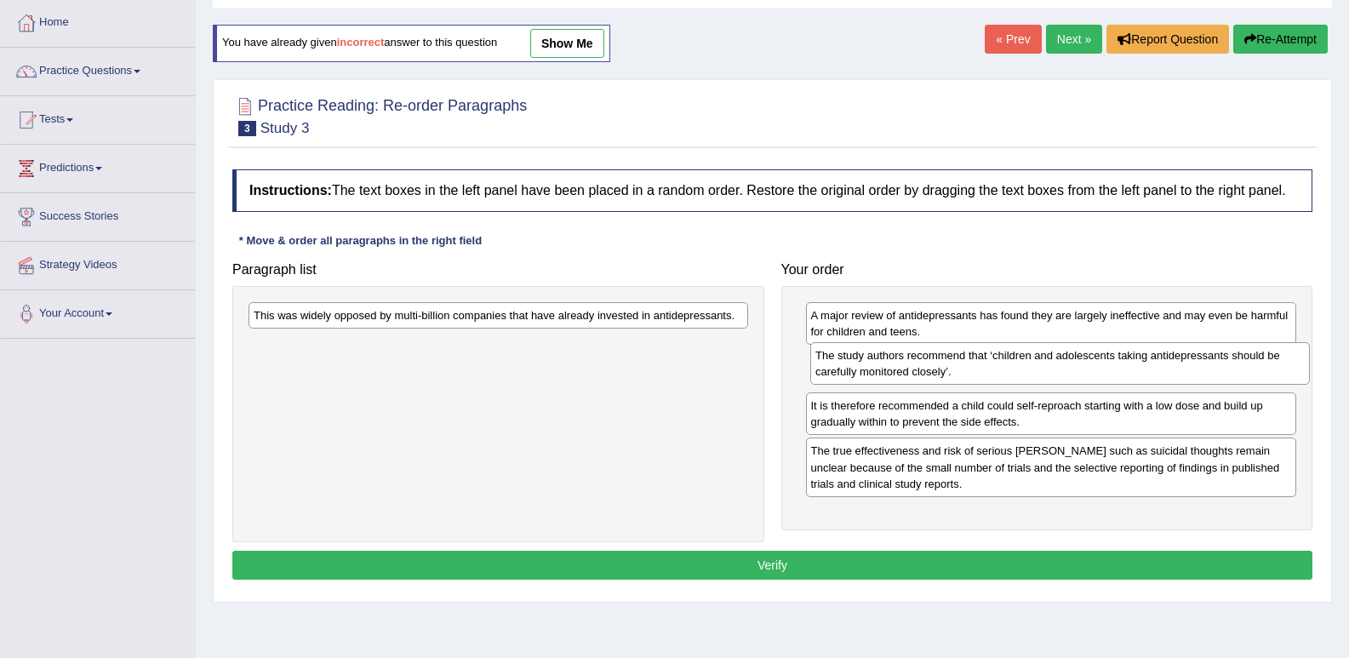
drag, startPoint x: 410, startPoint y: 322, endPoint x: 974, endPoint y: 362, distance: 565.5
click at [974, 362] on div "The study authors recommend that ‘children and adolescents taking antidepressan…" at bounding box center [1059, 363] width 499 height 43
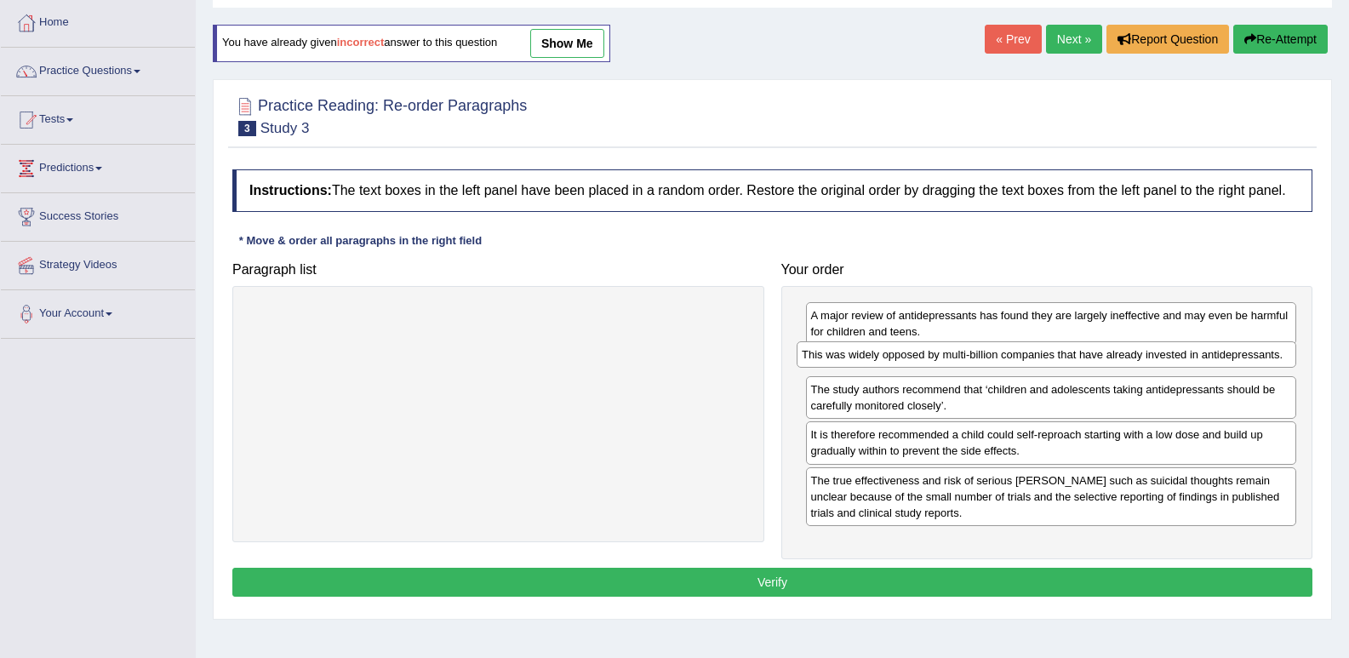
drag, startPoint x: 484, startPoint y: 318, endPoint x: 1032, endPoint y: 357, distance: 549.3
click at [1032, 357] on div "This was widely opposed by multi-billion companies that have already invested i…" at bounding box center [1045, 354] width 499 height 26
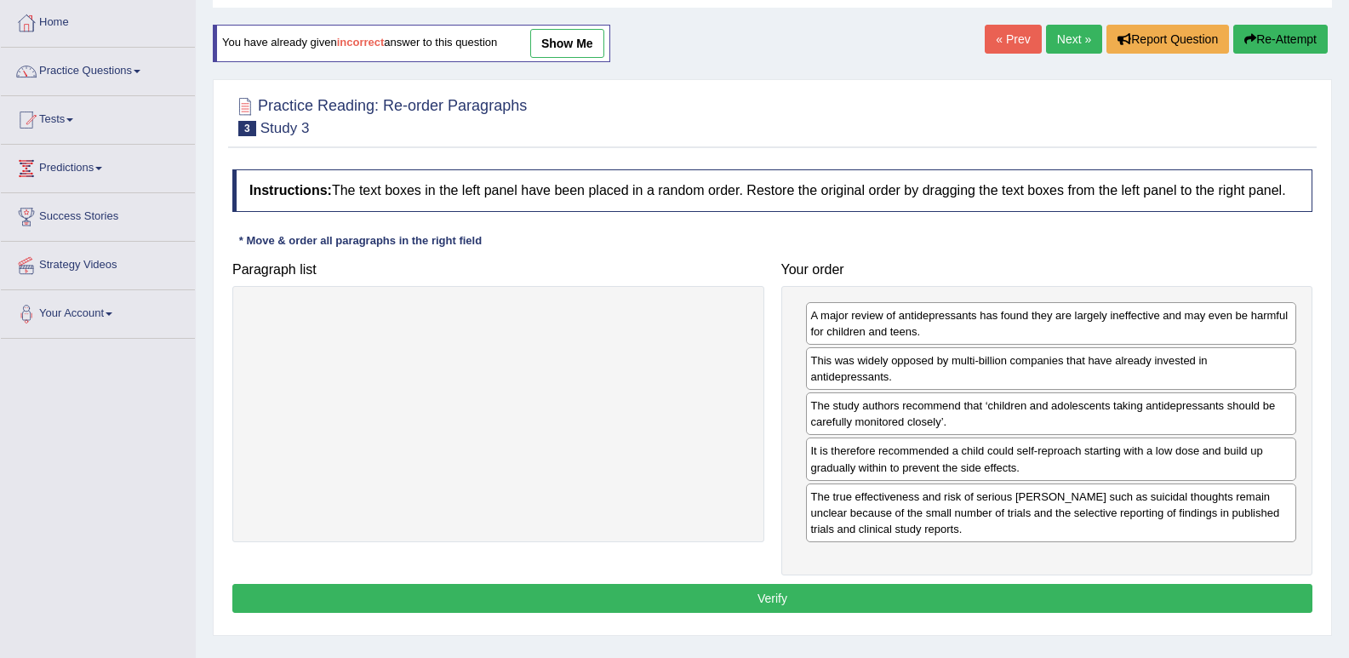
click at [636, 598] on button "Verify" at bounding box center [772, 598] width 1080 height 29
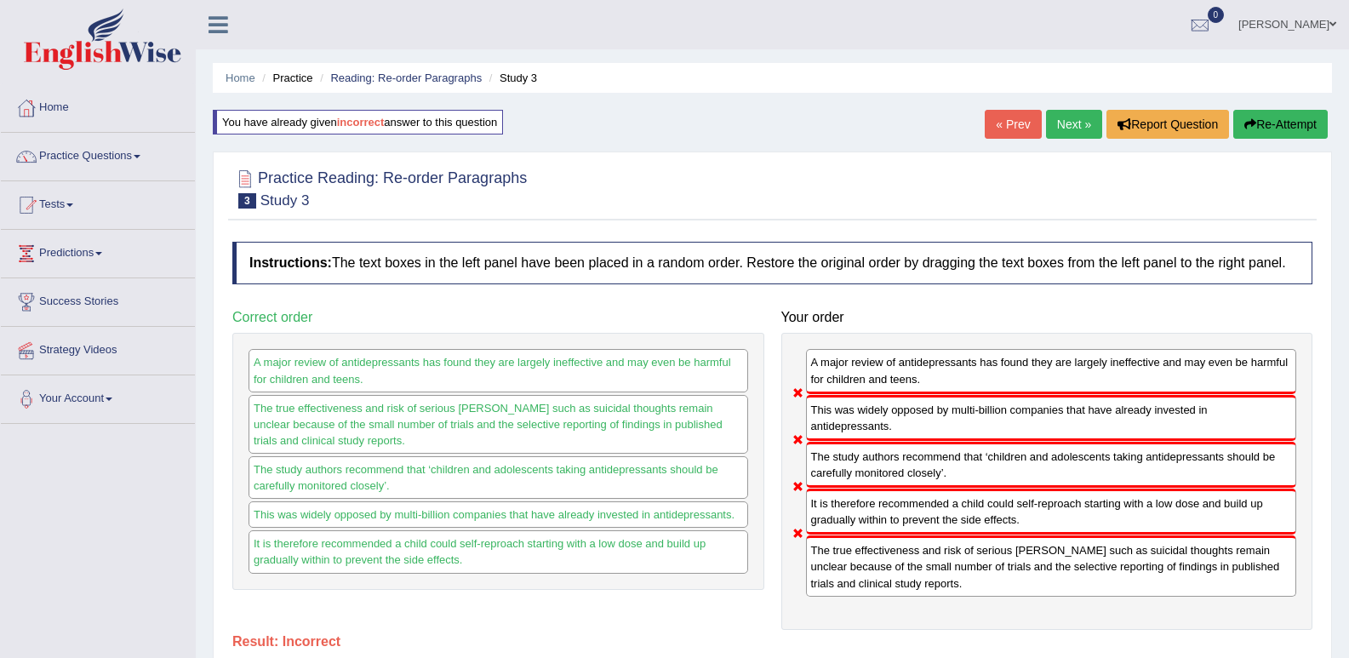
click at [1070, 134] on link "Next »" at bounding box center [1074, 124] width 56 height 29
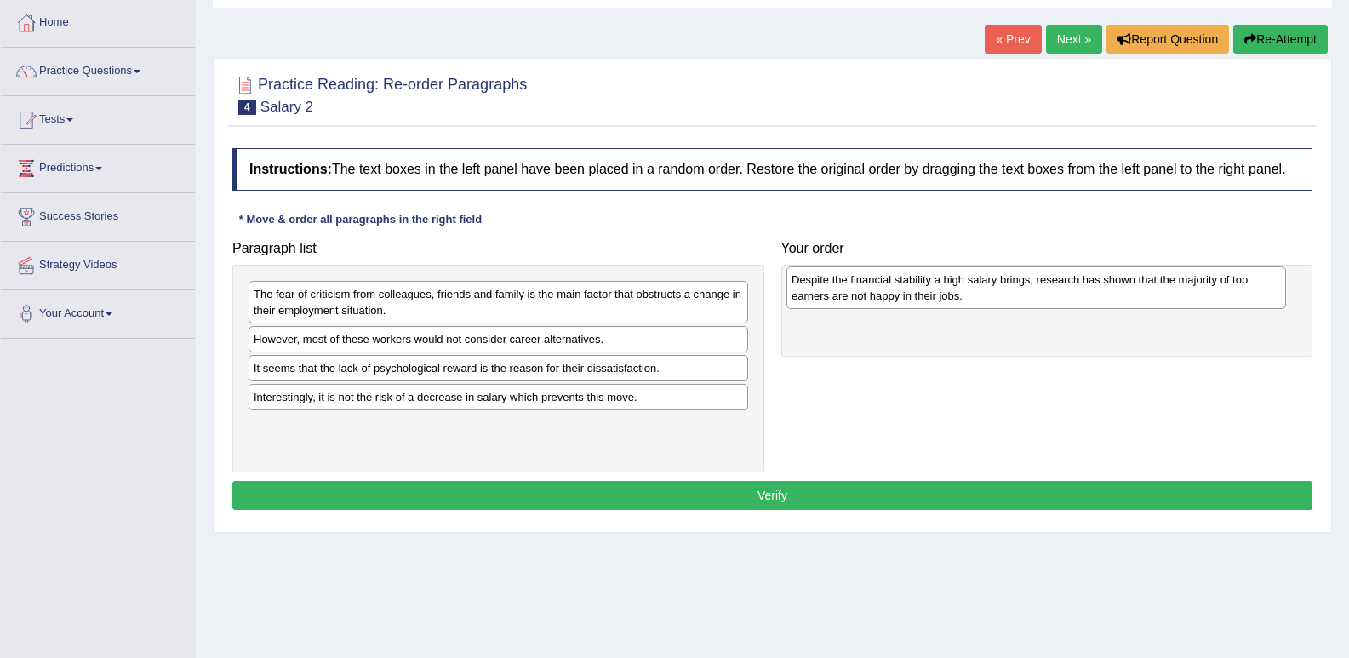
drag, startPoint x: 328, startPoint y: 403, endPoint x: 866, endPoint y: 286, distance: 550.4
click at [866, 286] on div "Despite the financial stability a high salary brings, research has shown that t…" at bounding box center [1035, 287] width 499 height 43
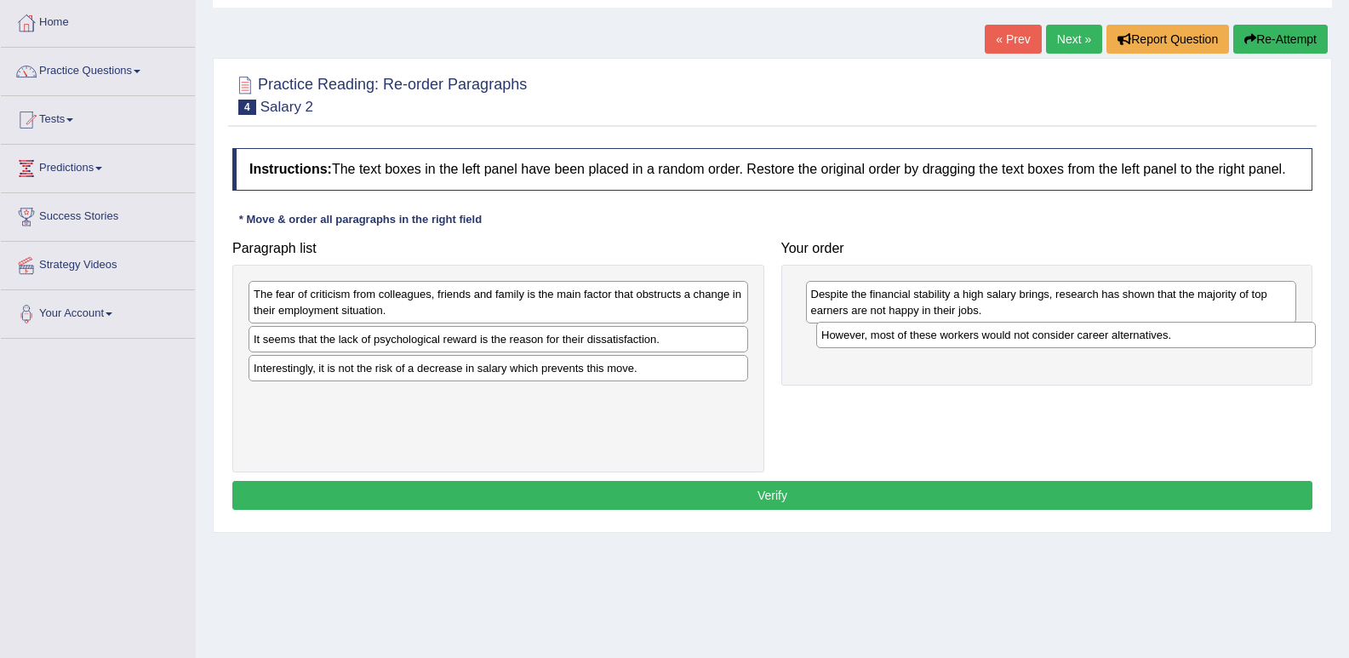
drag, startPoint x: 415, startPoint y: 341, endPoint x: 983, endPoint y: 337, distance: 567.5
click at [983, 337] on div "However, most of these workers would not consider career alternatives." at bounding box center [1065, 335] width 499 height 26
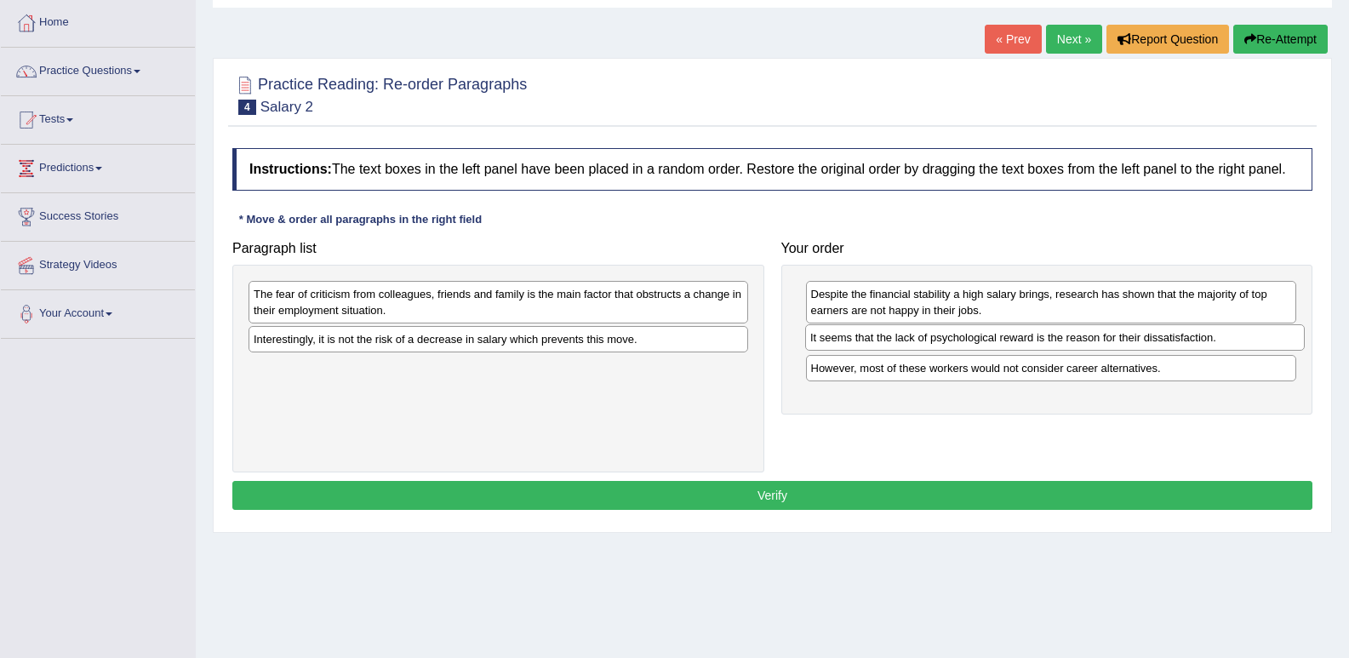
drag, startPoint x: 474, startPoint y: 344, endPoint x: 1030, endPoint y: 342, distance: 556.4
click at [1030, 342] on div "It seems that the lack of psychological reward is the reason for their dissatis…" at bounding box center [1054, 337] width 499 height 26
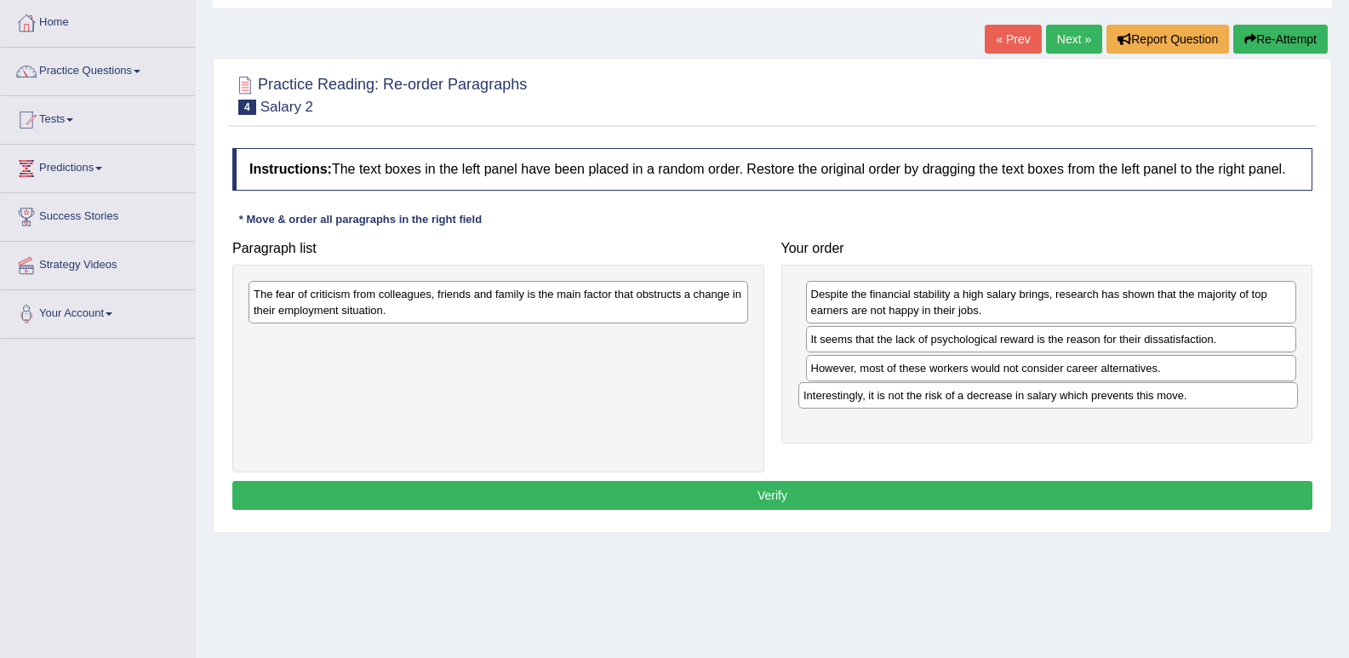
drag, startPoint x: 441, startPoint y: 339, endPoint x: 990, endPoint y: 396, distance: 552.5
click at [990, 396] on div "Interestingly, it is not the risk of a decrease in salary which prevents this m…" at bounding box center [1047, 395] width 499 height 26
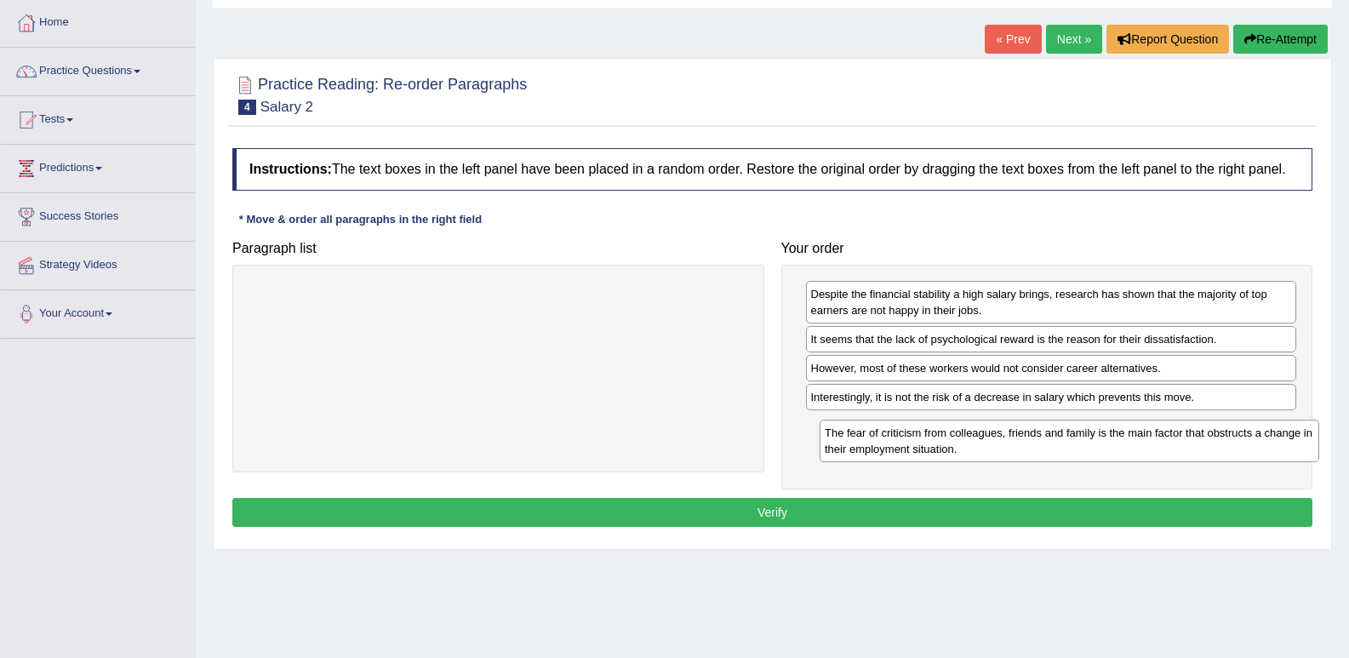
drag, startPoint x: 423, startPoint y: 337, endPoint x: 951, endPoint y: 444, distance: 539.1
click at [951, 444] on div "The fear of criticism from colleagues, friends and family is the main factor th…" at bounding box center [1068, 440] width 499 height 43
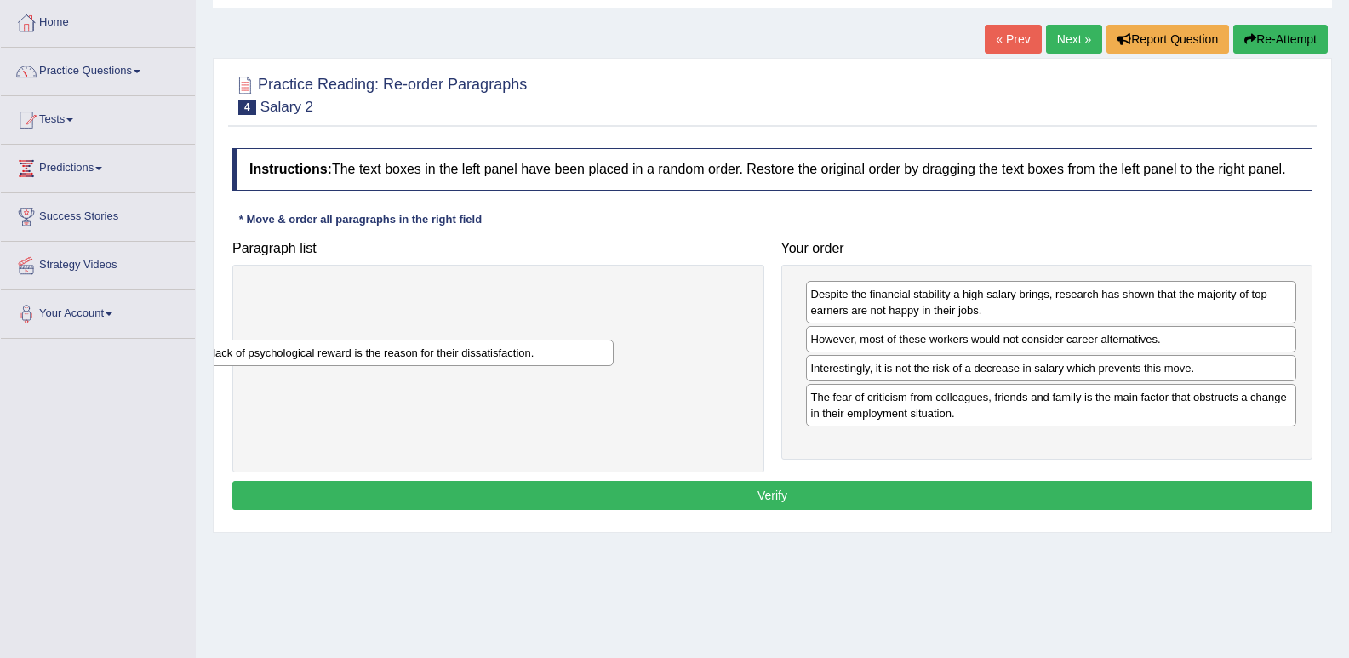
drag, startPoint x: 871, startPoint y: 338, endPoint x: 189, endPoint y: 351, distance: 682.5
click at [189, 351] on div "Toggle navigation Home Practice Questions Speaking Practice Read Aloud Repeat S…" at bounding box center [674, 357] width 1349 height 885
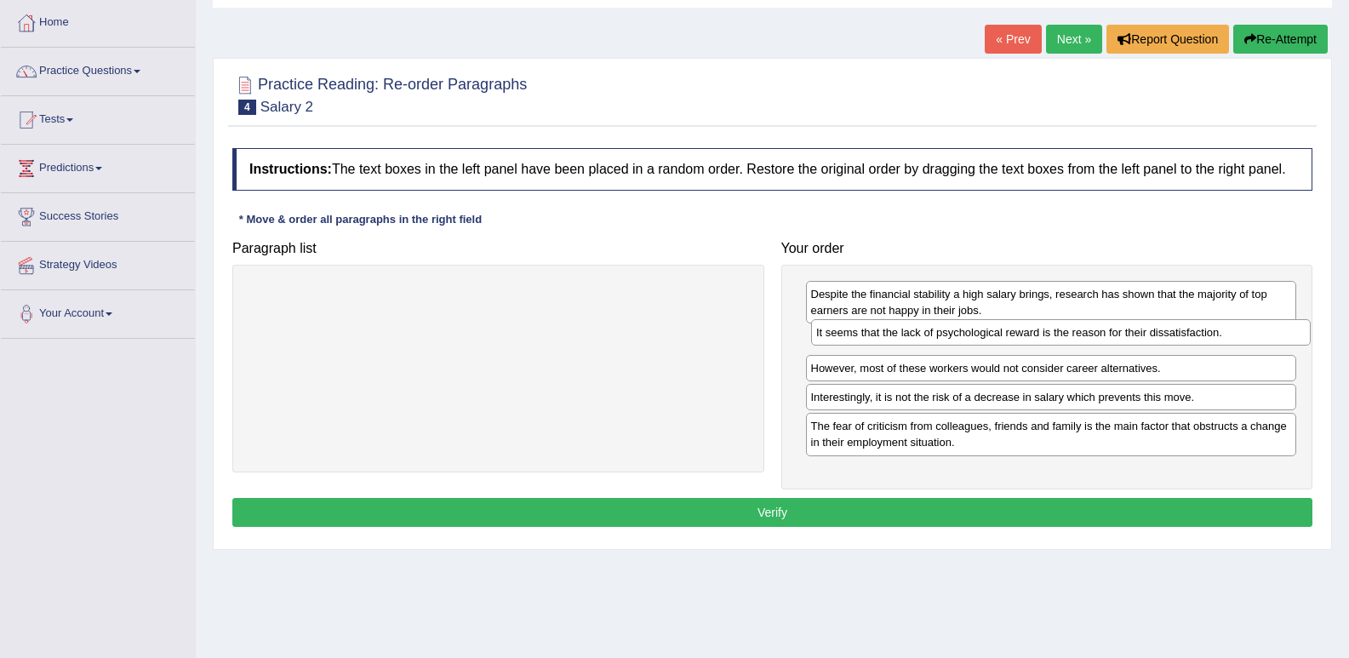
drag, startPoint x: 519, startPoint y: 299, endPoint x: 1081, endPoint y: 337, distance: 563.7
click at [1081, 337] on div "It seems that the lack of psychological reward is the reason for their dissatis…" at bounding box center [1060, 332] width 499 height 26
click at [625, 518] on button "Verify" at bounding box center [772, 512] width 1080 height 29
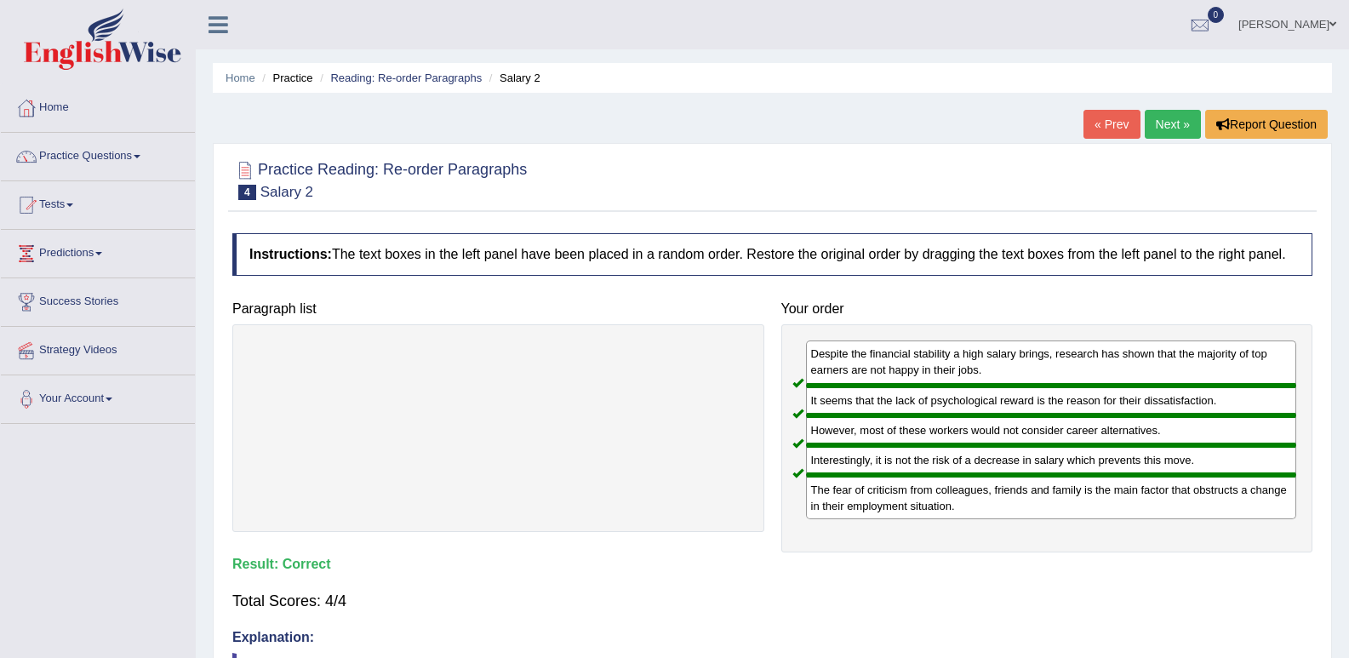
click at [1172, 119] on link "Next »" at bounding box center [1172, 124] width 56 height 29
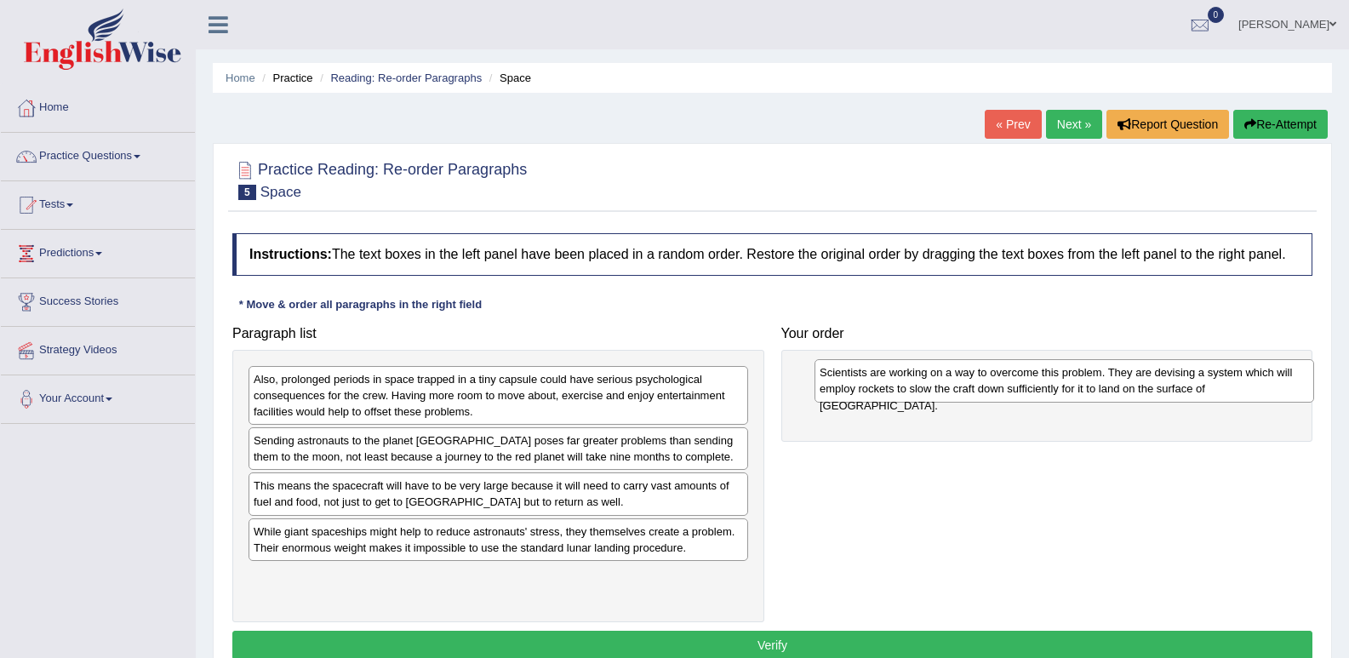
drag, startPoint x: 347, startPoint y: 507, endPoint x: 916, endPoint y: 391, distance: 581.0
click at [919, 391] on div "Scientists are working on a way to overcome this problem. They are devising a s…" at bounding box center [1063, 380] width 499 height 43
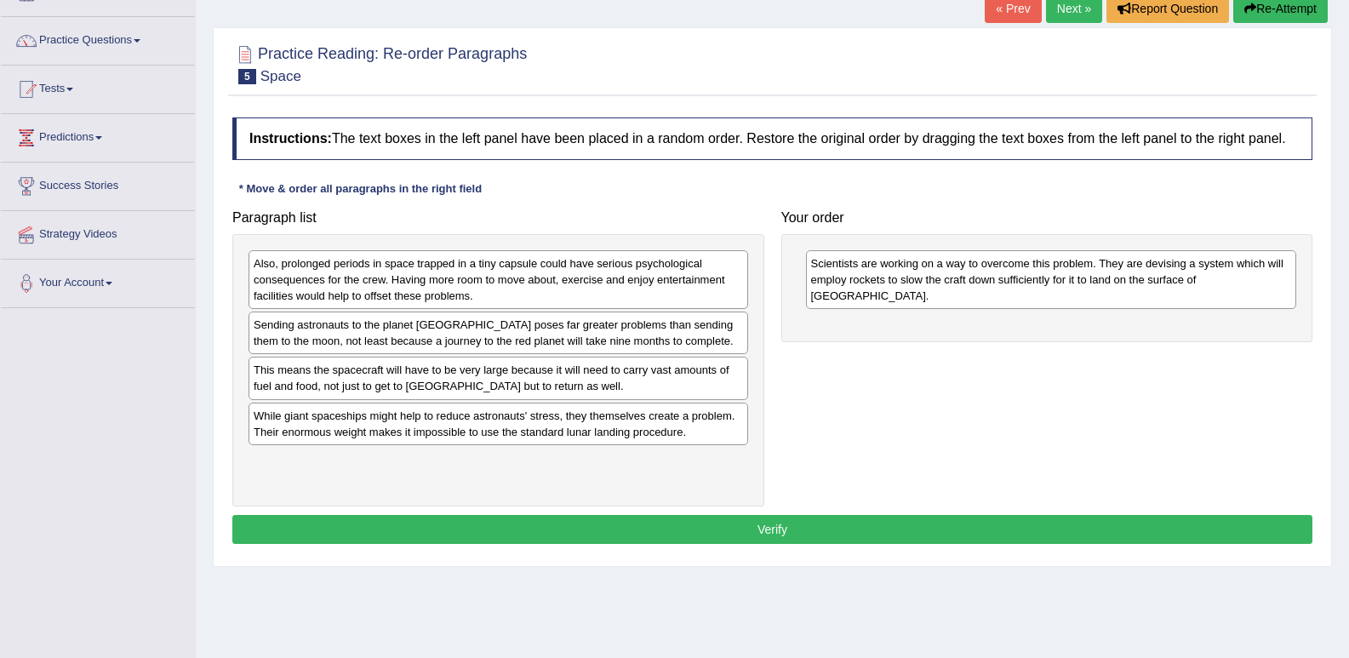
scroll to position [85, 0]
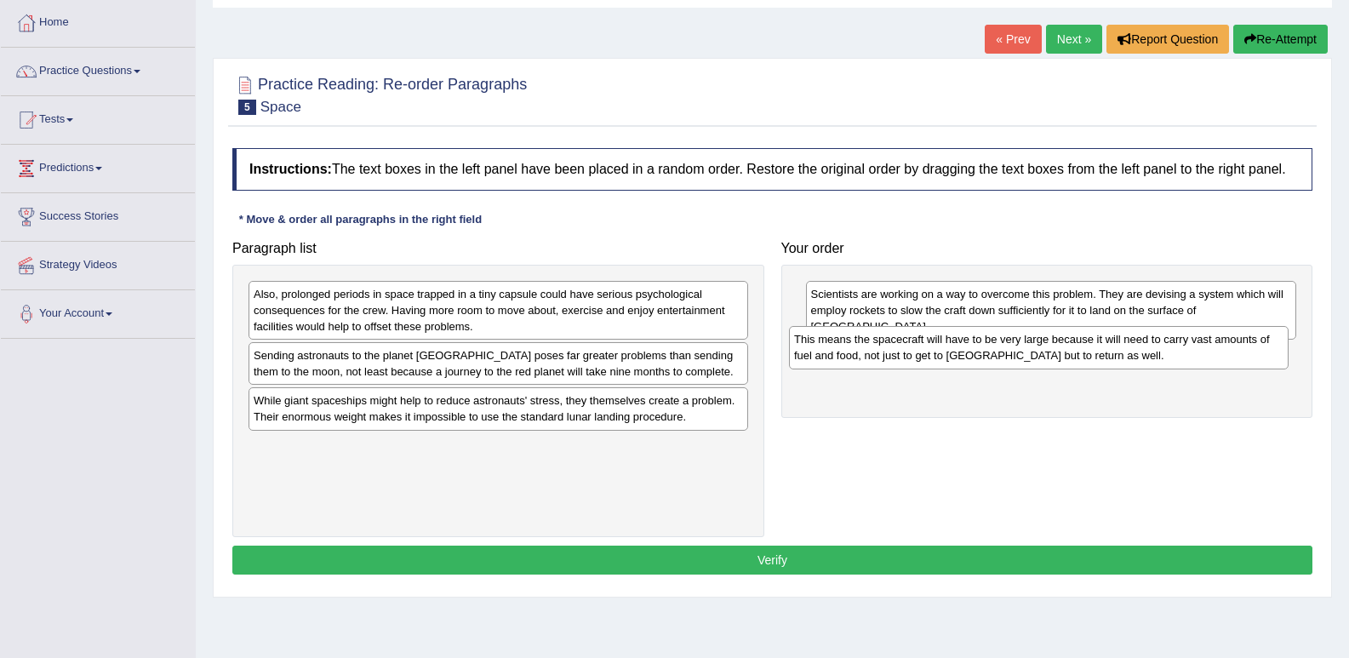
drag, startPoint x: 459, startPoint y: 410, endPoint x: 1000, endPoint y: 349, distance: 543.7
click at [1000, 349] on div "This means the spacecraft will have to be very large because it will need to ca…" at bounding box center [1038, 347] width 499 height 43
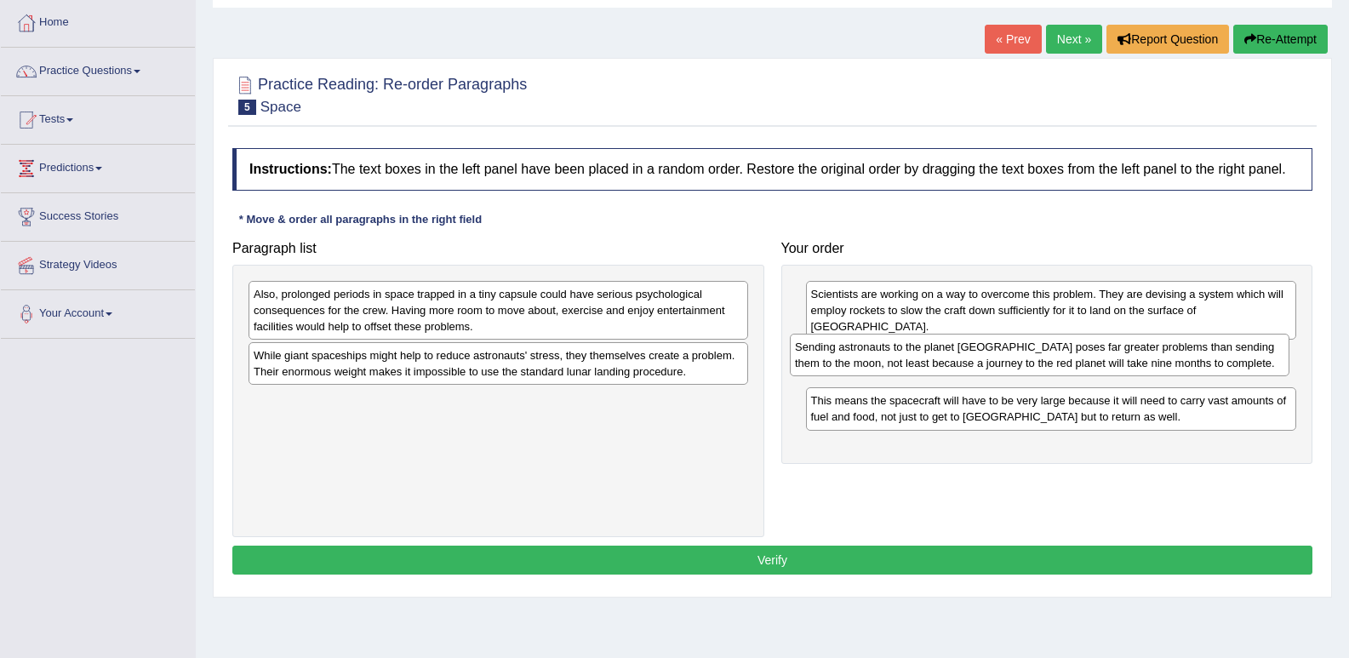
drag, startPoint x: 513, startPoint y: 374, endPoint x: 1055, endPoint y: 365, distance: 542.0
click at [1055, 365] on div "Sending astronauts to the planet [GEOGRAPHIC_DATA] poses far greater problems t…" at bounding box center [1039, 355] width 499 height 43
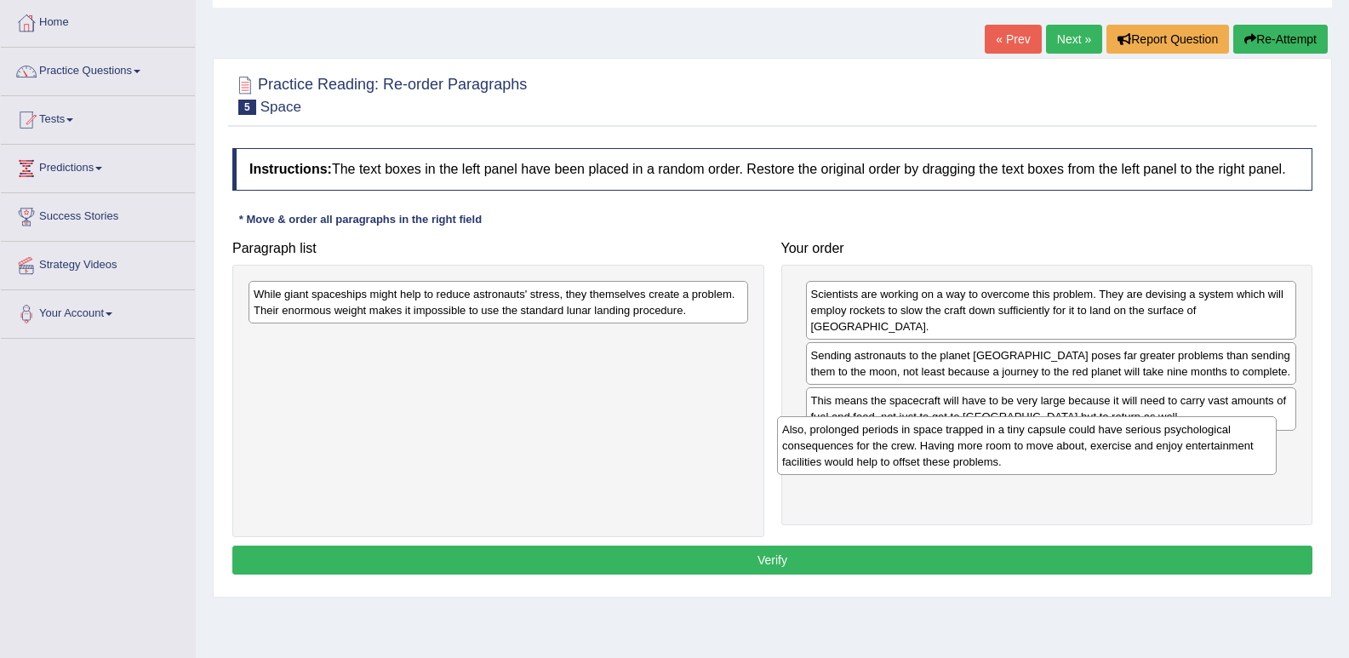
drag, startPoint x: 437, startPoint y: 315, endPoint x: 967, endPoint y: 452, distance: 546.7
click at [967, 452] on div "Also, prolonged periods in space trapped in a tiny capsule could have serious p…" at bounding box center [1026, 445] width 499 height 59
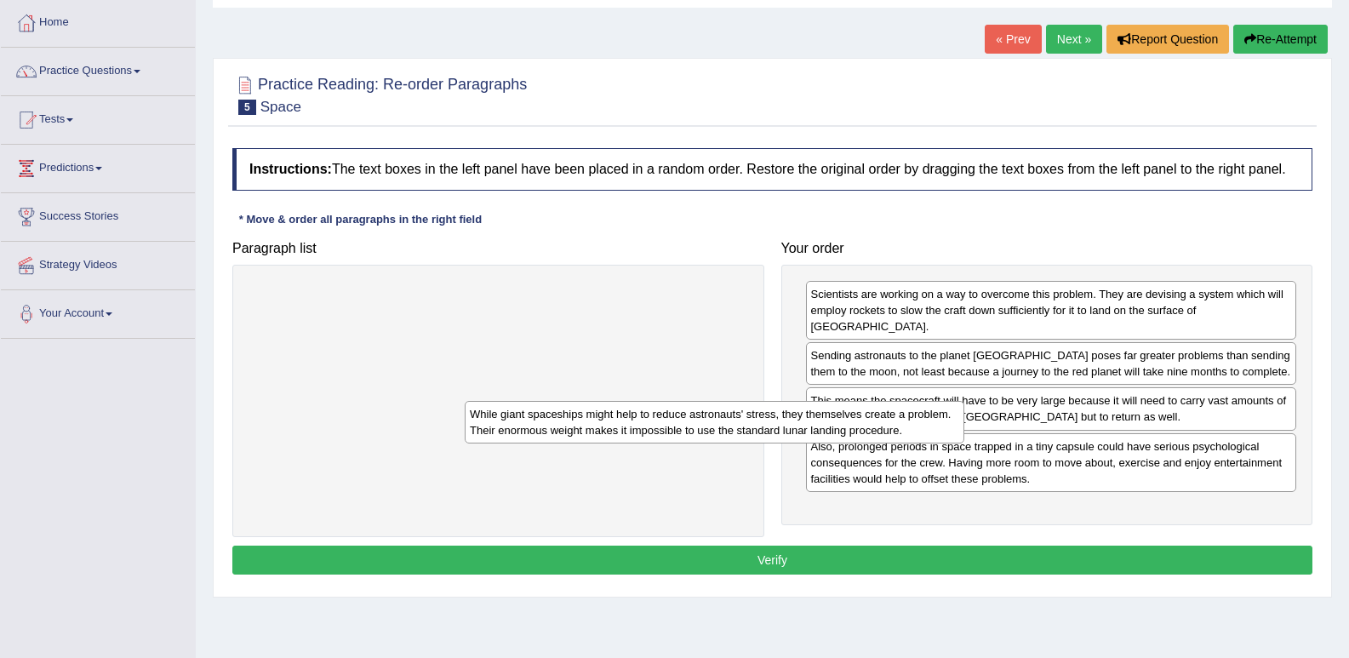
drag, startPoint x: 550, startPoint y: 421, endPoint x: 434, endPoint y: 399, distance: 118.6
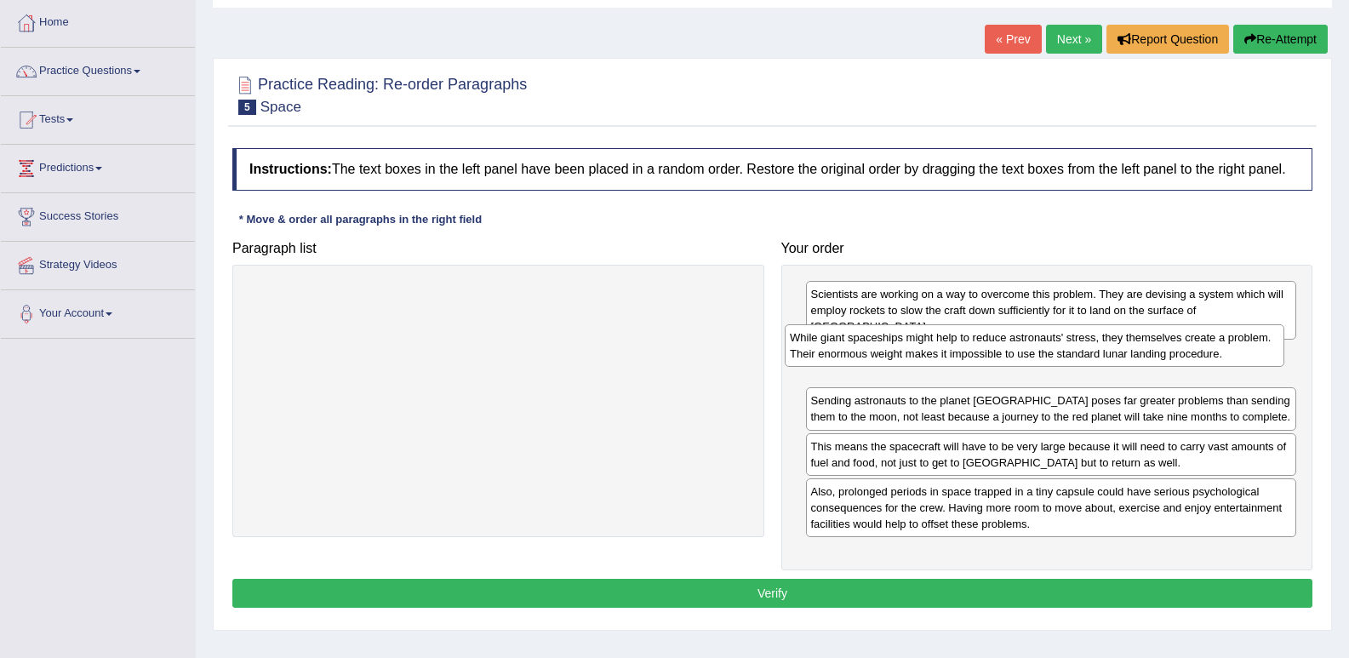
drag, startPoint x: 329, startPoint y: 298, endPoint x: 865, endPoint y: 341, distance: 537.8
click at [865, 341] on div "While giant spaceships might help to reduce astronauts' stress, they themselves…" at bounding box center [1033, 345] width 499 height 43
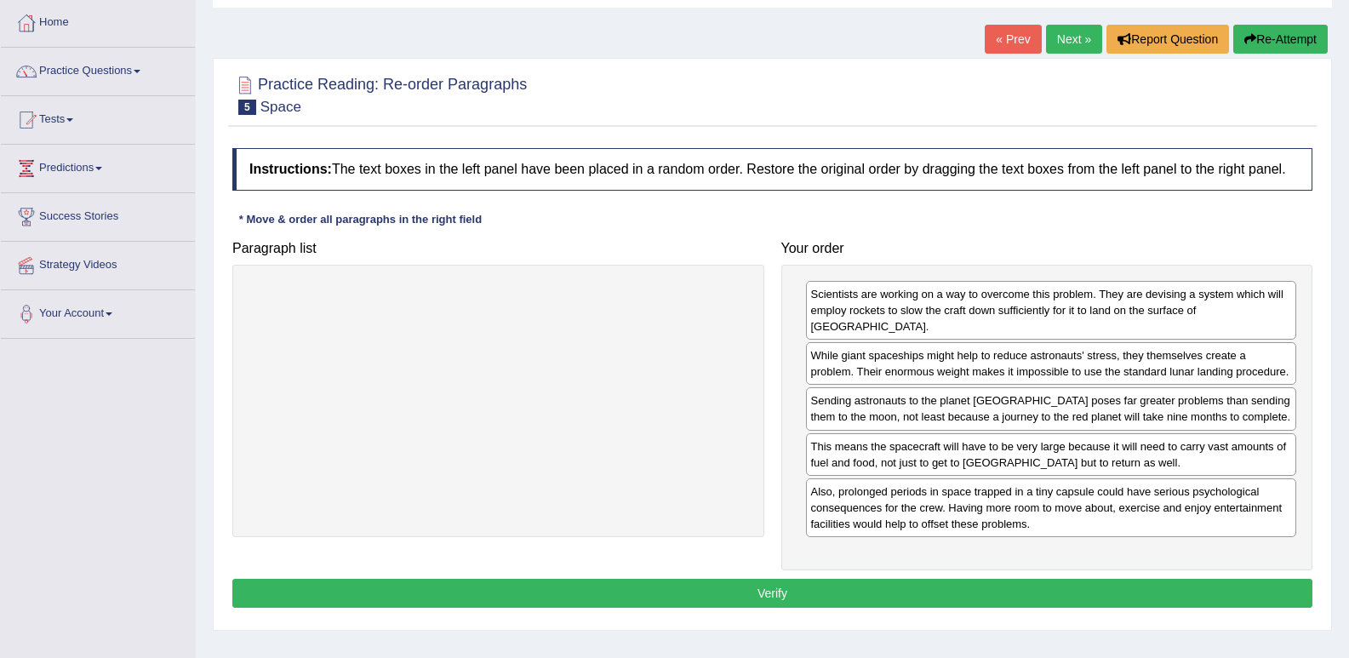
click at [596, 579] on button "Verify" at bounding box center [772, 593] width 1080 height 29
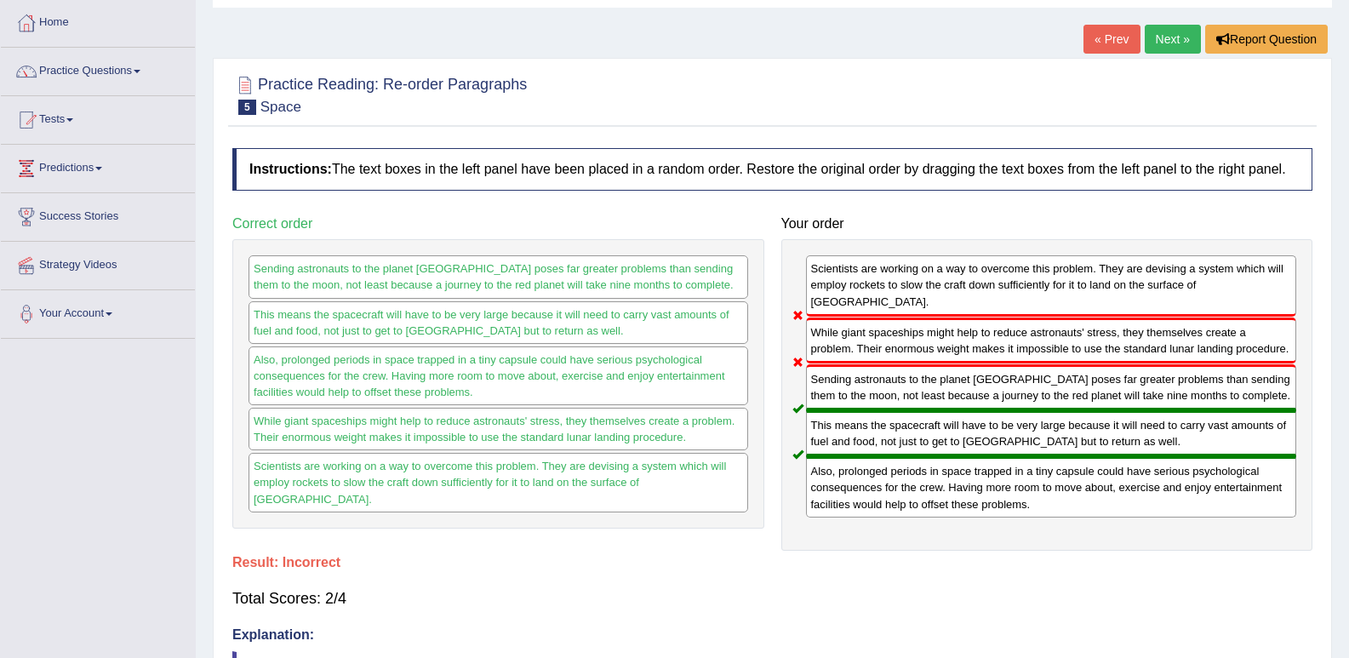
drag, startPoint x: 840, startPoint y: 430, endPoint x: 847, endPoint y: 330, distance: 99.8
click at [847, 330] on div "Scientists are working on a way to overcome this problem. They are devising a s…" at bounding box center [1047, 394] width 532 height 311
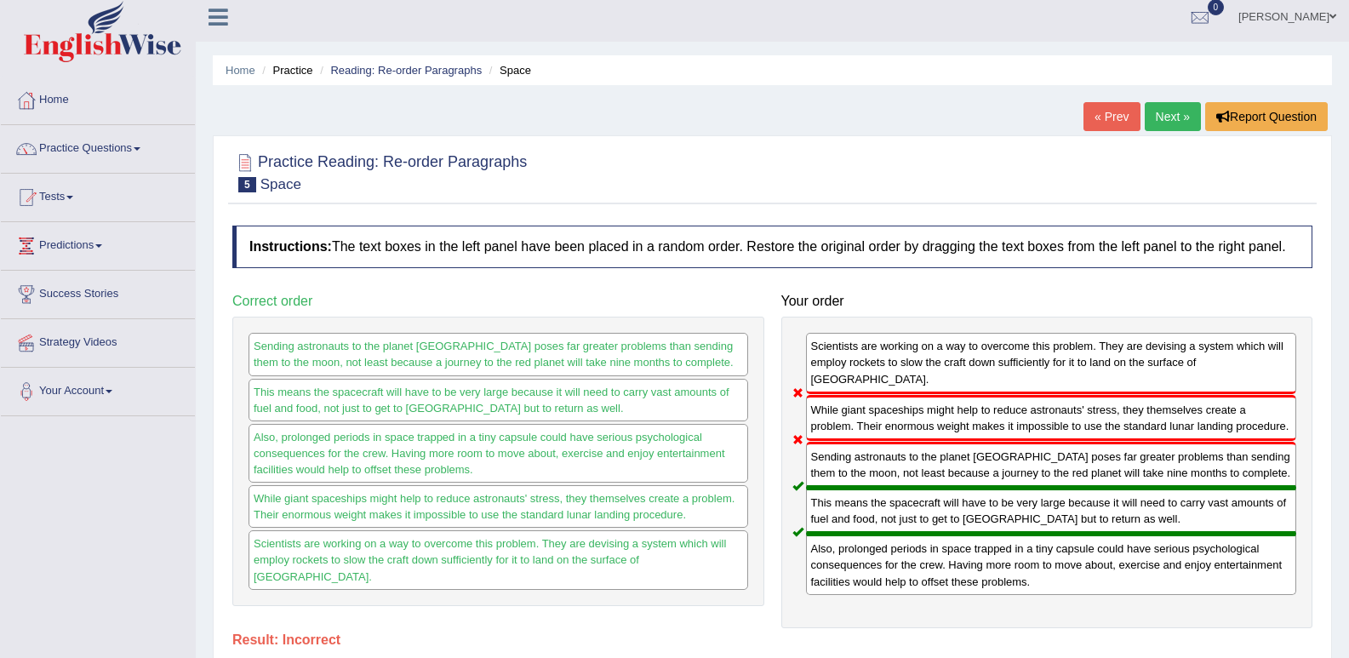
scroll to position [0, 0]
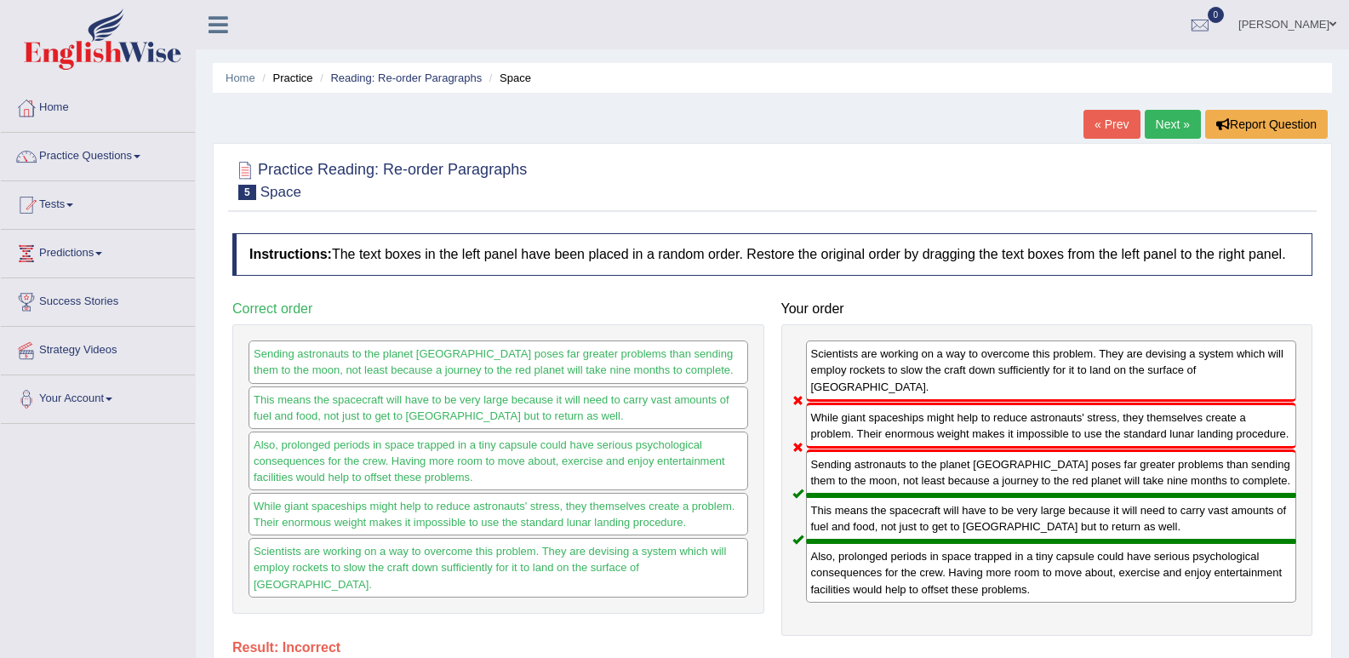
click at [1178, 131] on link "Next »" at bounding box center [1172, 124] width 56 height 29
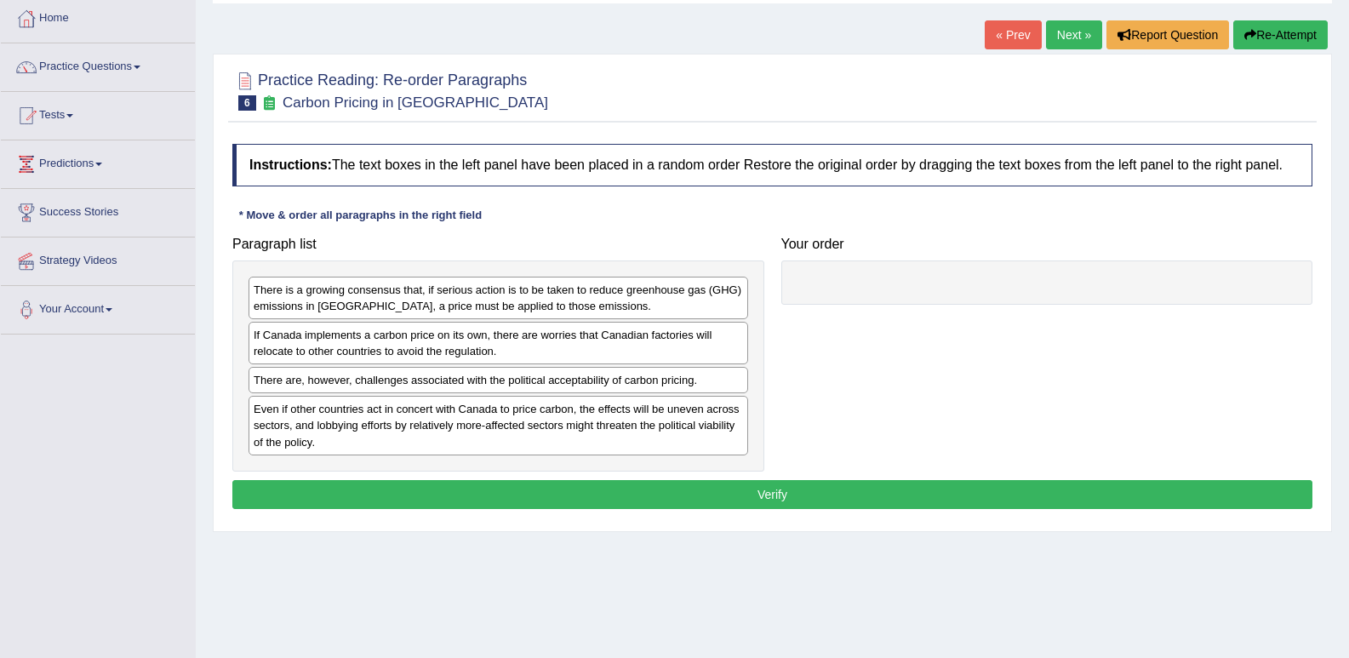
scroll to position [85, 0]
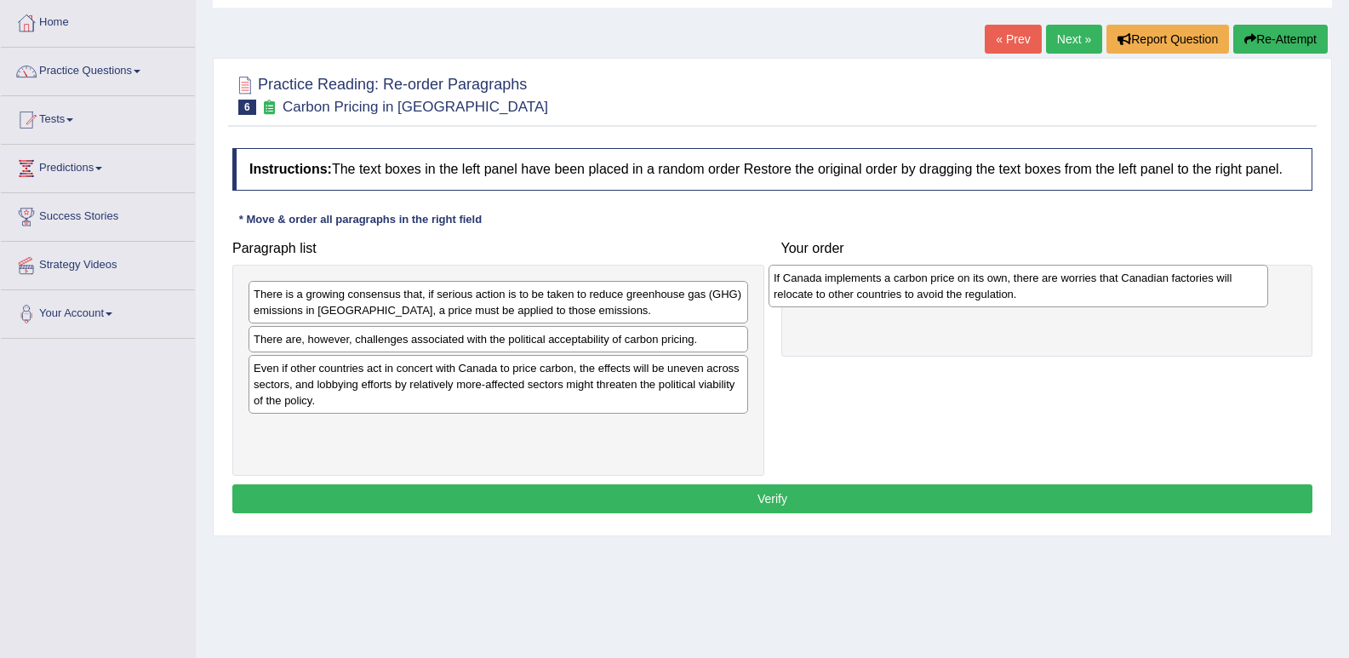
drag, startPoint x: 318, startPoint y: 353, endPoint x: 838, endPoint y: 292, distance: 523.5
click at [838, 292] on div "If Canada implements a carbon price on its own, there are worries that Canadian…" at bounding box center [1017, 286] width 499 height 43
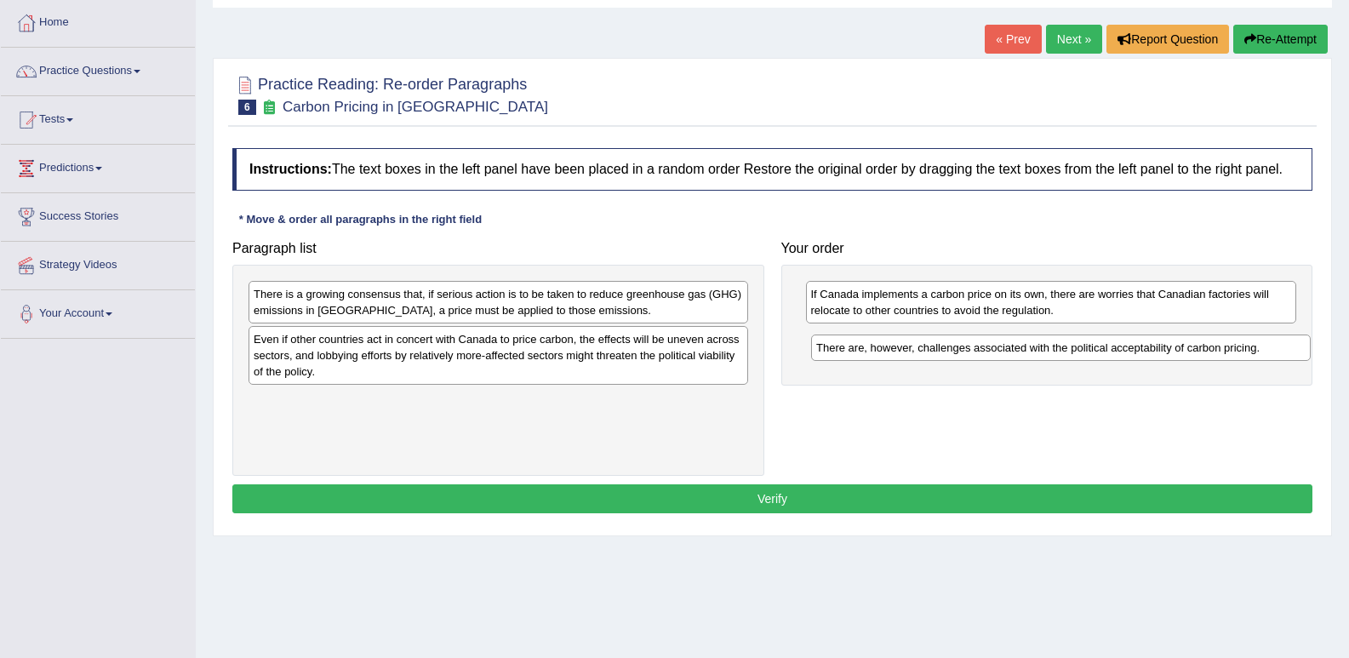
drag, startPoint x: 462, startPoint y: 340, endPoint x: 1021, endPoint y: 344, distance: 559.0
click at [1021, 344] on div "There are, however, challenges associated with the political acceptability of c…" at bounding box center [1060, 347] width 499 height 26
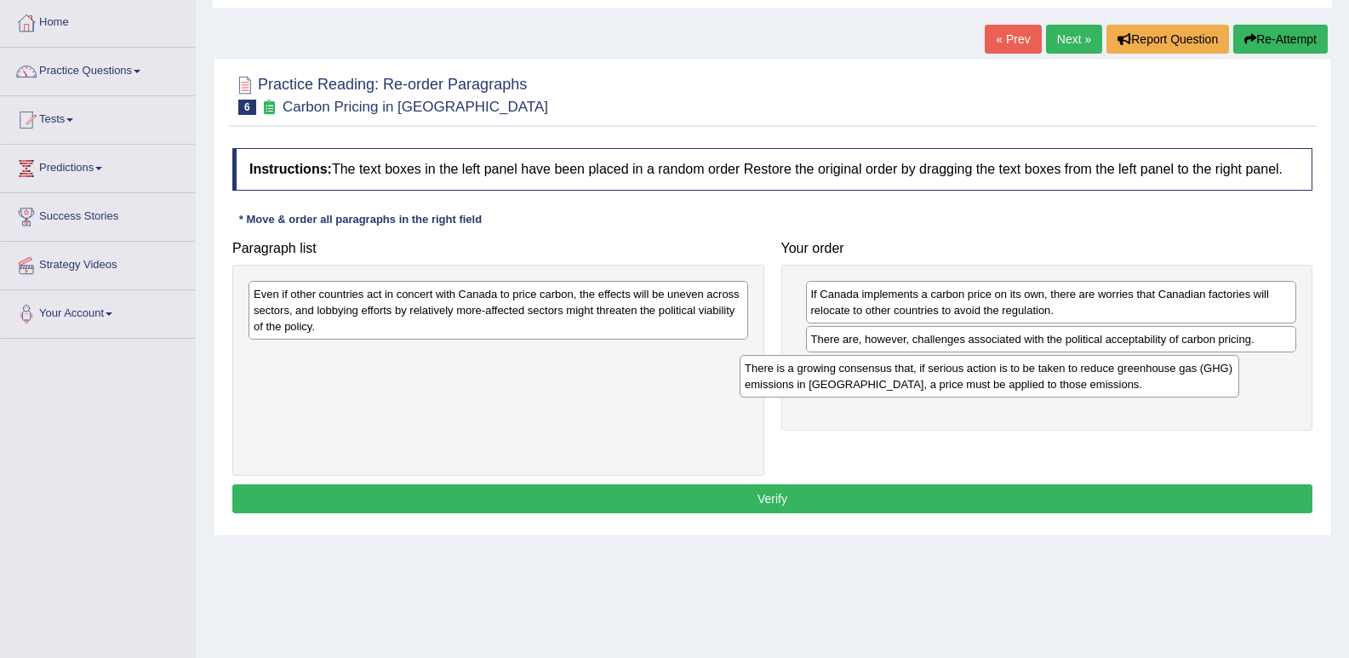
drag, startPoint x: 655, startPoint y: 291, endPoint x: 1150, endPoint y: 364, distance: 500.6
click at [1150, 364] on div "There is a growing consensus that, if serious action is to be taken to reduce g…" at bounding box center [988, 376] width 499 height 43
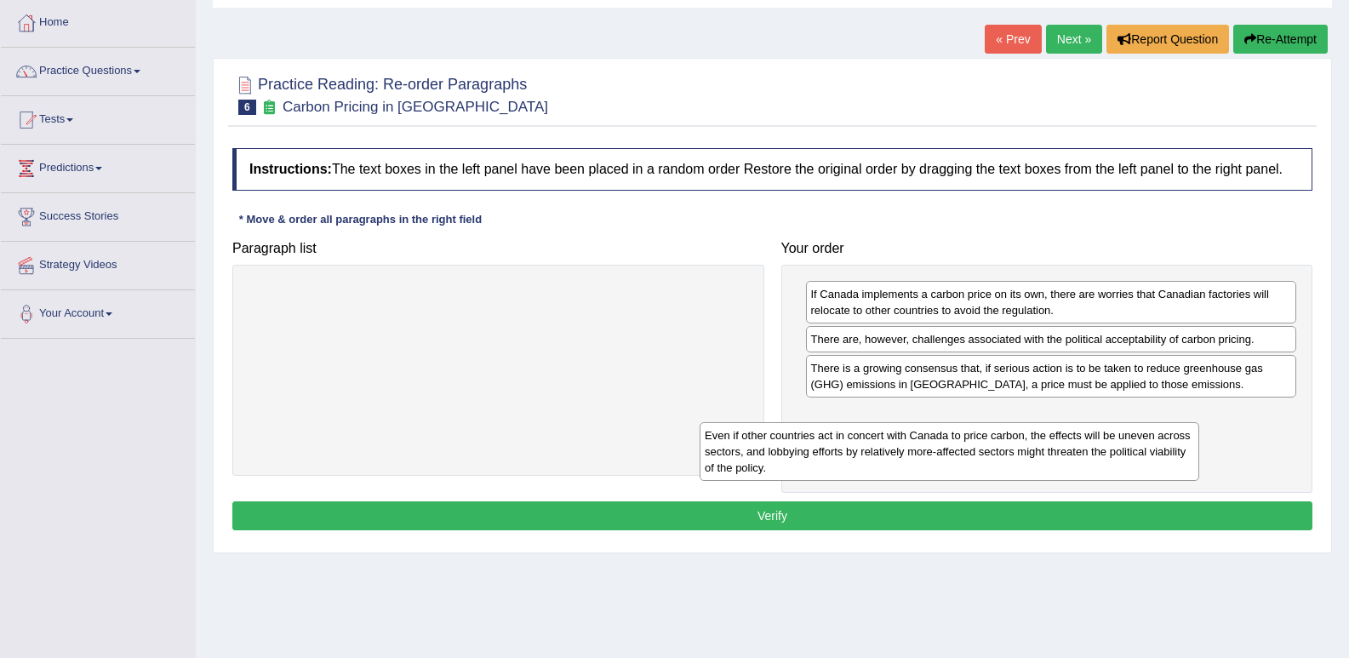
drag, startPoint x: 609, startPoint y: 285, endPoint x: 1104, endPoint y: 426, distance: 514.1
click at [1104, 426] on div "Even if other countries act in concert with Canada to price carbon, the effects…" at bounding box center [948, 451] width 499 height 59
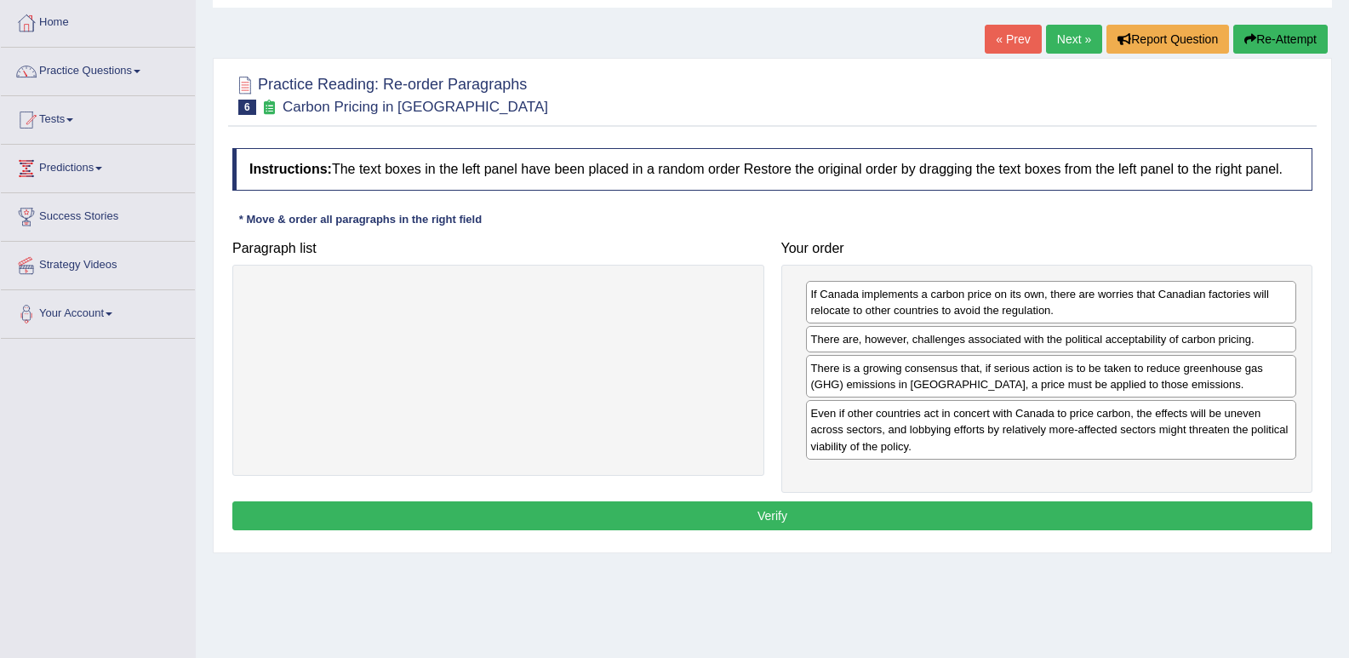
drag, startPoint x: 977, startPoint y: 510, endPoint x: 896, endPoint y: 487, distance: 84.0
click at [975, 507] on button "Verify" at bounding box center [772, 515] width 1080 height 29
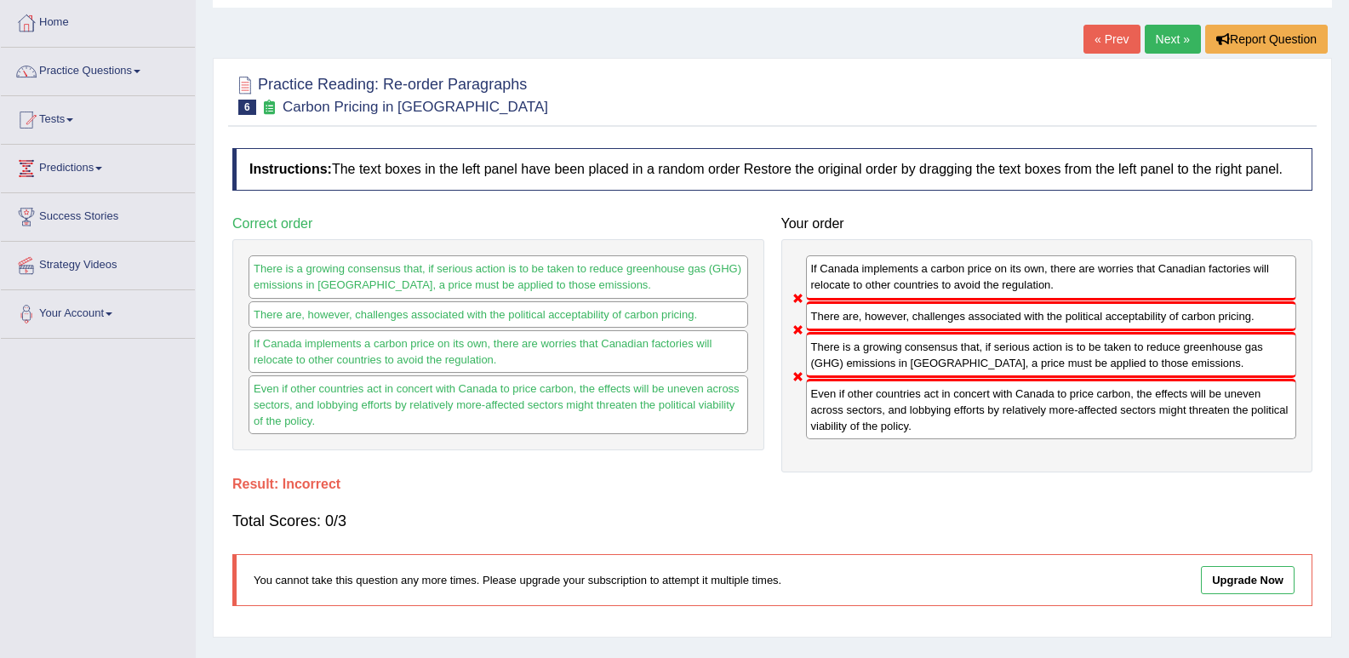
click at [1183, 31] on link "Next »" at bounding box center [1172, 39] width 56 height 29
